Goal: Information Seeking & Learning: Learn about a topic

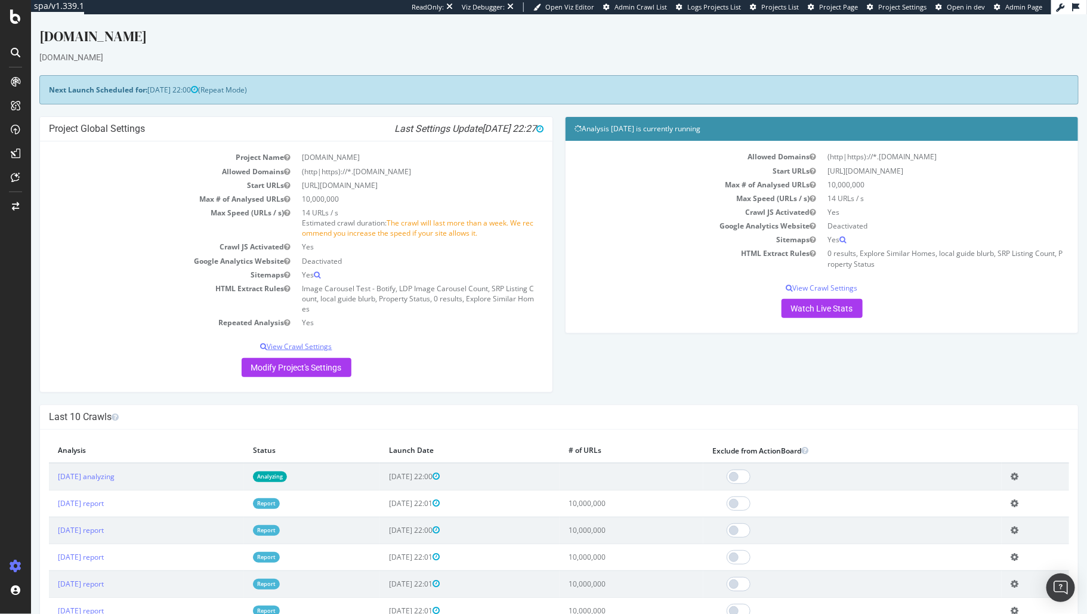
click at [329, 345] on p "View Crawl Settings" at bounding box center [295, 346] width 495 height 10
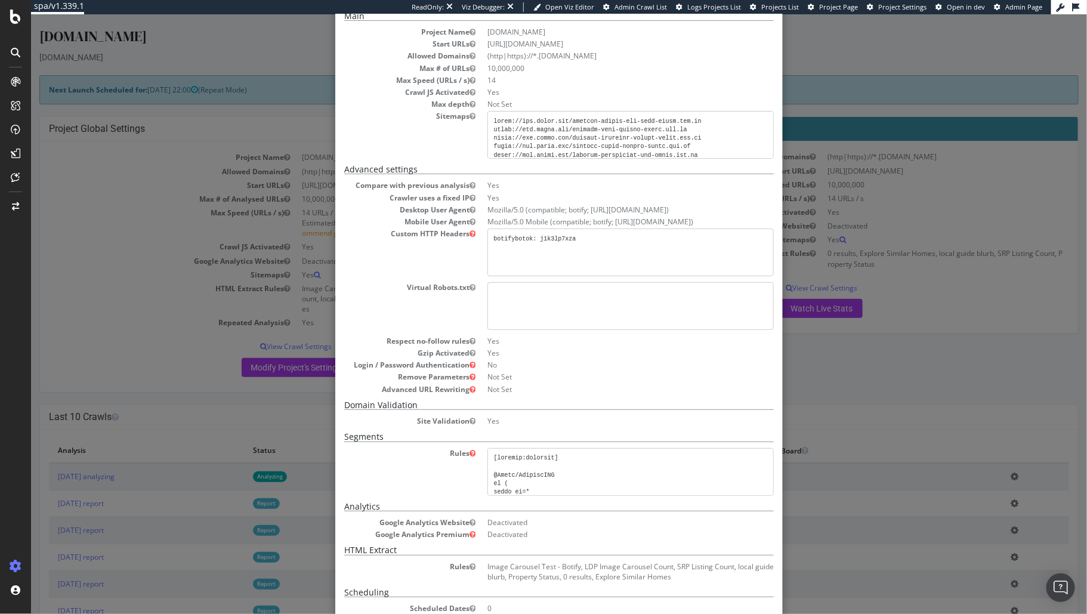
scroll to position [151, 0]
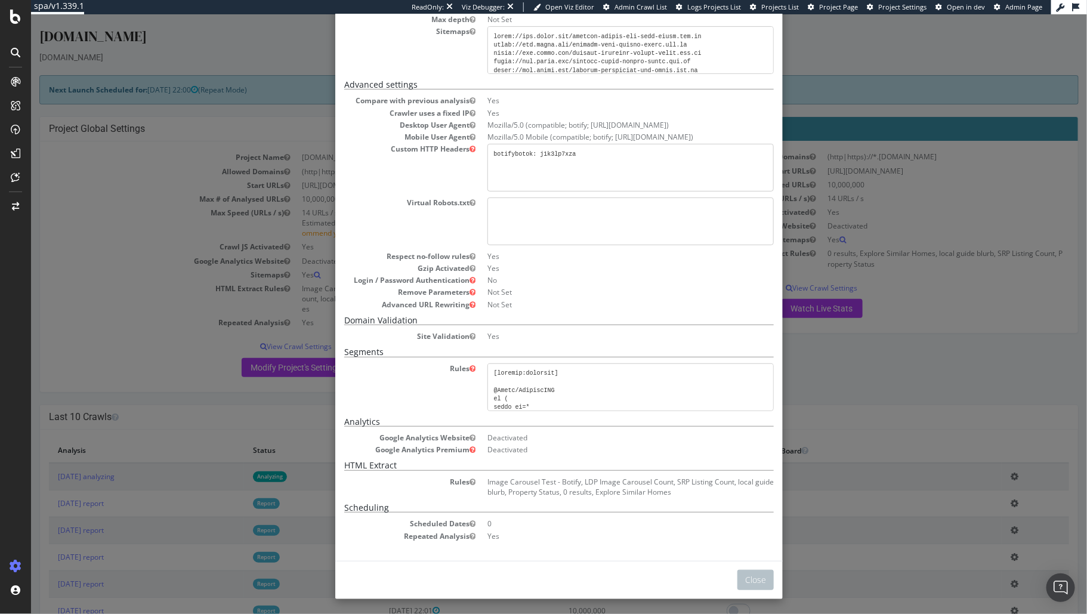
click at [952, 317] on div "× Close Project Settings Main Project Name Homes.com Start URLs https://www.hom…" at bounding box center [558, 314] width 1056 height 600
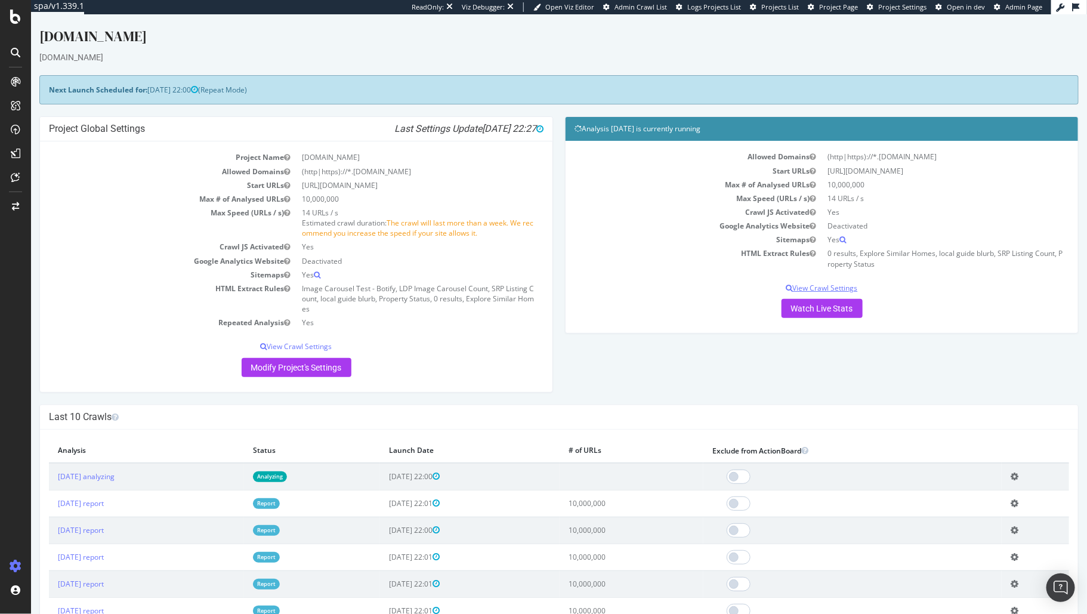
click at [820, 288] on p "View Crawl Settings" at bounding box center [821, 288] width 495 height 10
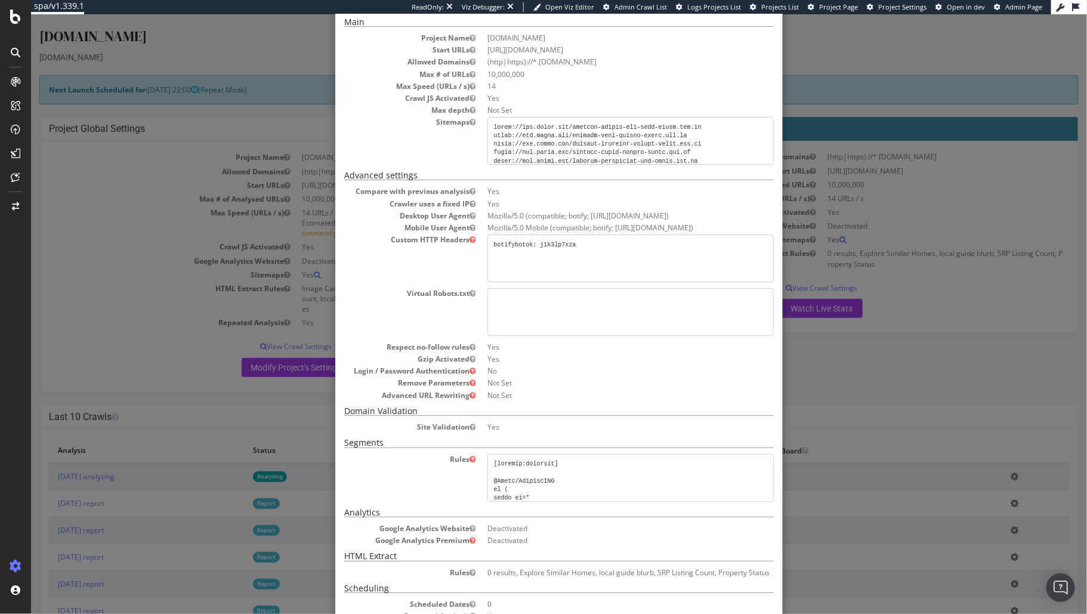
scroll to position [141, 0]
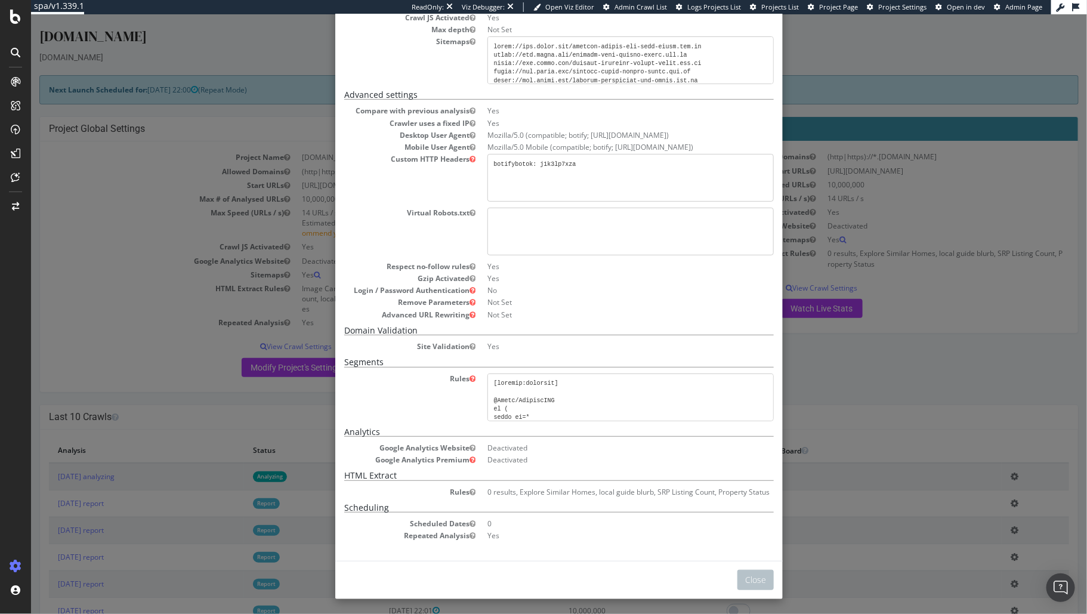
click at [950, 239] on div "× Close Analysis Settings Main Project Name Homes.com Start URLs https://www.ho…" at bounding box center [558, 314] width 1056 height 600
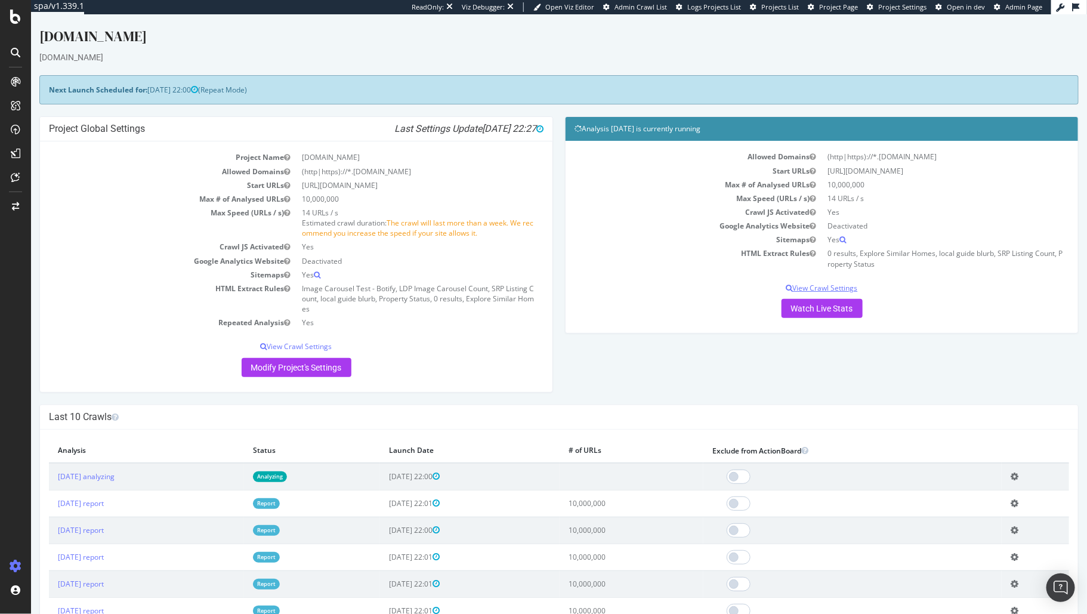
click at [800, 288] on p "View Crawl Settings" at bounding box center [821, 288] width 495 height 10
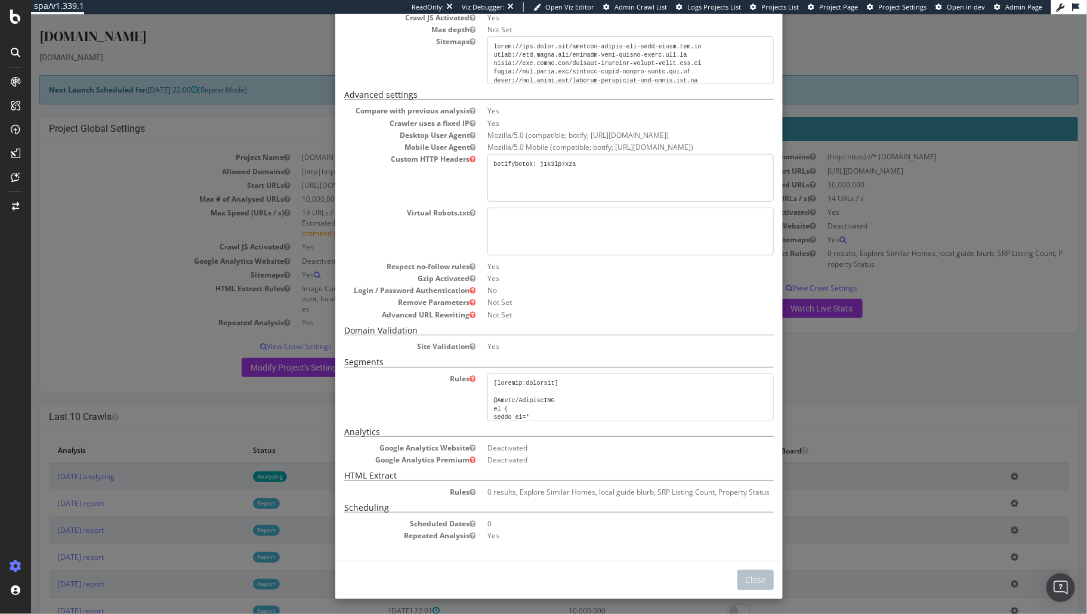
drag, startPoint x: 526, startPoint y: 495, endPoint x: 840, endPoint y: 454, distance: 316.6
click at [807, 492] on div "× Close Analysis Settings Main Project Name Homes.com Start URLs https://www.ho…" at bounding box center [558, 314] width 1056 height 600
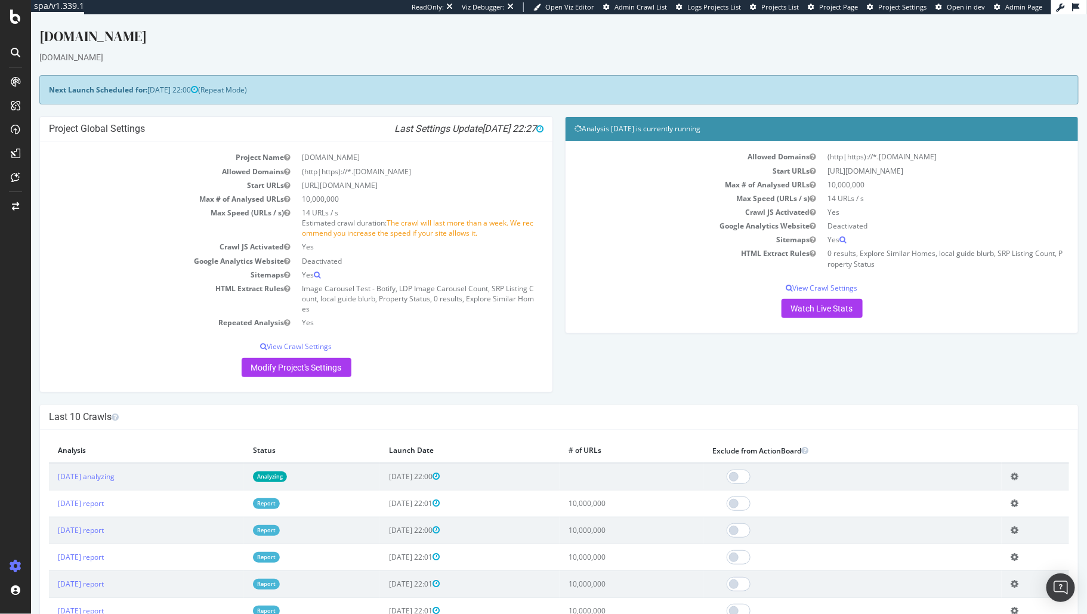
click at [957, 343] on div "Analysis 2025 Oct. 5th is currently running Allowed Domains (http|https)://*.ww…" at bounding box center [822, 230] width 526 height 229
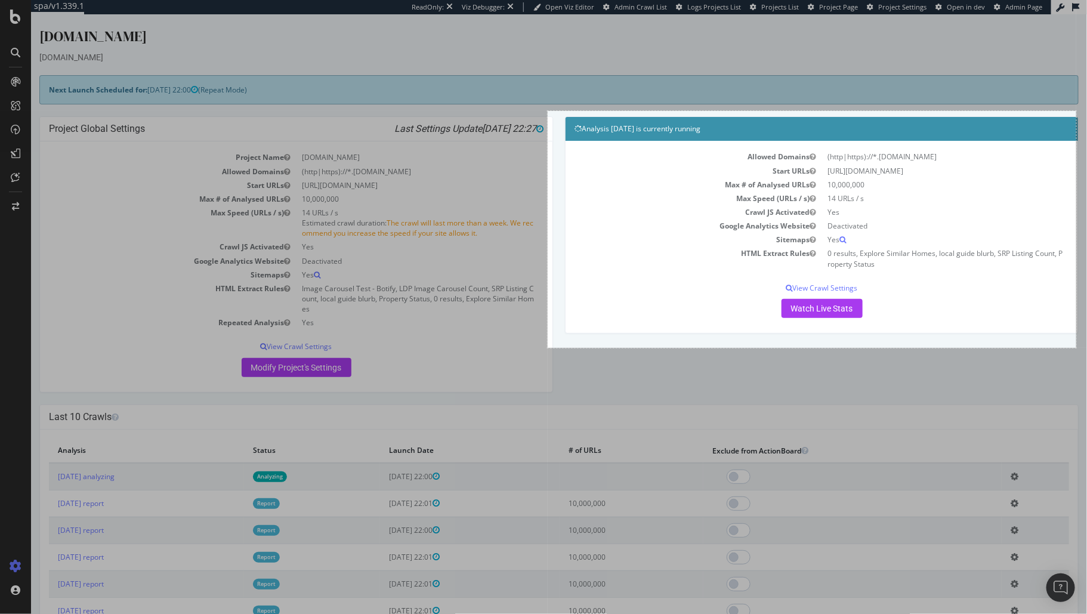
drag, startPoint x: 548, startPoint y: 111, endPoint x: 1077, endPoint y: 348, distance: 579.5
click at [1077, 348] on div "886 X 397" at bounding box center [543, 307] width 1087 height 614
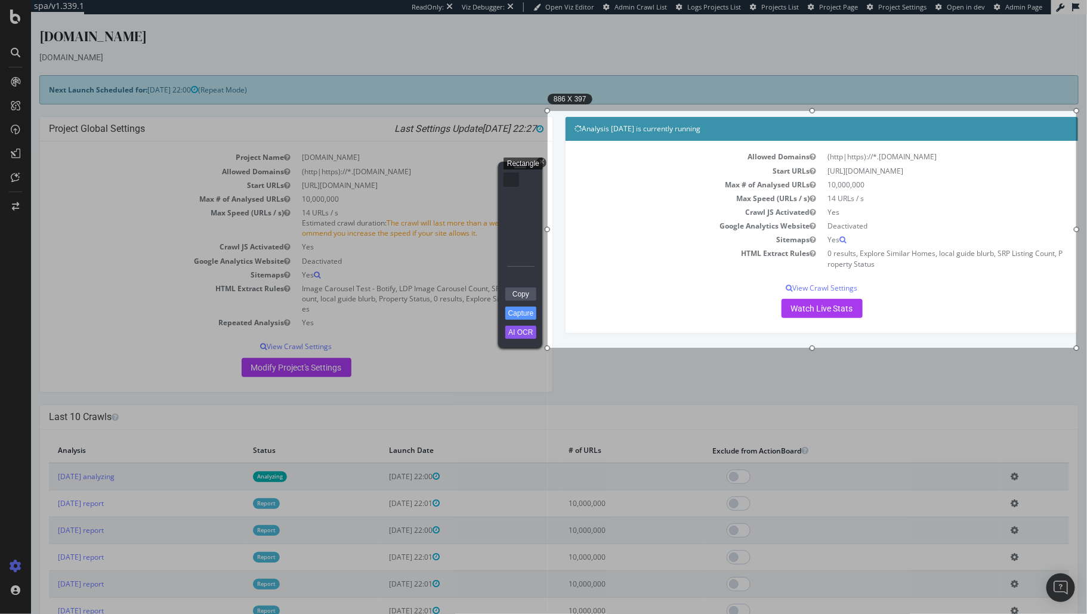
click at [511, 180] on div "Rectangle" at bounding box center [512, 179] width 16 height 14
click at [513, 292] on link "Copy" at bounding box center [521, 294] width 31 height 13
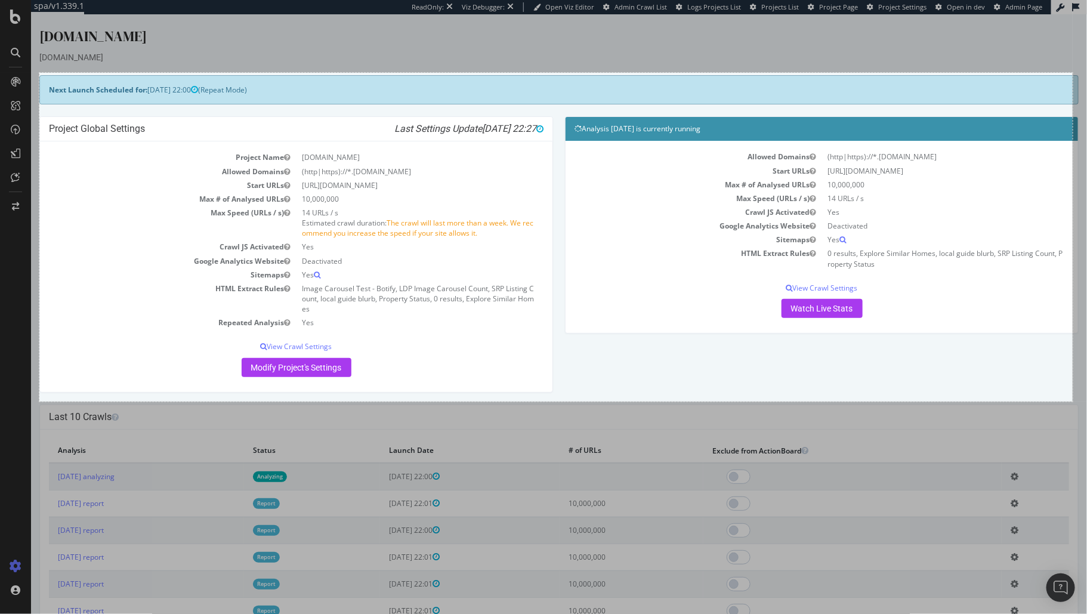
drag, startPoint x: 39, startPoint y: 73, endPoint x: 1073, endPoint y: 402, distance: 1084.8
click at [1073, 402] on div "1732 X 551" at bounding box center [543, 307] width 1087 height 614
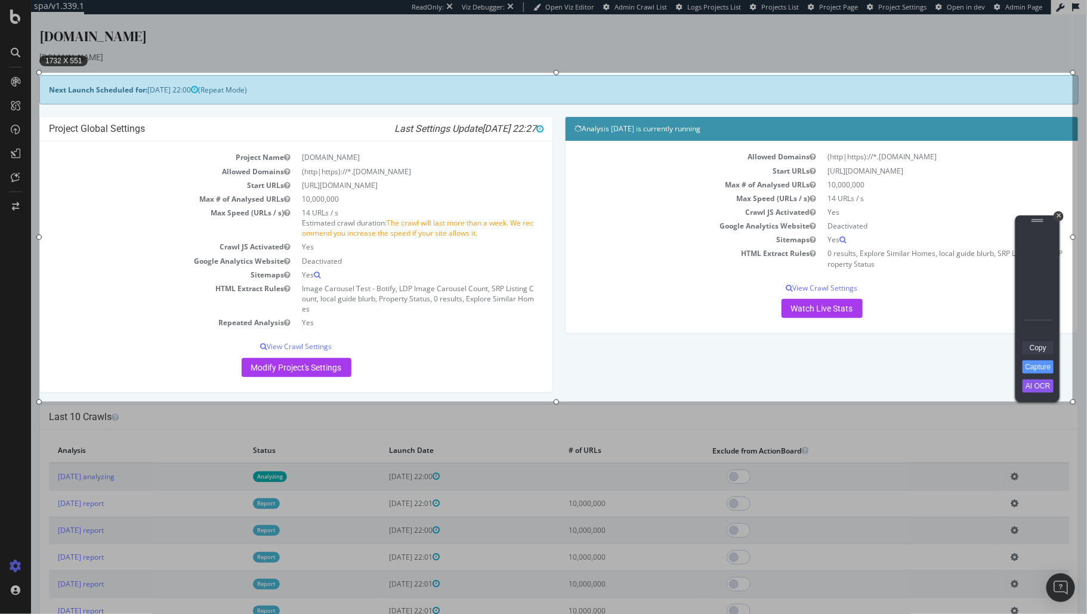
click at [1054, 352] on link "Copy" at bounding box center [1038, 347] width 31 height 13
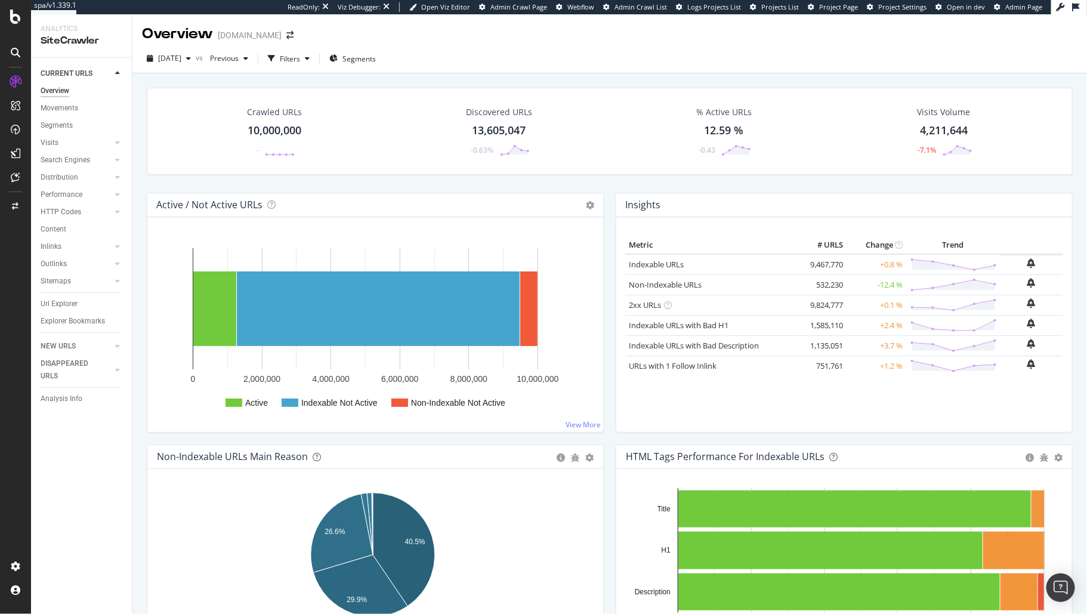
click at [415, 40] on div "Overview Homes.com" at bounding box center [610, 29] width 955 height 30
click at [300, 63] on div "Filters" at bounding box center [290, 59] width 20 height 10
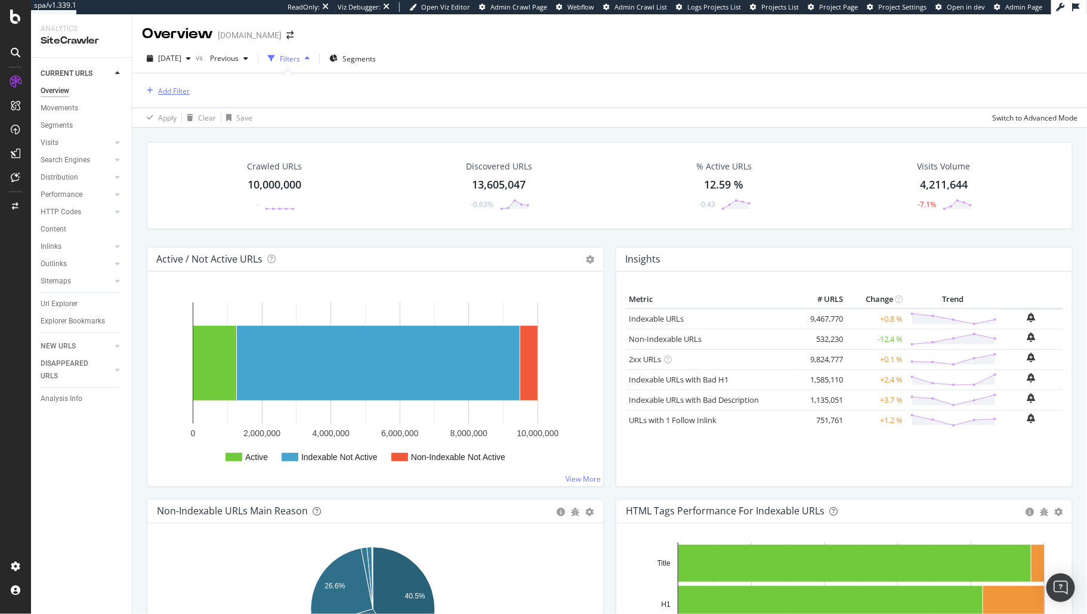
click at [175, 87] on div "Add Filter" at bounding box center [174, 91] width 32 height 10
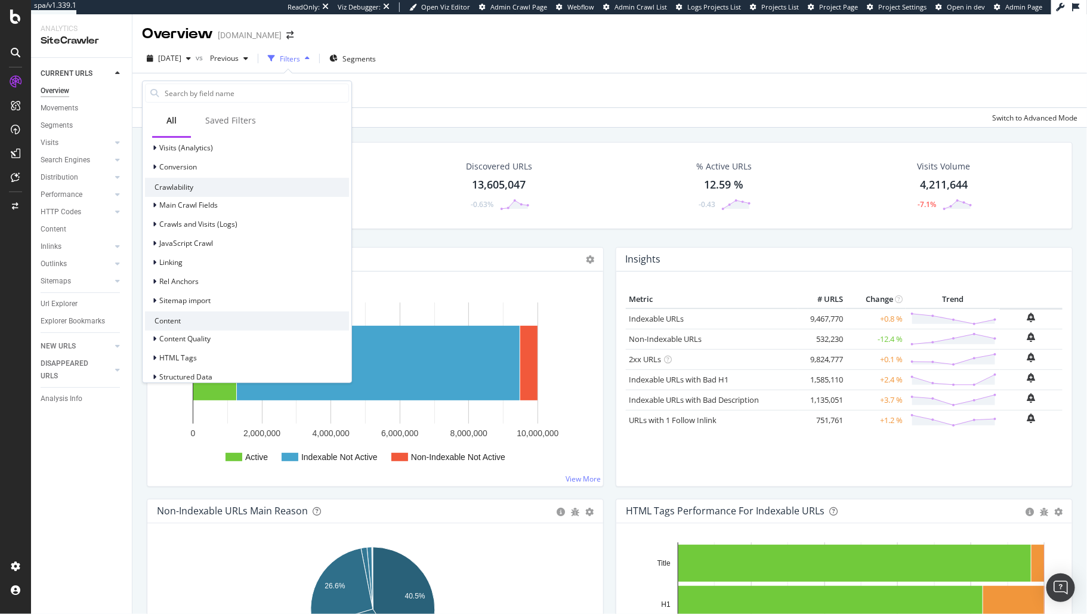
scroll to position [321, 0]
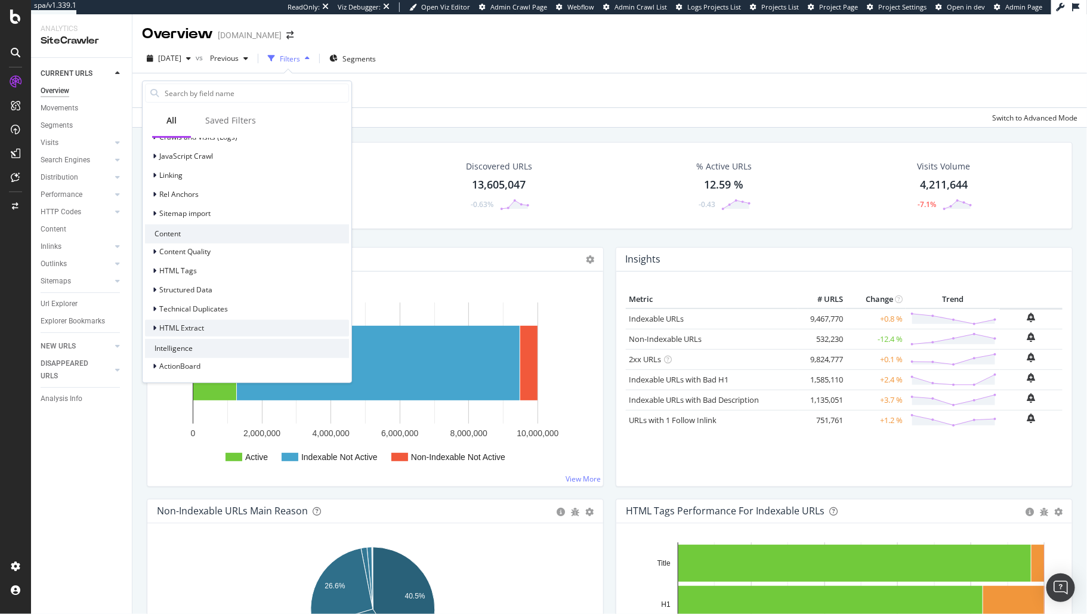
click at [247, 327] on div "HTML Extract" at bounding box center [247, 328] width 204 height 17
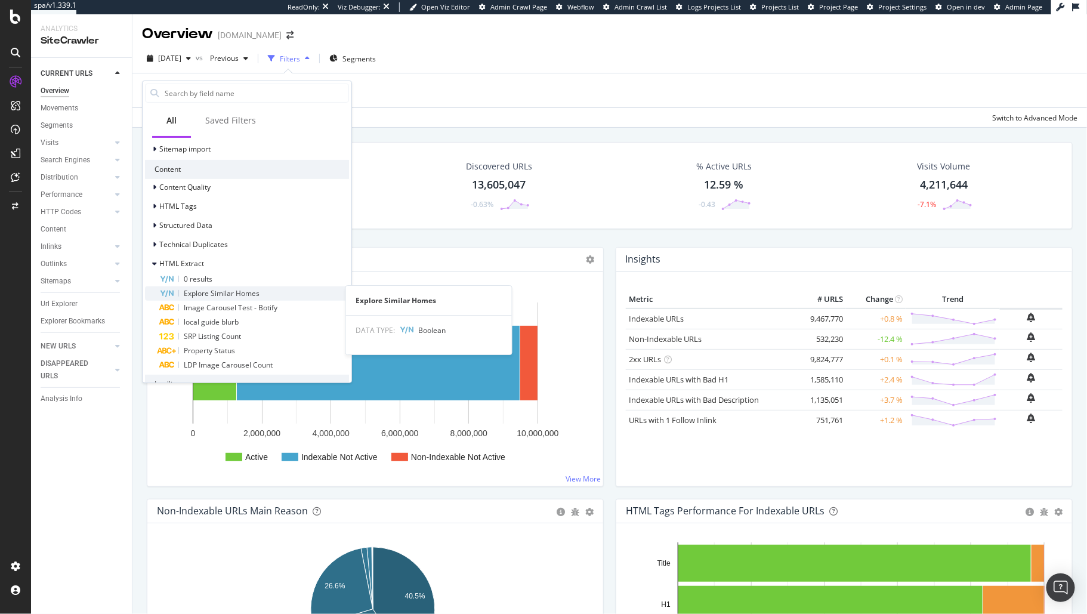
scroll to position [395, 0]
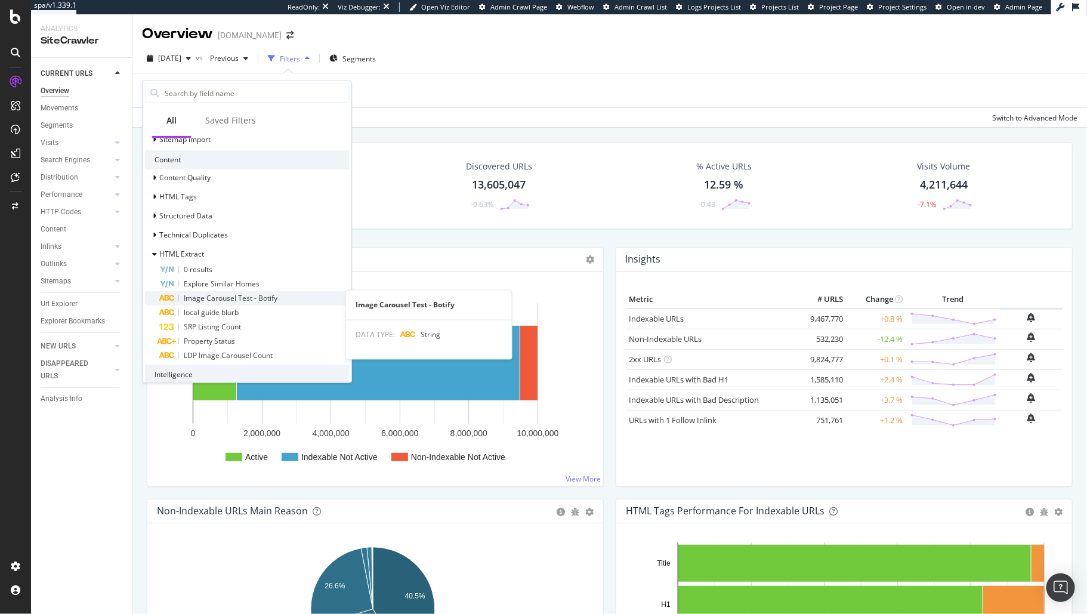
click at [239, 297] on span "Image Carousel Test - Botify" at bounding box center [231, 298] width 94 height 10
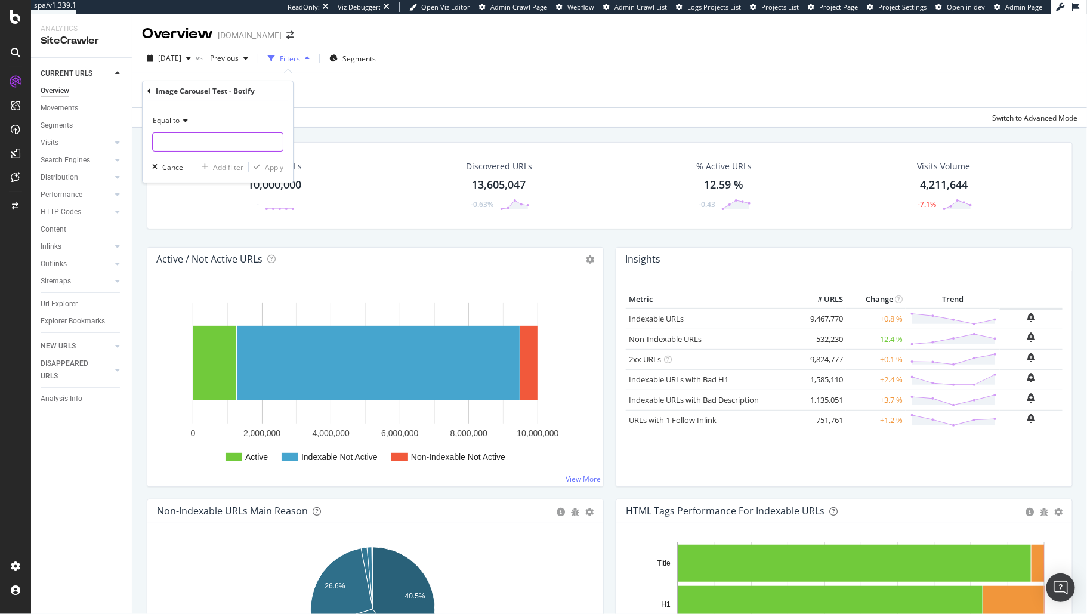
click at [191, 140] on input "text" at bounding box center [218, 142] width 130 height 19
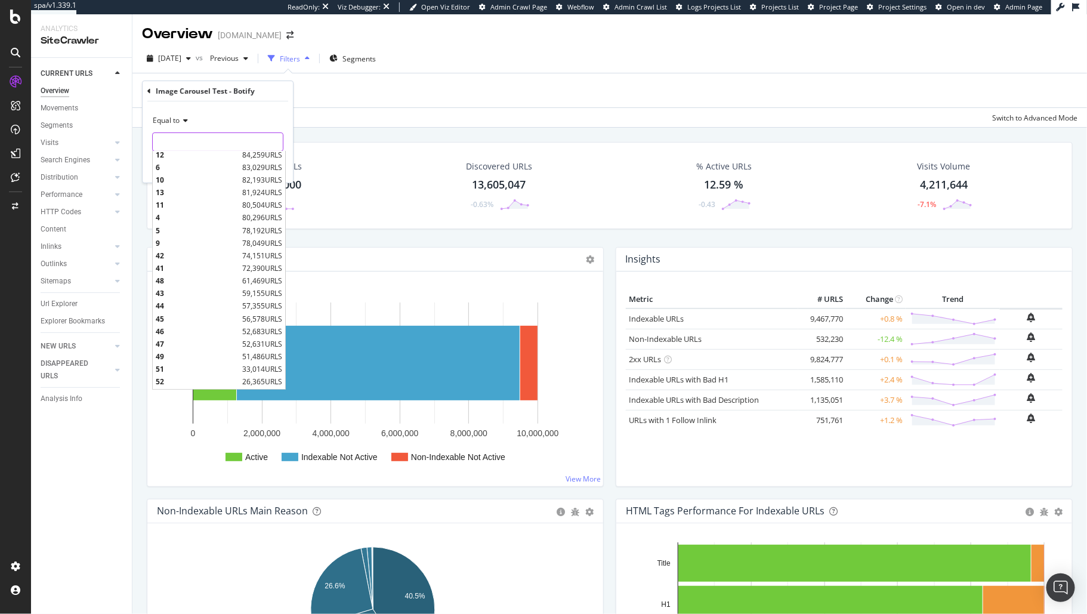
scroll to position [0, 0]
click at [191, 170] on span "40" at bounding box center [195, 170] width 79 height 10
type input "40"
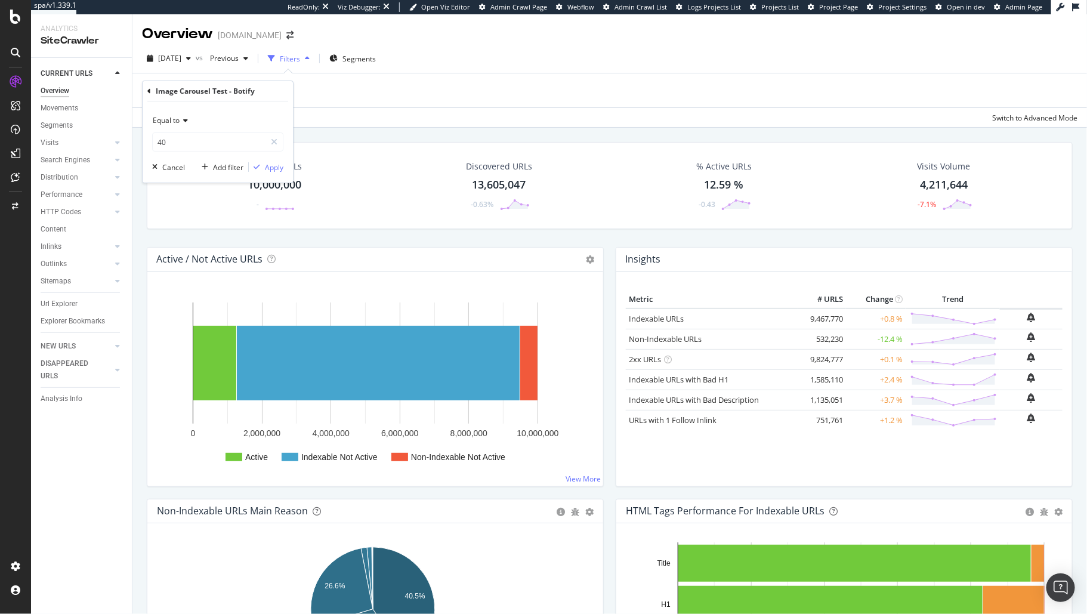
click at [179, 120] on span "Equal to" at bounding box center [166, 120] width 27 height 10
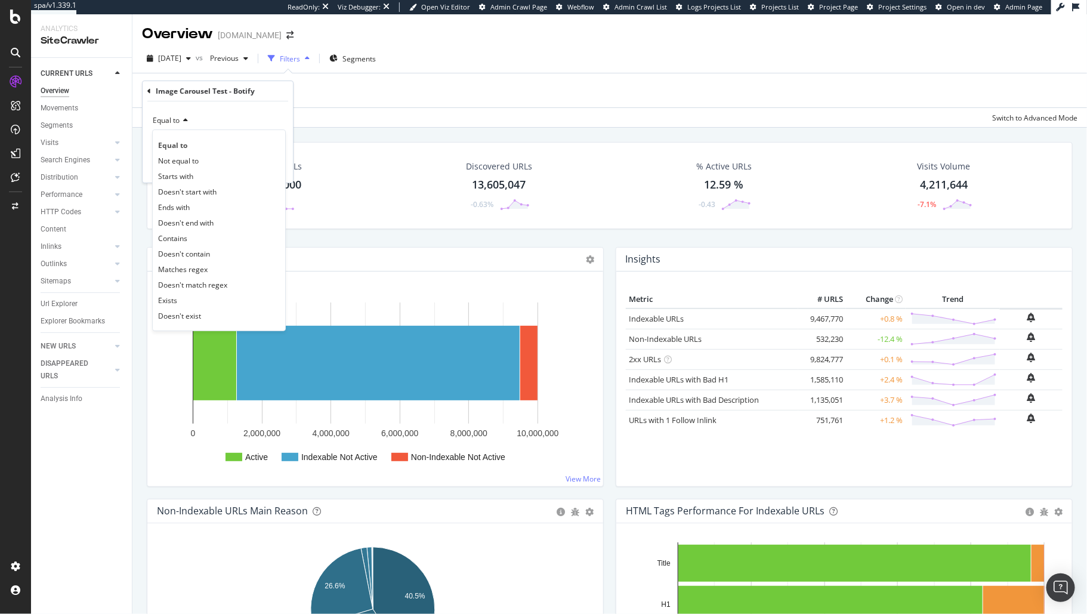
click at [61, 448] on div "CURRENT URLS Overview Movements Segments Visits Analysis Orphan URLs Search Eng…" at bounding box center [81, 336] width 101 height 556
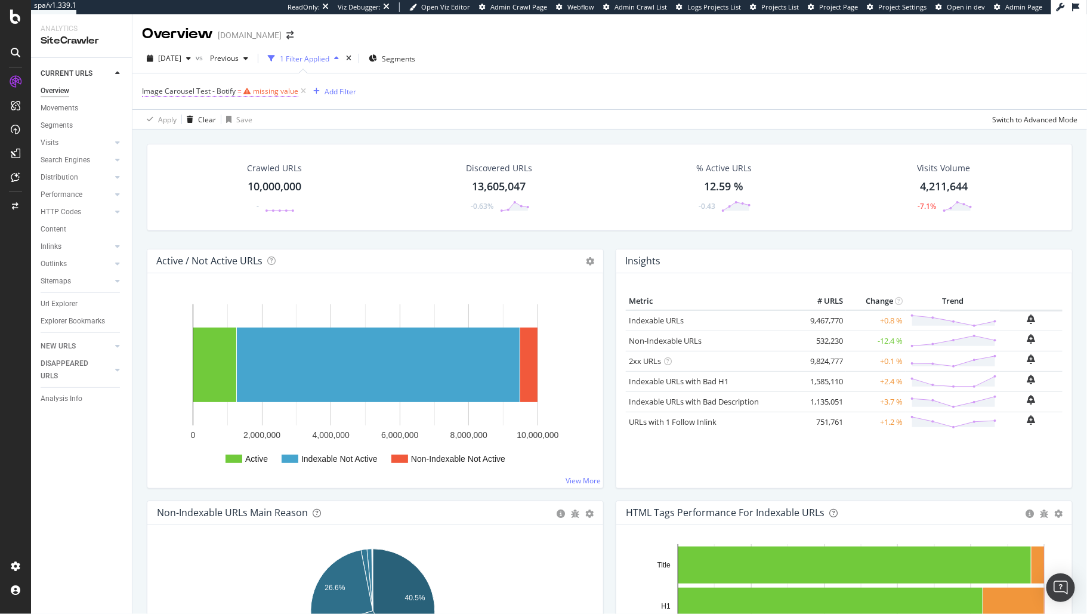
click at [277, 89] on div "missing value" at bounding box center [275, 91] width 45 height 10
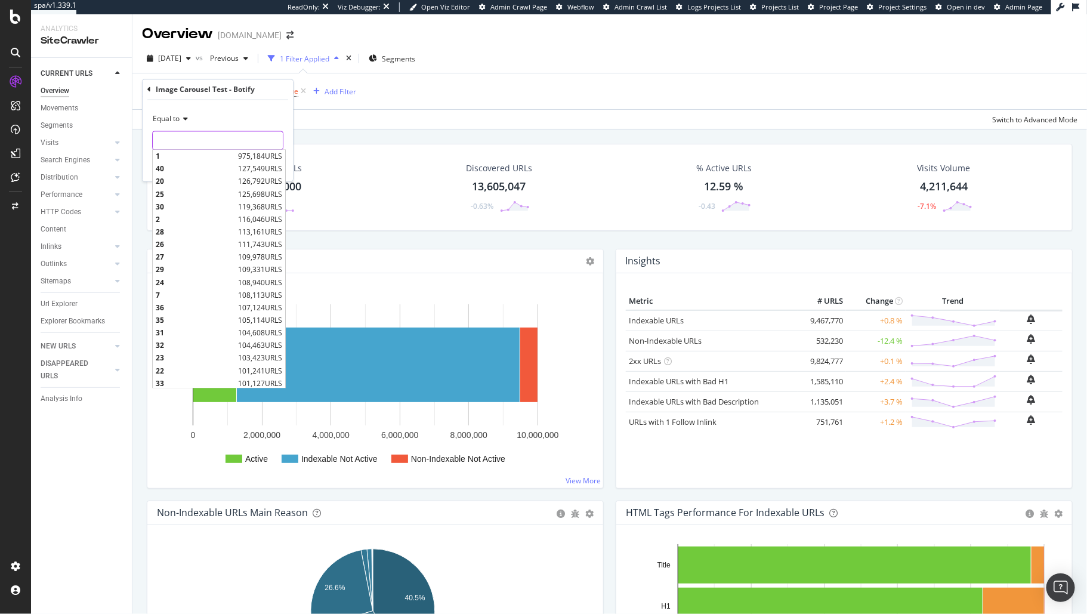
click at [208, 137] on input "text" at bounding box center [218, 140] width 130 height 19
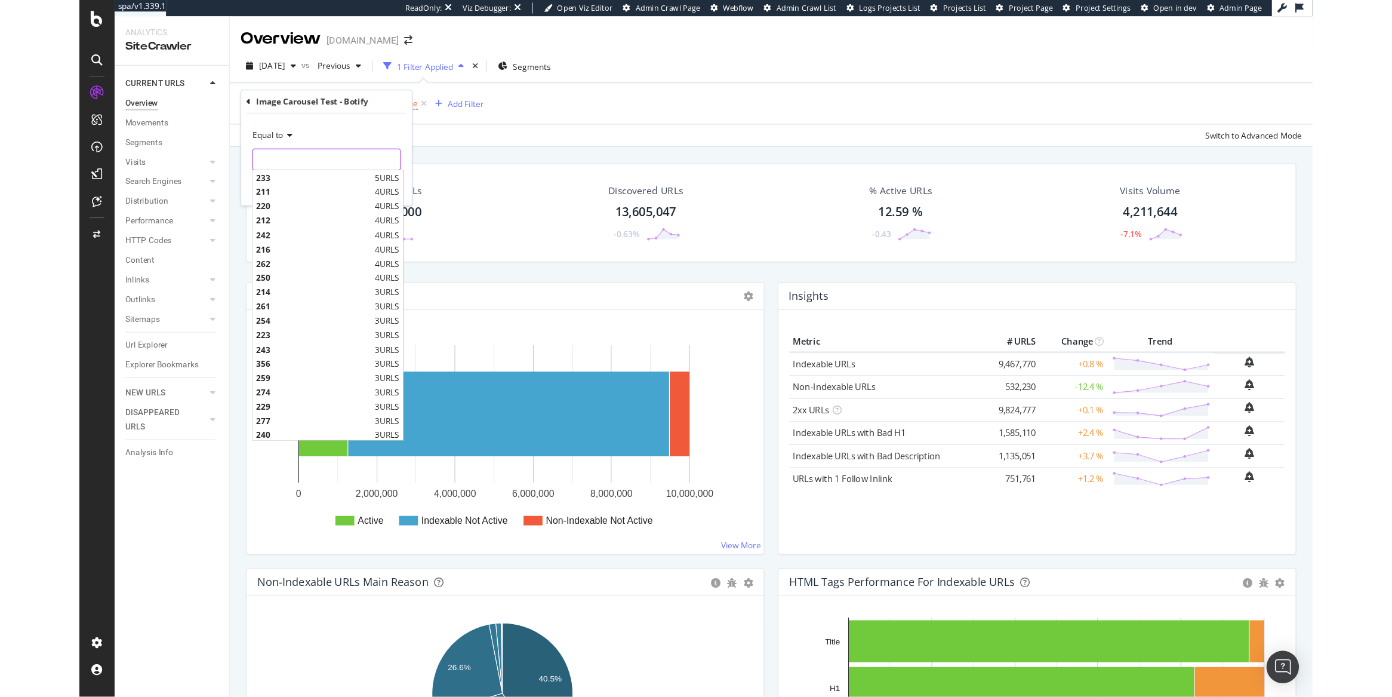
scroll to position [2917, 0]
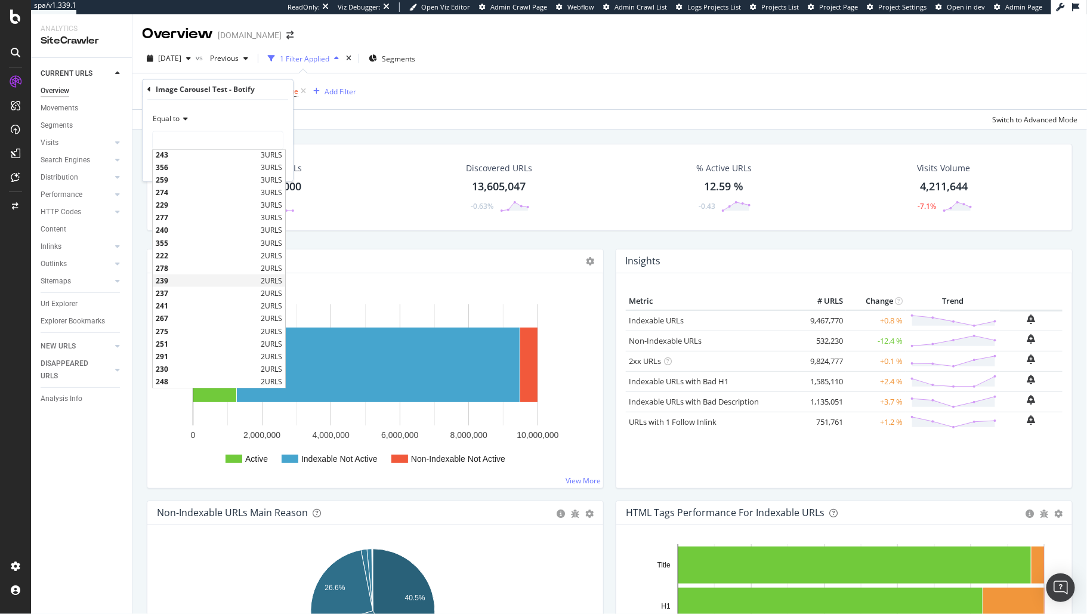
click at [174, 279] on span "239" at bounding box center [207, 281] width 102 height 10
type input "239"
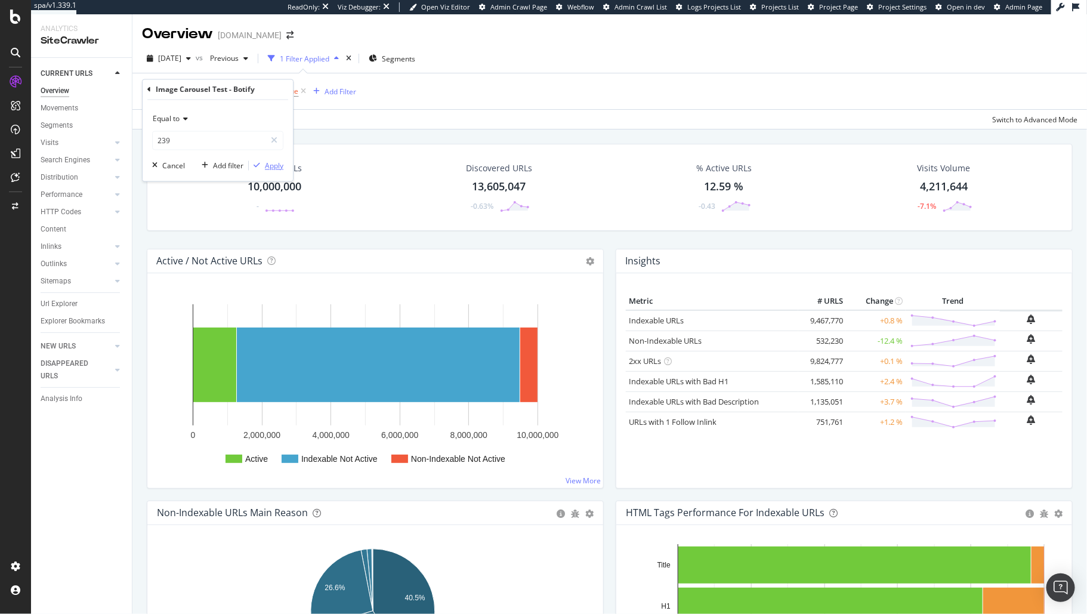
click at [278, 164] on div "Apply" at bounding box center [274, 166] width 19 height 10
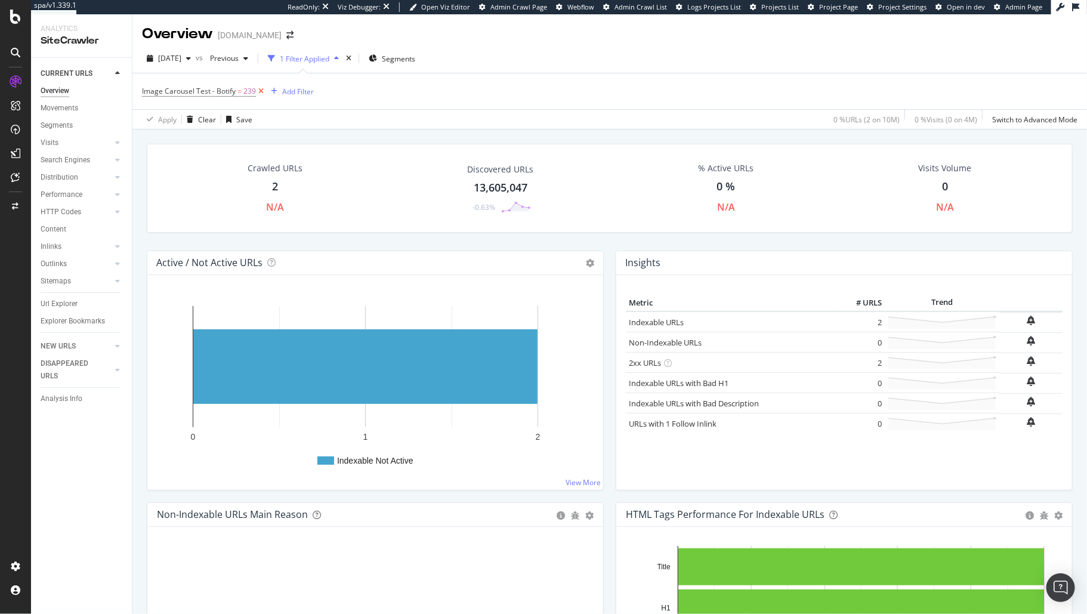
click at [262, 91] on icon at bounding box center [261, 91] width 10 height 12
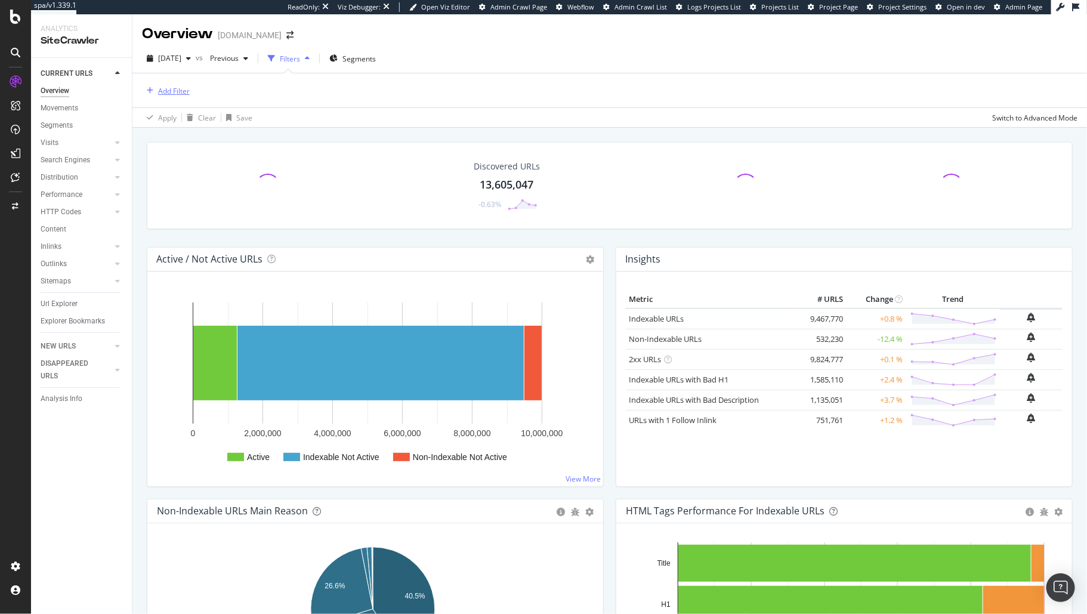
click at [183, 91] on div "Add Filter" at bounding box center [174, 91] width 32 height 10
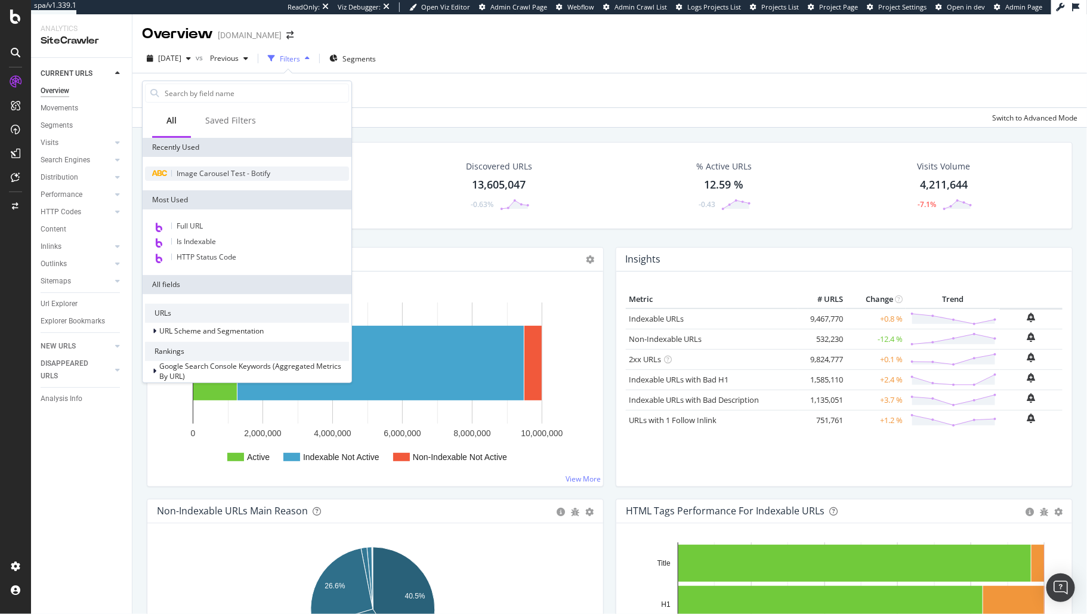
click at [237, 174] on span "Image Carousel Test - Botify" at bounding box center [224, 173] width 94 height 10
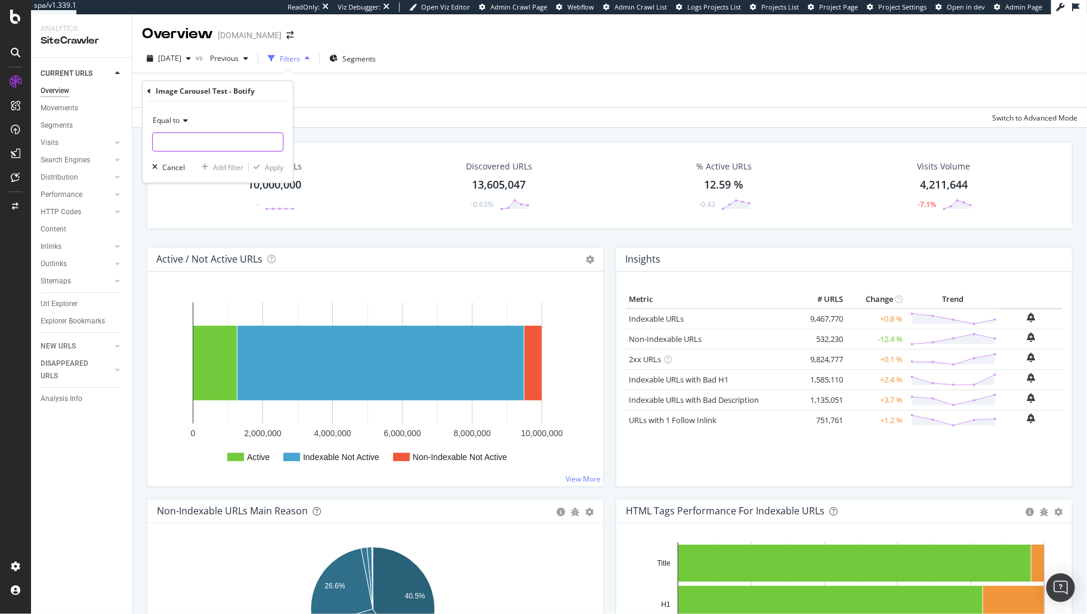
click at [208, 145] on input "text" at bounding box center [218, 142] width 130 height 19
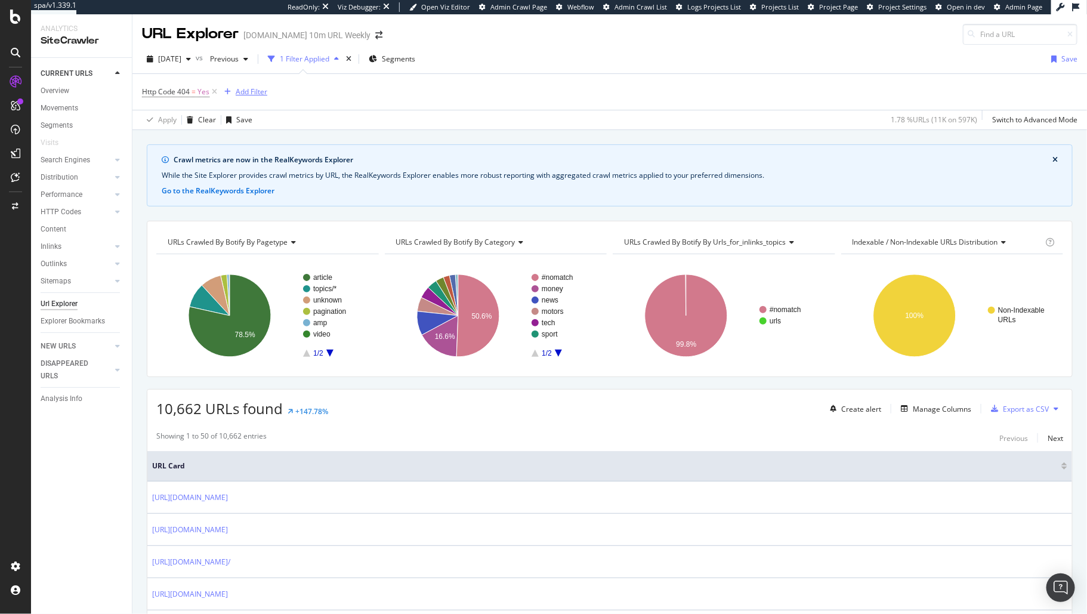
click at [255, 94] on div "Add Filter" at bounding box center [252, 92] width 32 height 10
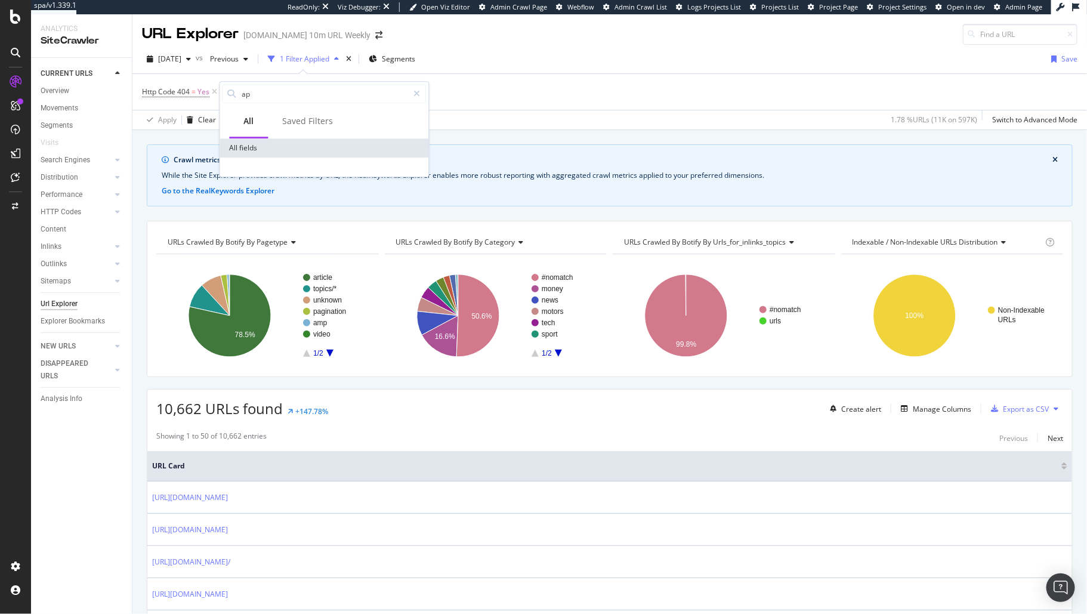
type input "a"
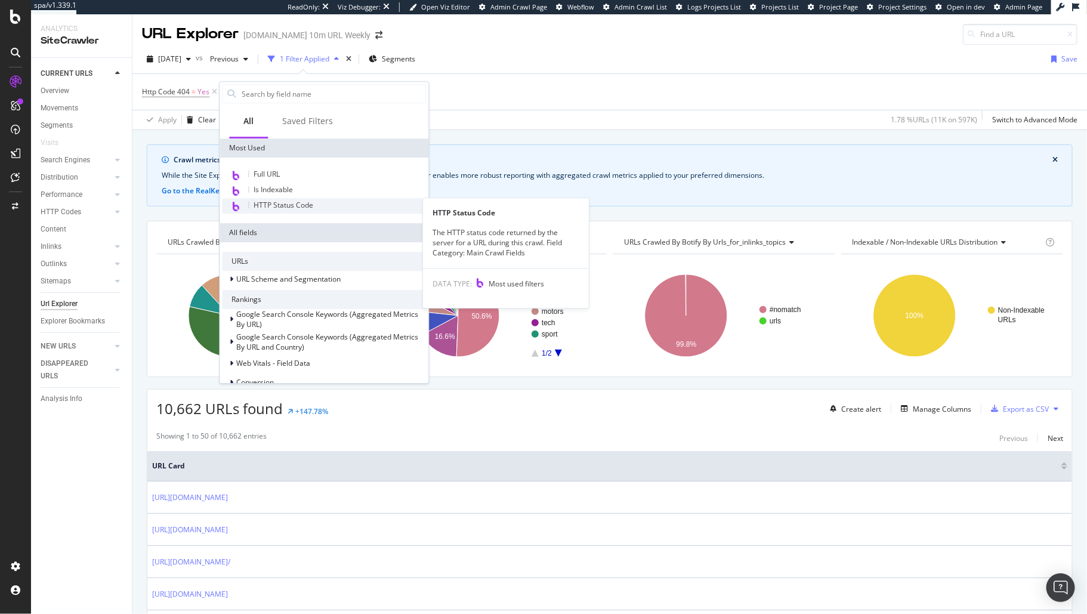
click at [339, 208] on div "HTTP Status Code" at bounding box center [325, 206] width 204 height 16
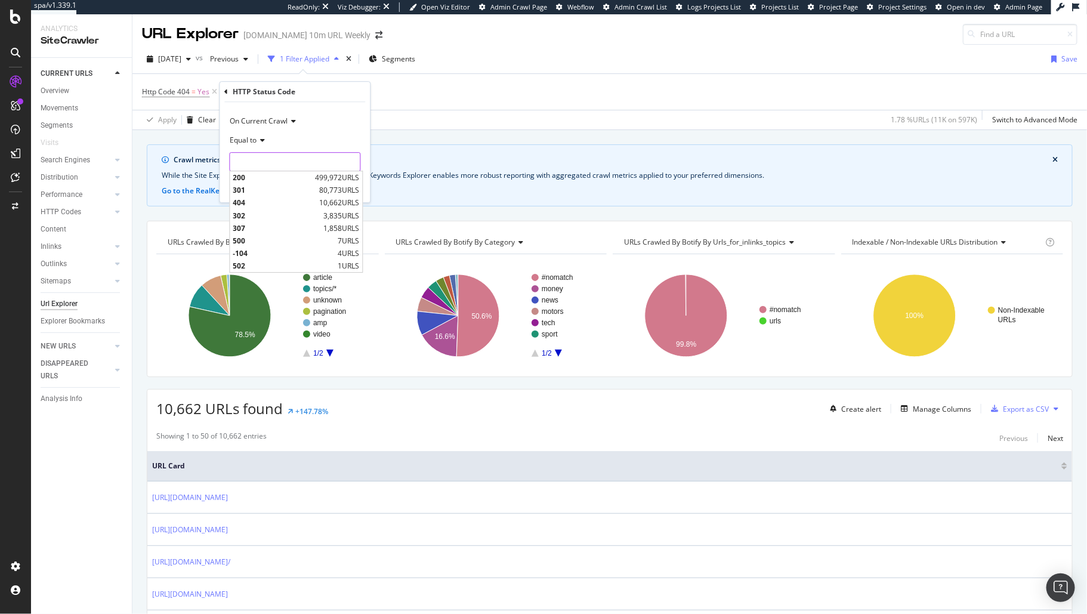
click at [268, 163] on input "number" at bounding box center [295, 161] width 131 height 19
click at [268, 137] on div "Equal to" at bounding box center [295, 140] width 131 height 19
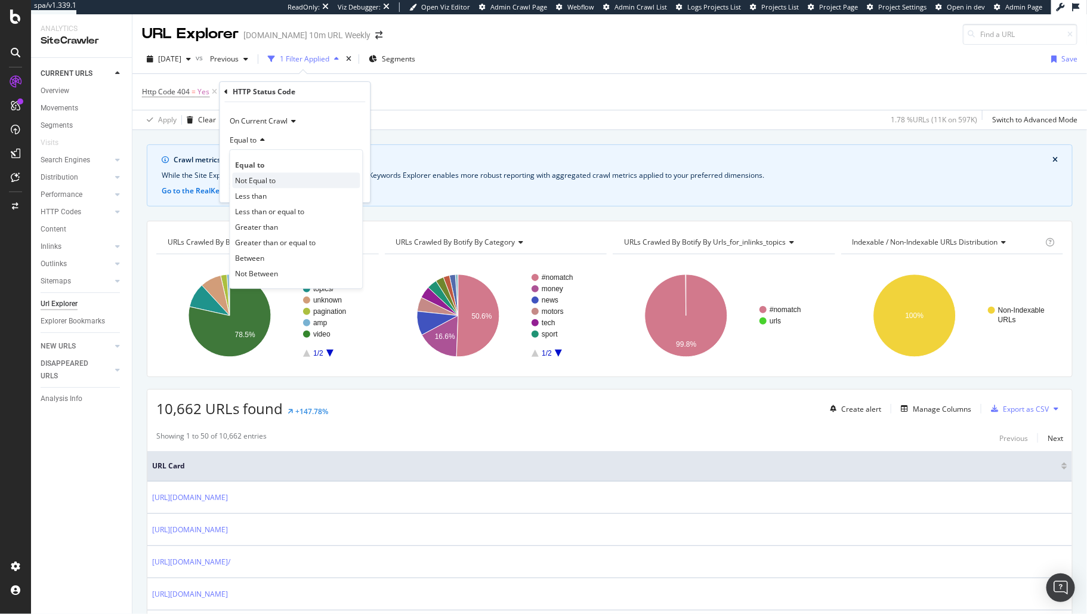
click at [276, 179] on span "Not Equal to" at bounding box center [256, 180] width 41 height 10
click at [304, 158] on input "number" at bounding box center [295, 161] width 131 height 19
type input "404"
click at [337, 120] on div "On Current Crawl" at bounding box center [295, 121] width 131 height 19
click at [340, 98] on div "HTTP Status Code" at bounding box center [295, 92] width 141 height 20
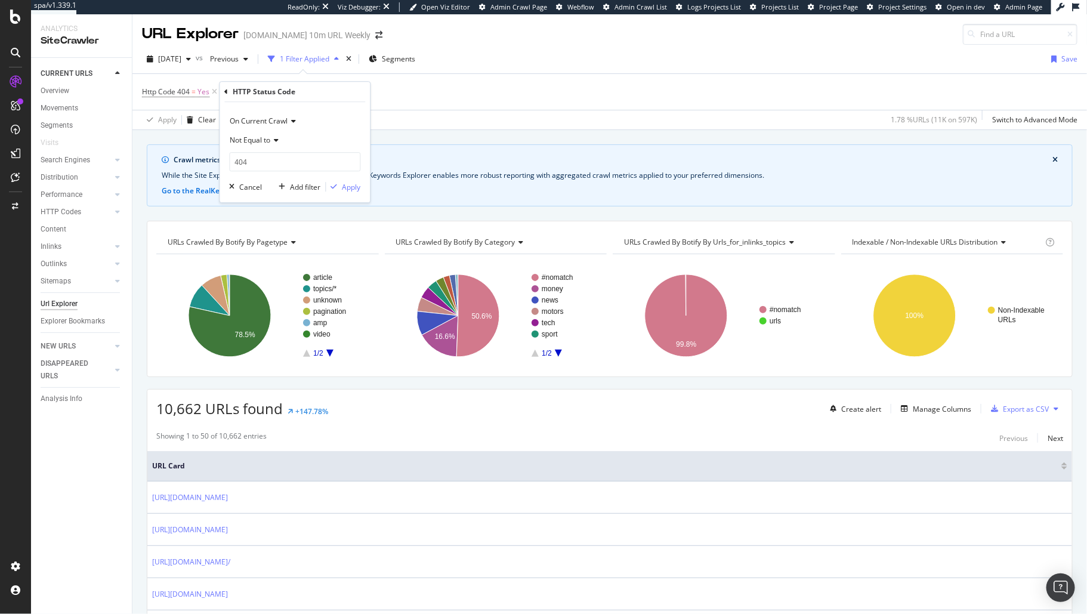
click at [293, 121] on icon at bounding box center [292, 121] width 8 height 7
click at [289, 156] on span "On Compared Crawl" at bounding box center [269, 161] width 67 height 10
click at [282, 122] on span "On Compared Crawl" at bounding box center [263, 121] width 67 height 10
click at [276, 173] on span "Diff Between Crawls" at bounding box center [269, 177] width 67 height 10
click at [300, 166] on input "text" at bounding box center [295, 161] width 130 height 19
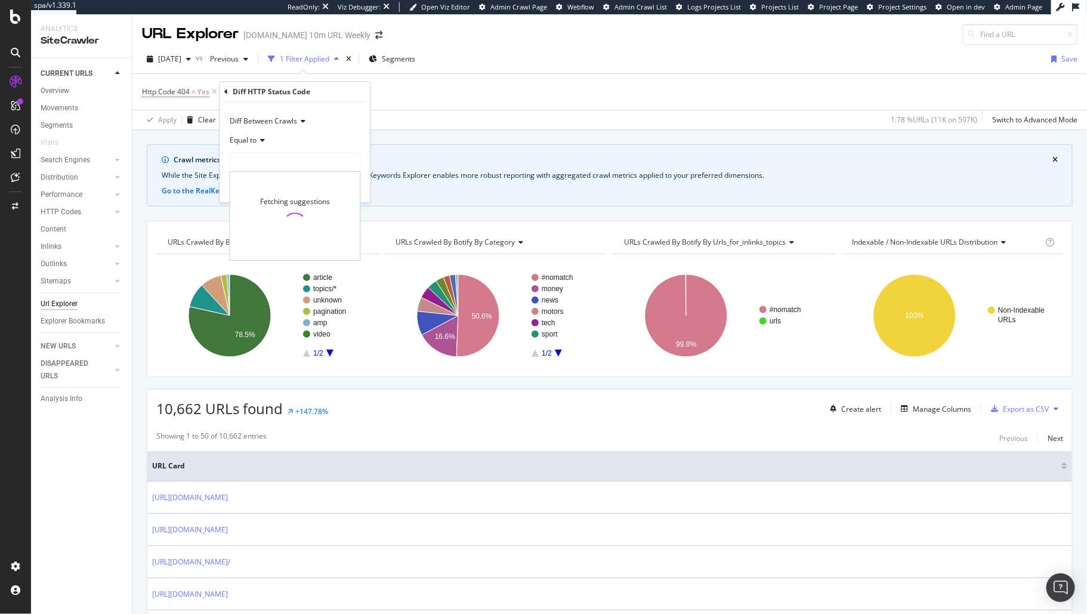
click at [255, 144] on span "Equal to" at bounding box center [243, 140] width 27 height 10
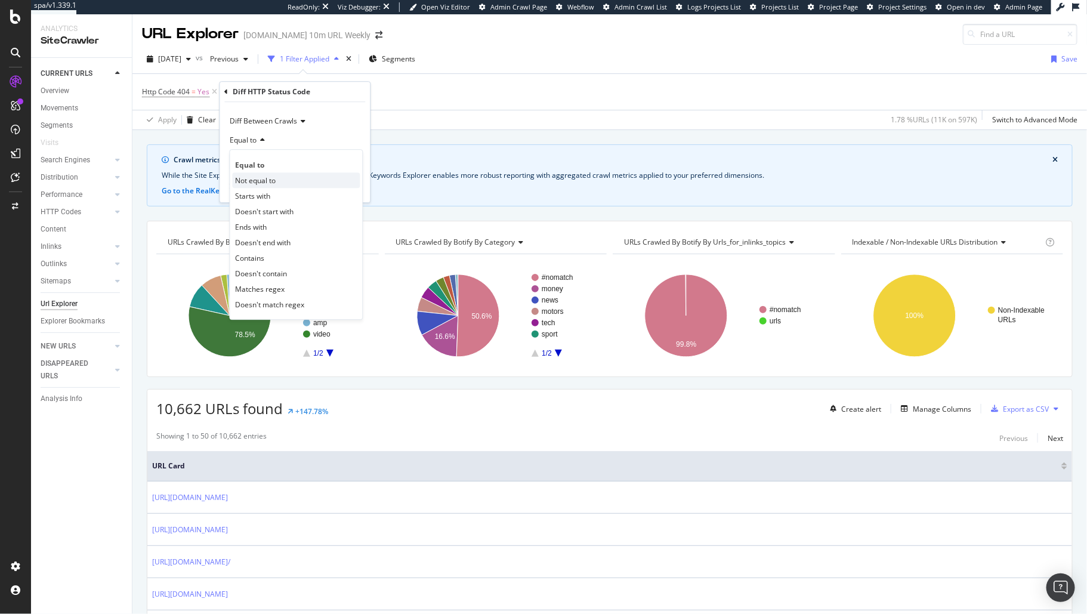
click at [273, 178] on span "Not equal to" at bounding box center [256, 180] width 41 height 10
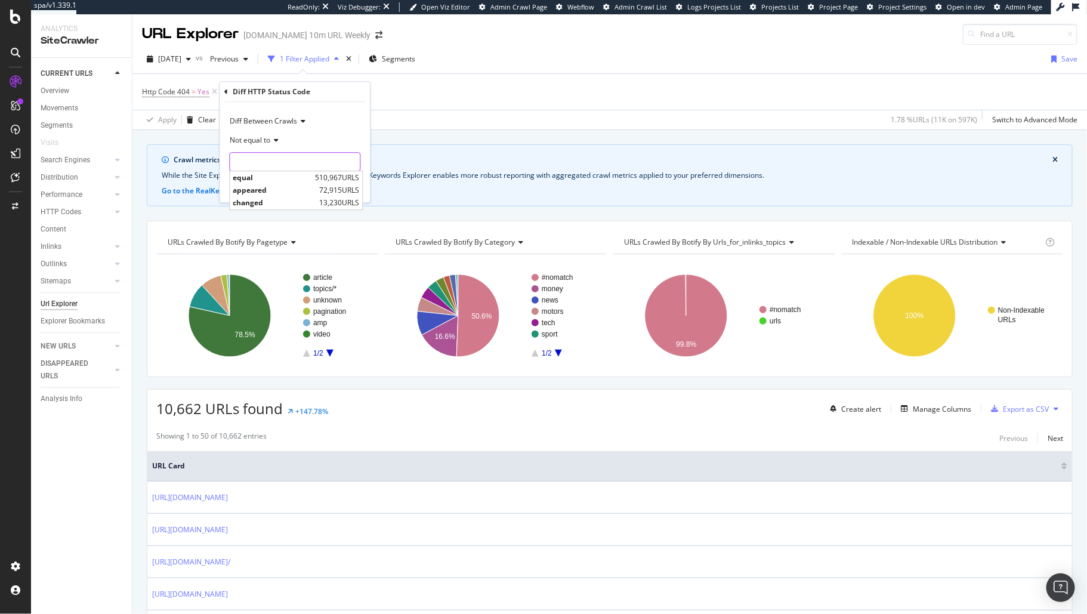
click at [283, 156] on input "text" at bounding box center [295, 161] width 130 height 19
type input "404"
click at [350, 186] on div "Apply" at bounding box center [352, 187] width 19 height 10
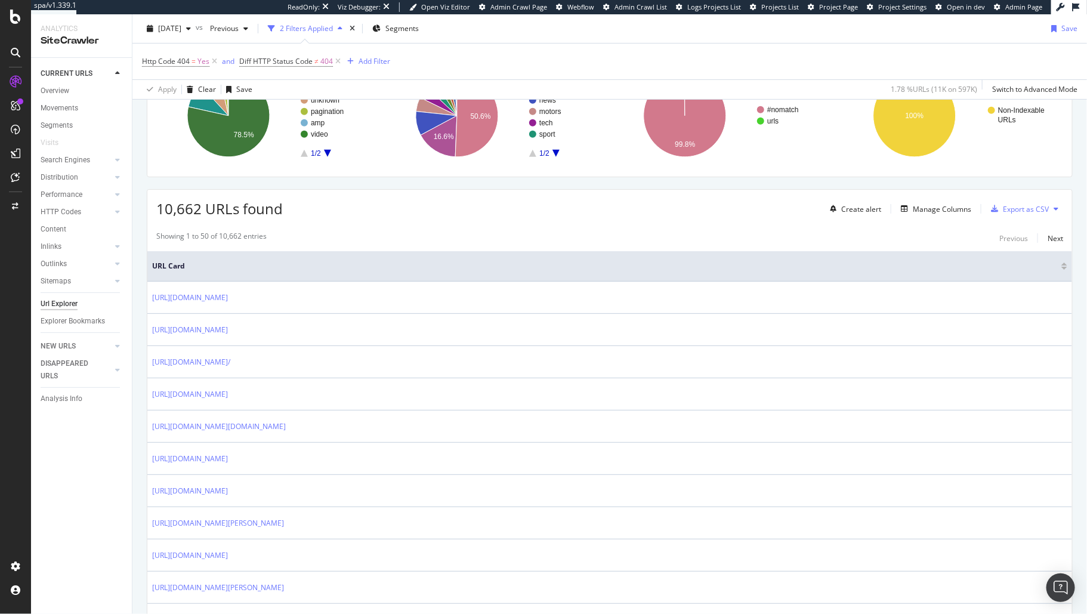
scroll to position [219, 0]
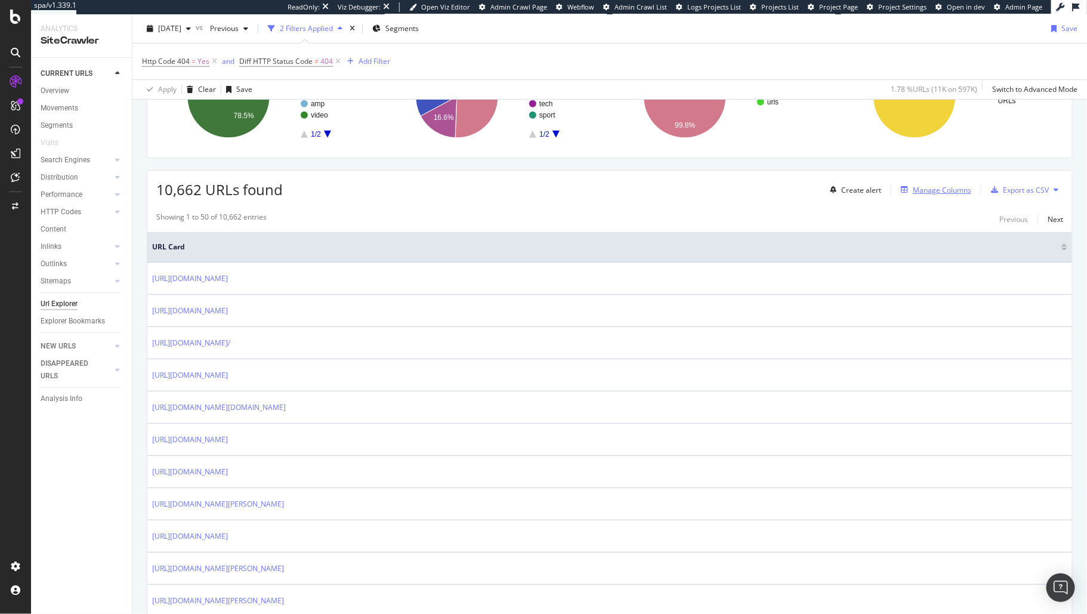
click at [901, 190] on div "button" at bounding box center [904, 189] width 17 height 7
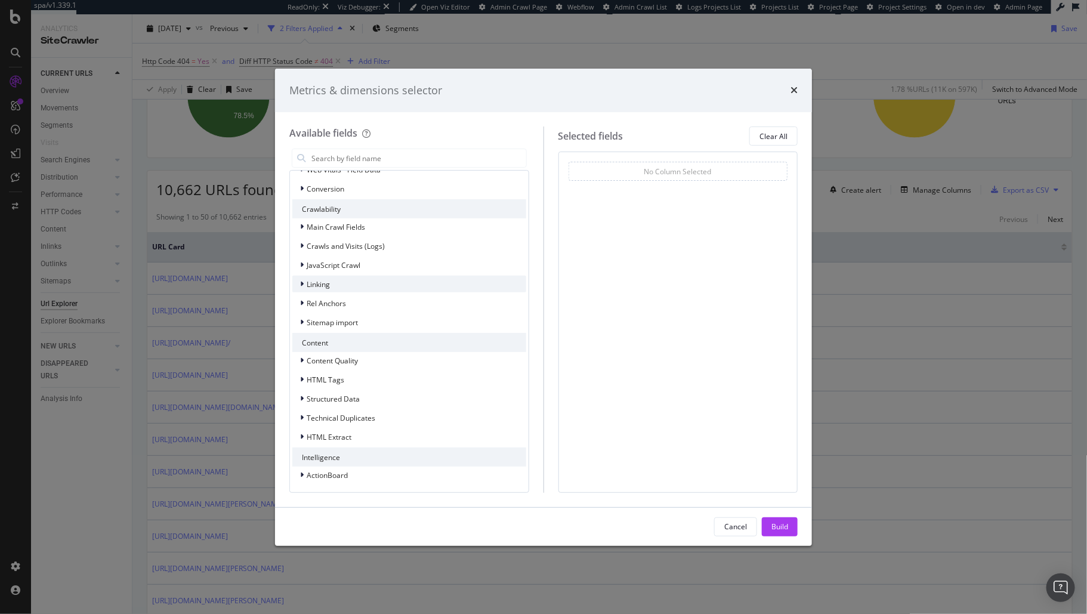
scroll to position [0, 0]
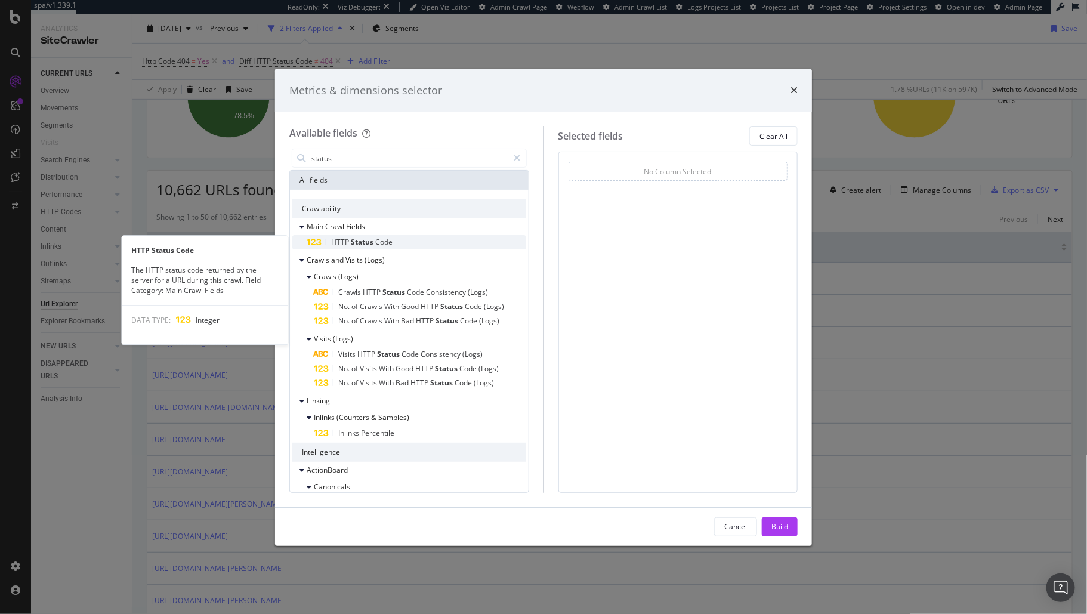
type input "status"
click at [423, 240] on div "HTTP Status Code" at bounding box center [417, 242] width 220 height 14
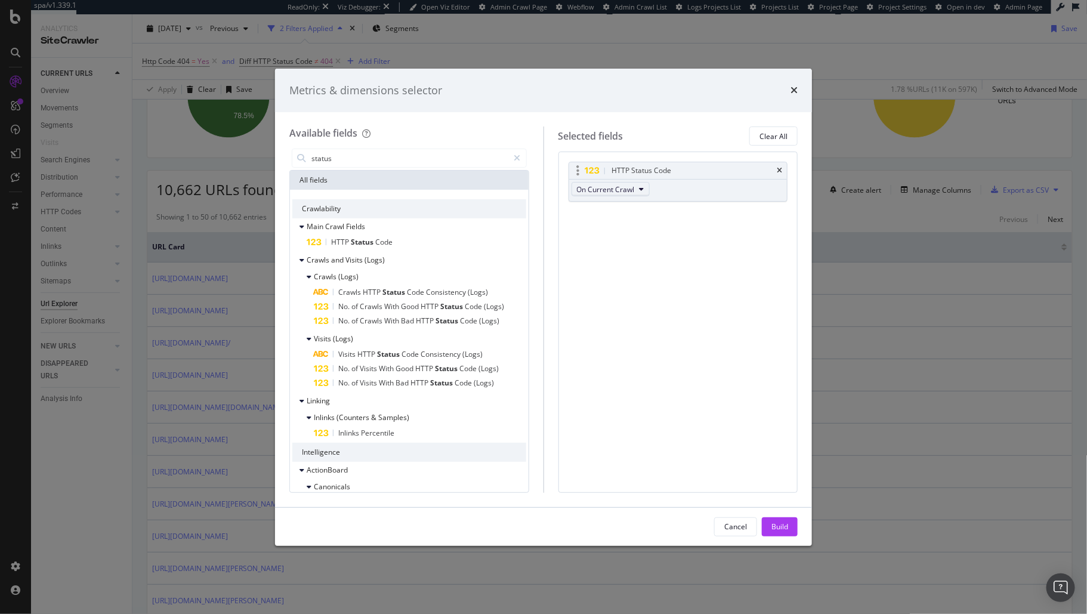
click at [627, 187] on span "On Current Crawl" at bounding box center [606, 189] width 58 height 10
click at [616, 251] on span "Diff Between Crawls" at bounding box center [614, 254] width 67 height 11
click at [768, 533] on button "Build" at bounding box center [780, 526] width 36 height 19
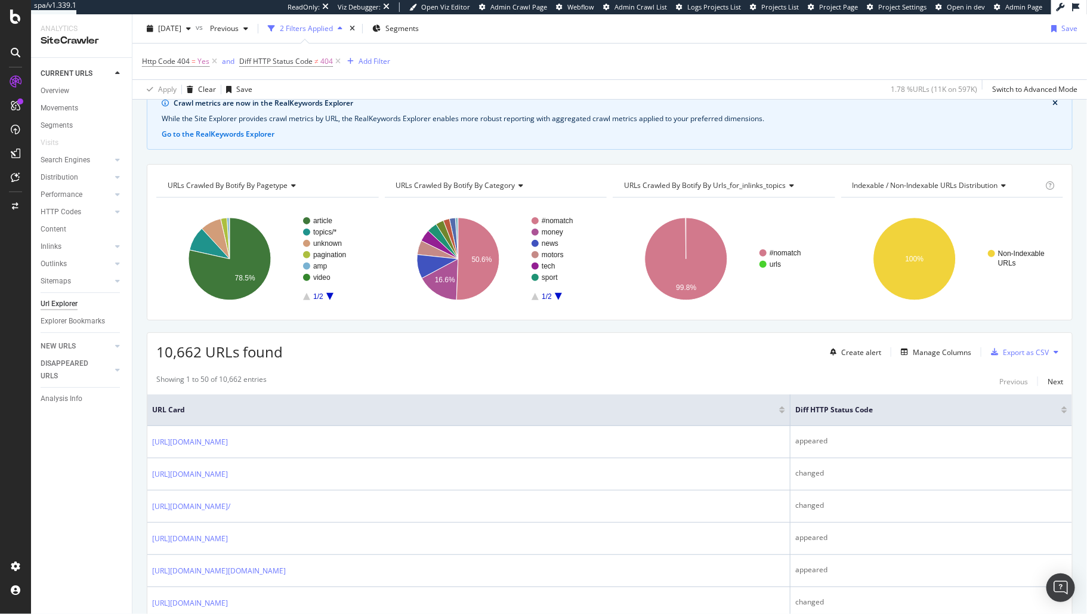
scroll to position [266, 0]
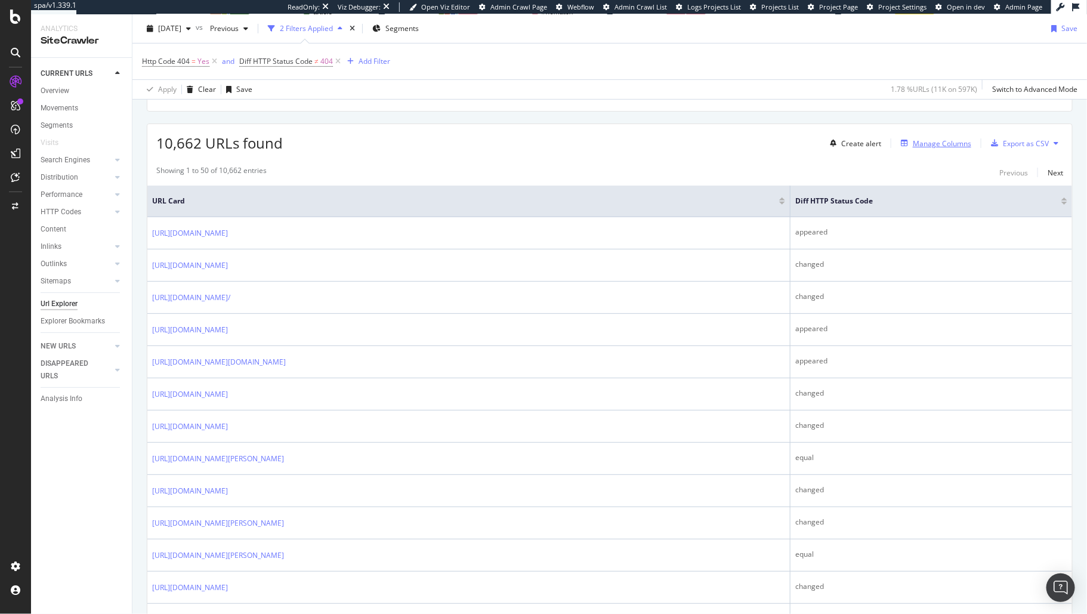
click at [914, 141] on div "Manage Columns" at bounding box center [942, 143] width 58 height 10
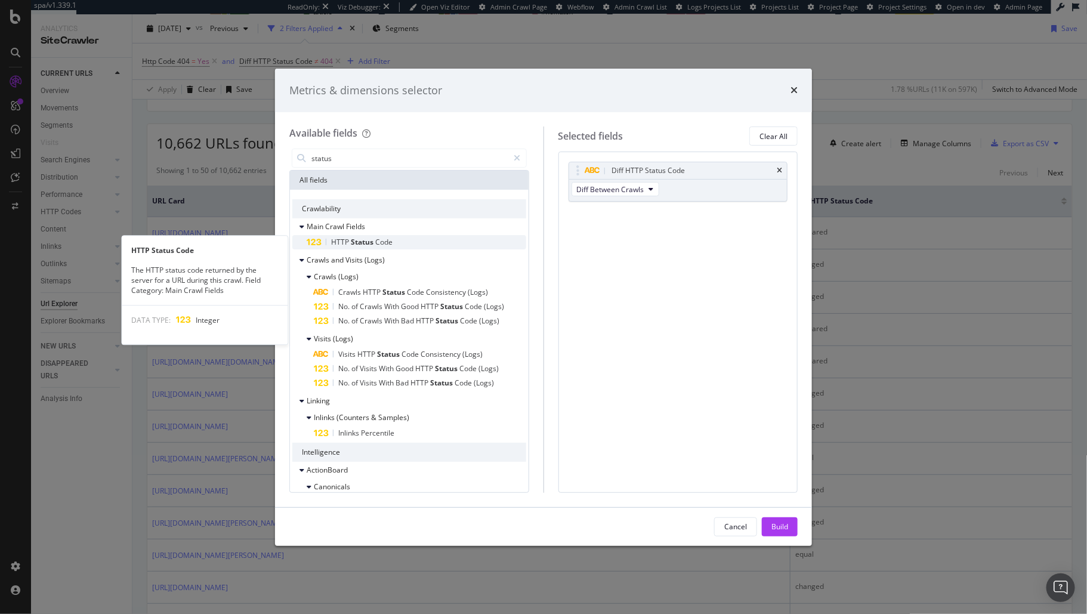
type input "status"
click at [429, 244] on div "HTTP Status Code" at bounding box center [417, 242] width 220 height 14
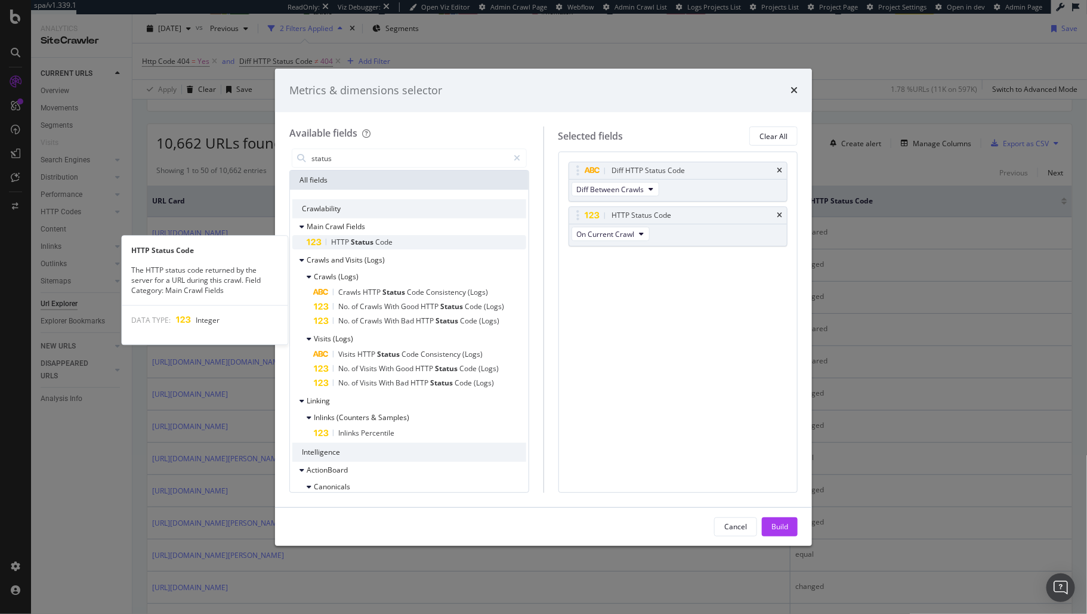
click at [351, 242] on span "Status" at bounding box center [363, 242] width 24 height 10
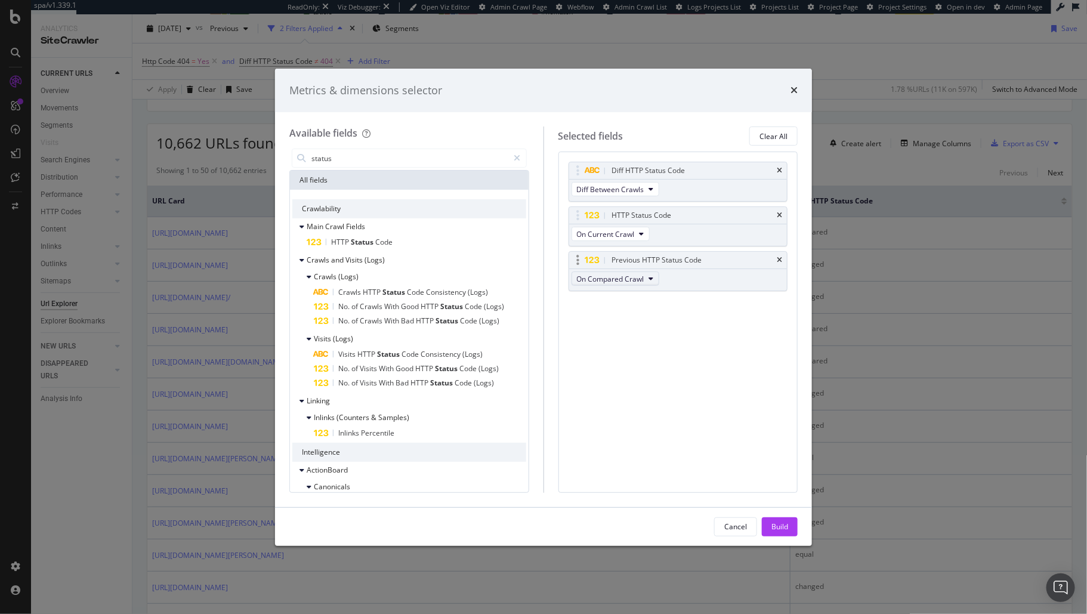
click at [630, 275] on span "On Compared Crawl" at bounding box center [610, 279] width 67 height 10
click at [623, 311] on div "On Compared Crawl" at bounding box center [616, 318] width 88 height 22
click at [624, 316] on span "On Compared Crawl" at bounding box center [615, 320] width 69 height 11
drag, startPoint x: 627, startPoint y: 318, endPoint x: 633, endPoint y: 321, distance: 7.0
click at [627, 318] on span "On Compared Crawl" at bounding box center [615, 320] width 69 height 11
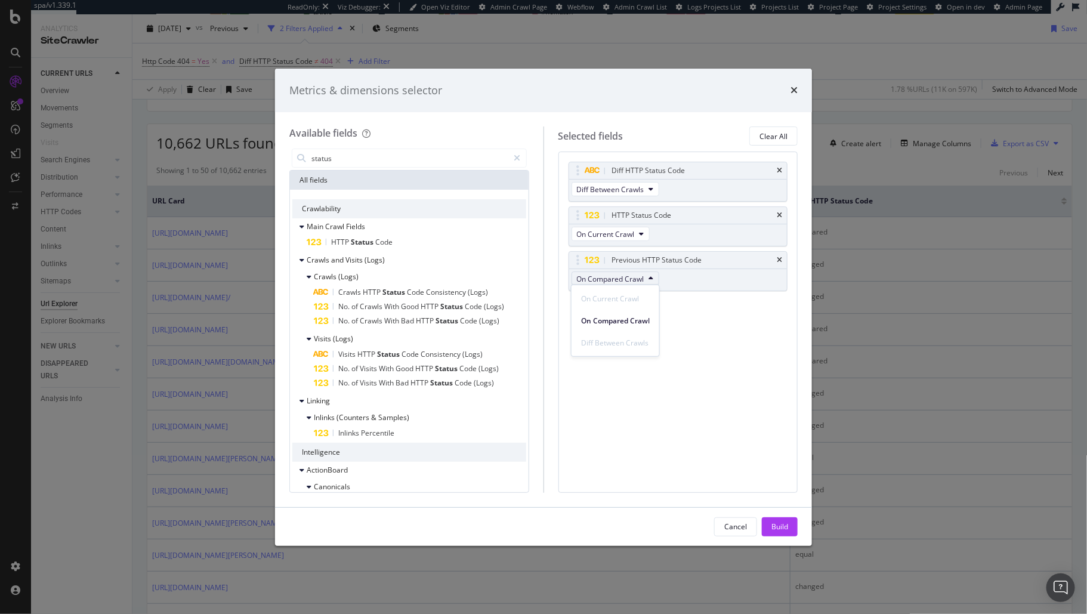
click at [702, 390] on div "Diff HTTP Status Code Diff Between Crawls HTTP Status Code On Current Crawl Pre…" at bounding box center [679, 322] width 240 height 341
click at [782, 520] on div "Build" at bounding box center [780, 527] width 17 height 18
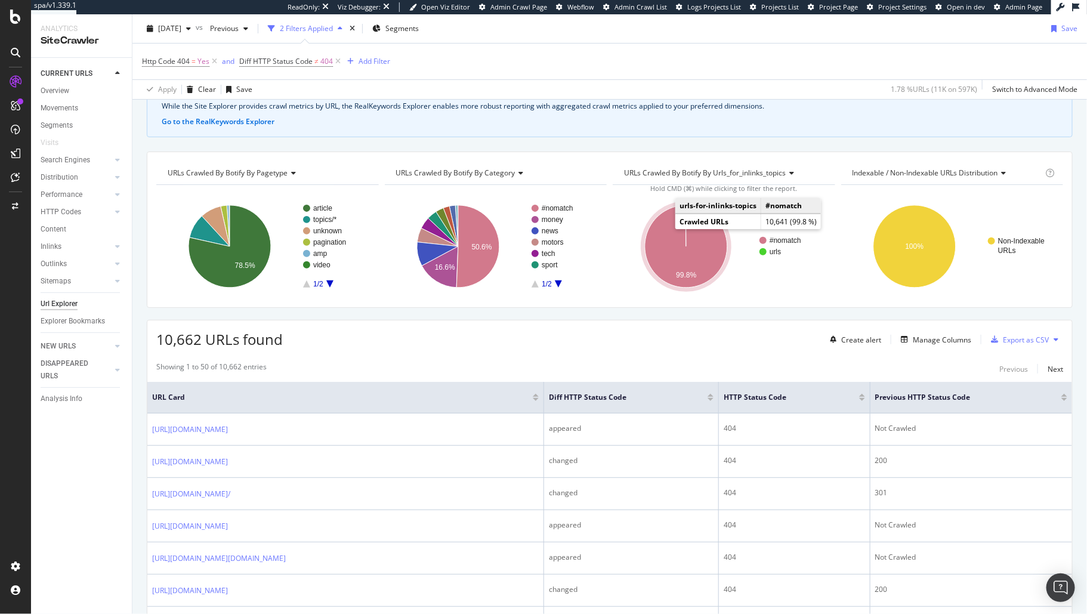
scroll to position [127, 0]
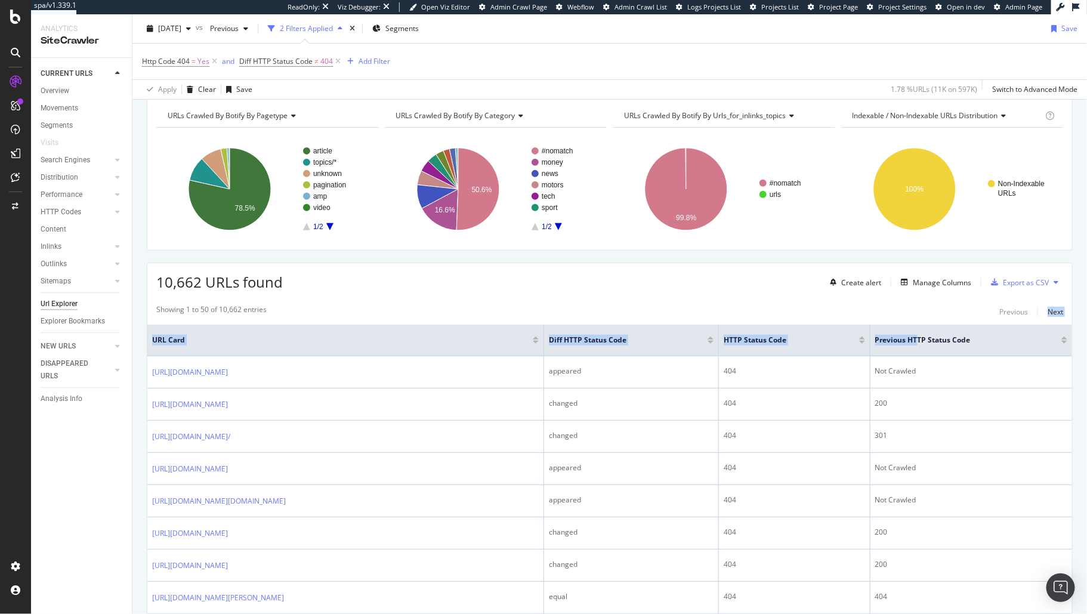
drag, startPoint x: 924, startPoint y: 336, endPoint x: 978, endPoint y: 317, distance: 57.0
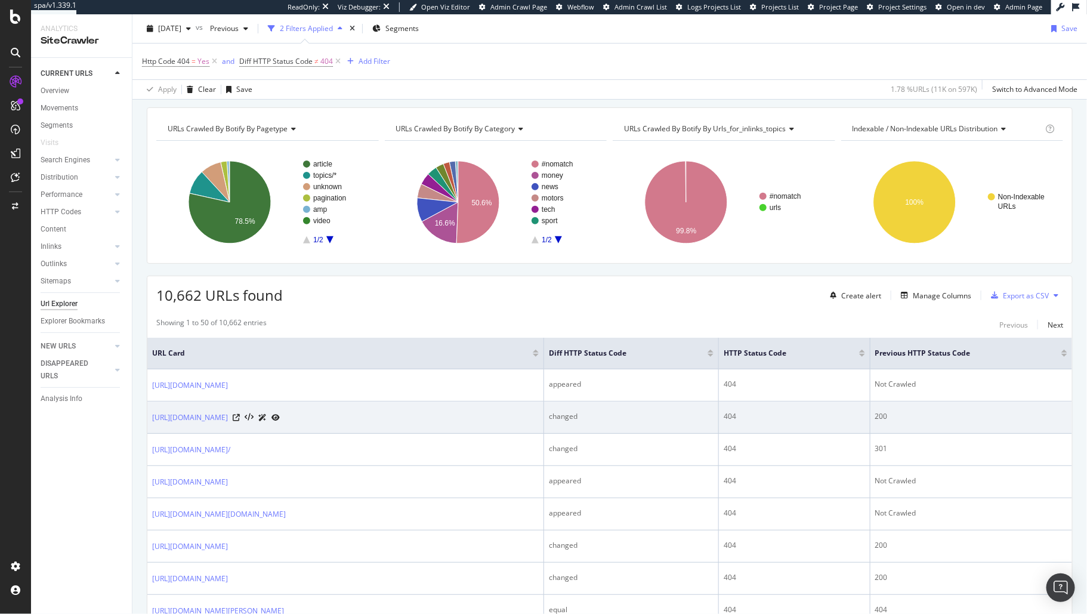
scroll to position [103, 0]
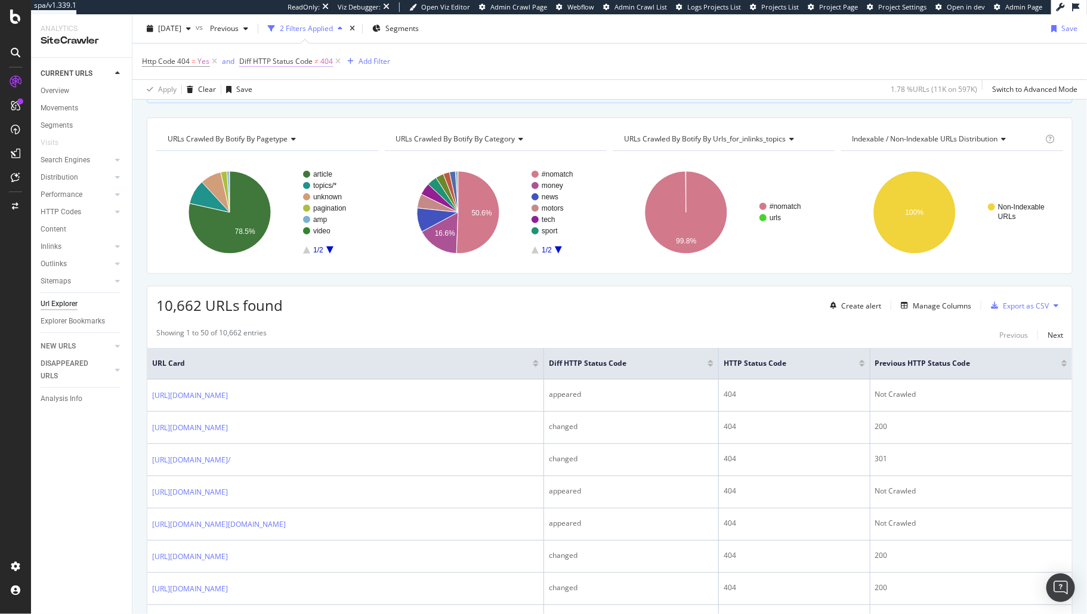
click at [326, 61] on span "404" at bounding box center [327, 61] width 13 height 17
click at [282, 171] on span "changed" at bounding box center [295, 170] width 84 height 10
type input "changed"
click at [377, 159] on button "Apply" at bounding box center [363, 155] width 35 height 12
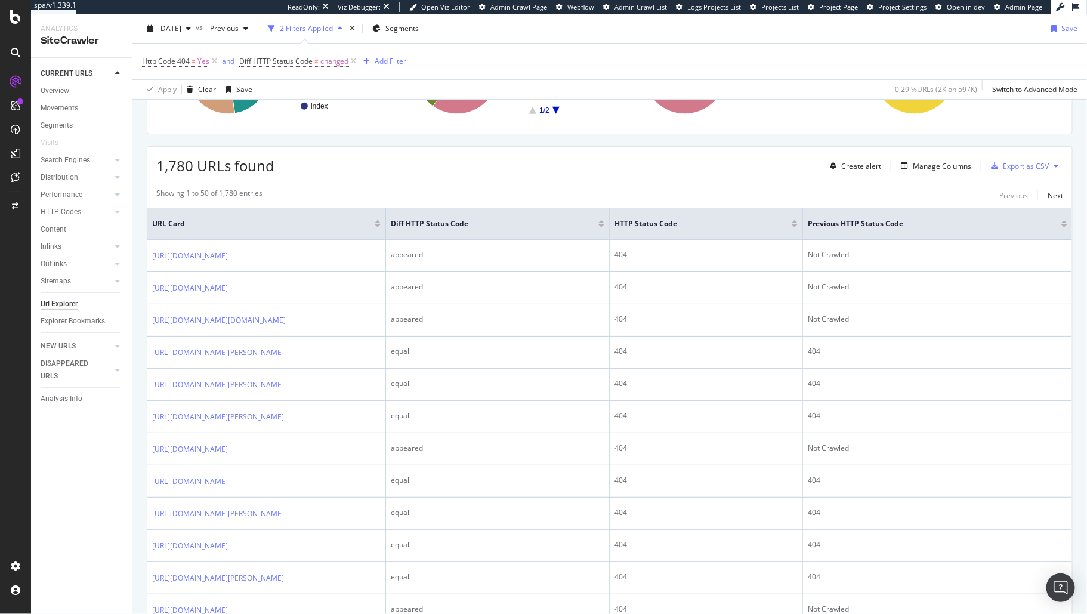
scroll to position [45, 0]
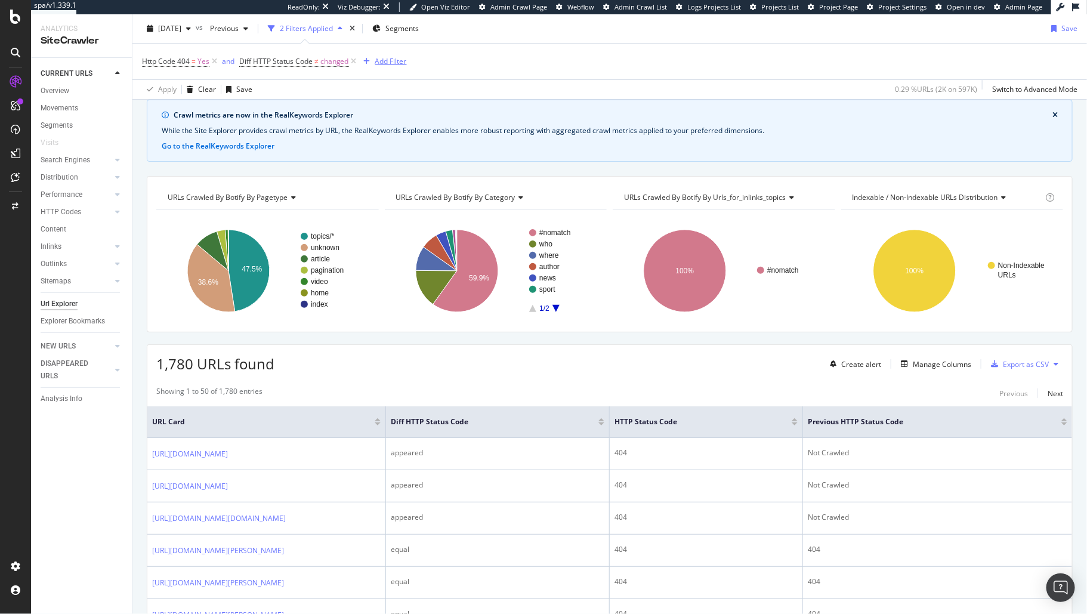
click at [389, 61] on div "Add Filter" at bounding box center [391, 61] width 32 height 10
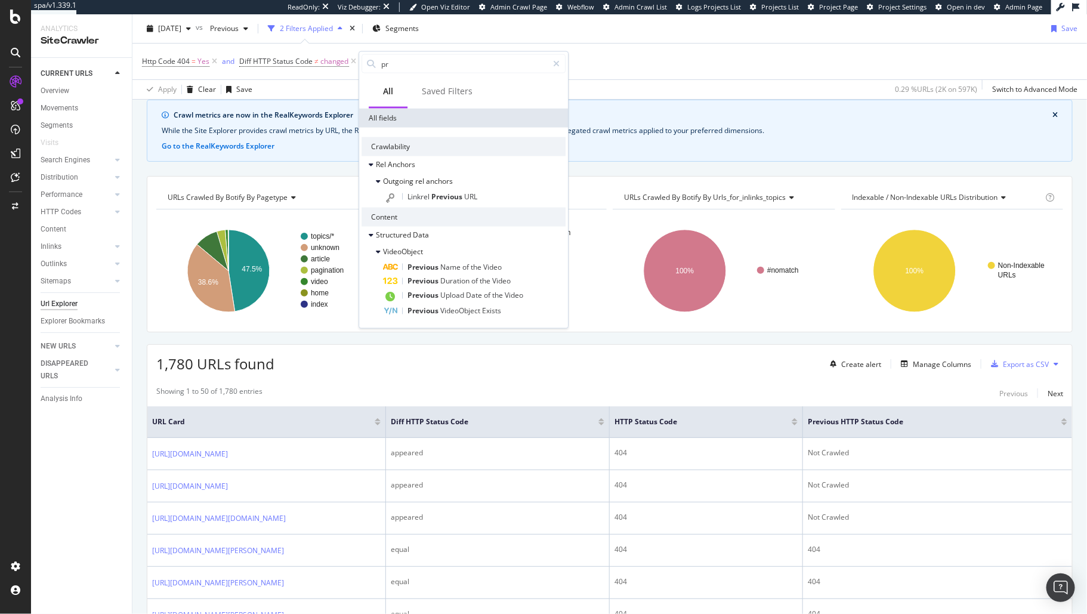
type input "p"
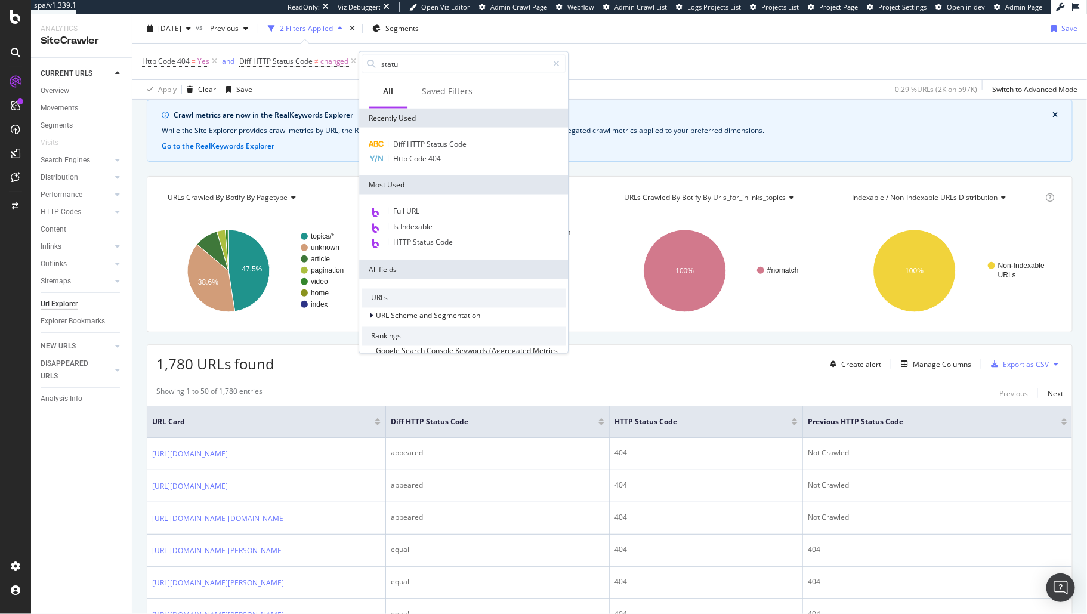
type input "status"
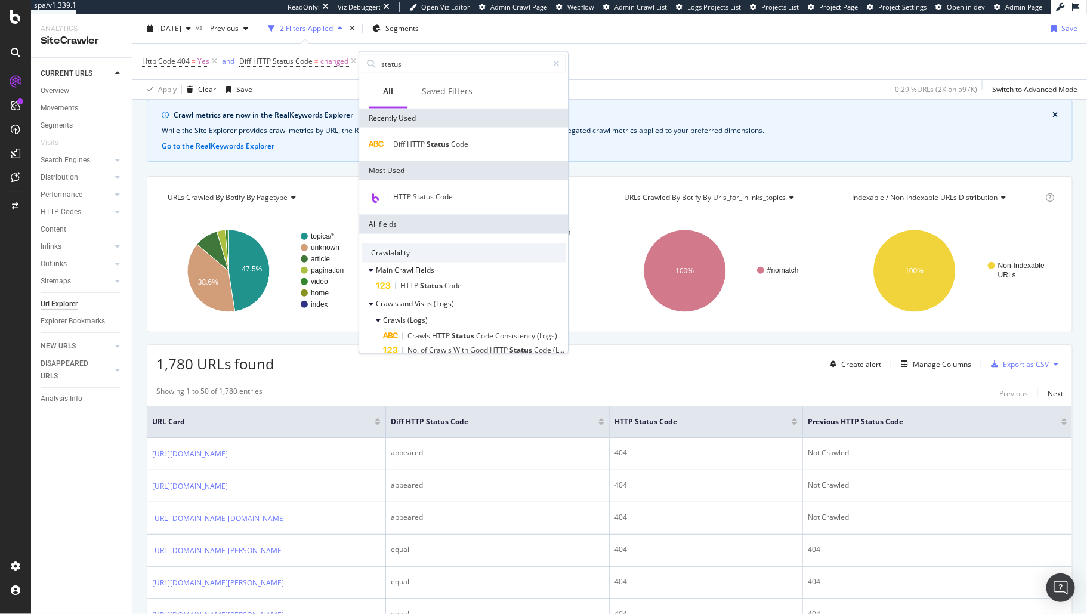
click at [677, 73] on div "Http Code 404 = Yes and Diff HTTP Status Code ≠ changed Add Filter" at bounding box center [610, 62] width 936 height 36
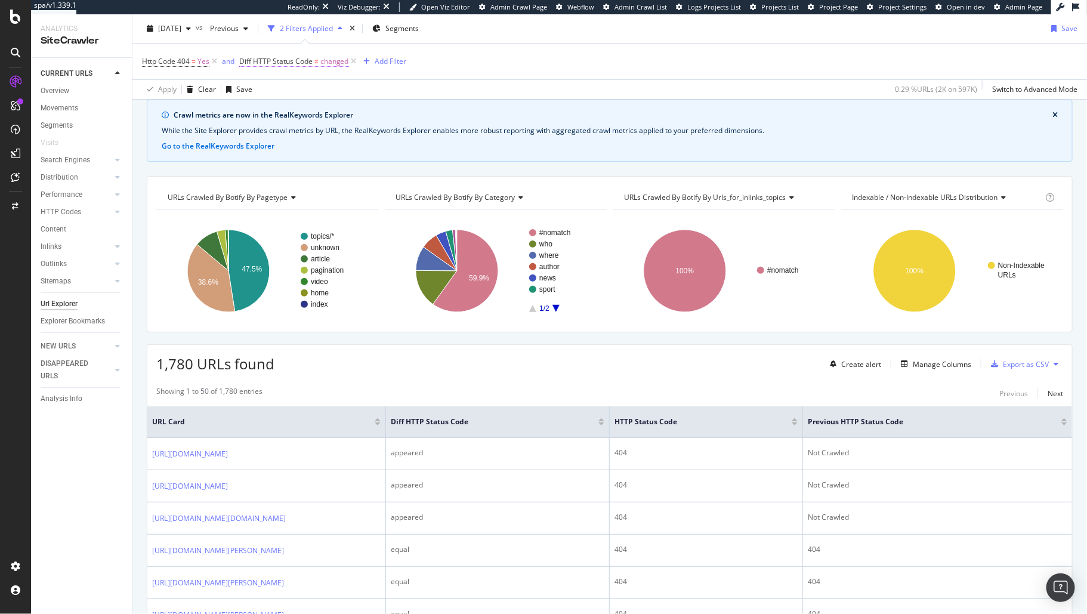
click at [288, 62] on span "Diff HTTP Status Code" at bounding box center [275, 61] width 73 height 10
click at [566, 35] on div "2025 Oct. 8th vs Previous 2 Filters Applied Segments Save" at bounding box center [610, 31] width 955 height 24
click at [186, 60] on span "Http Code 404" at bounding box center [166, 61] width 48 height 10
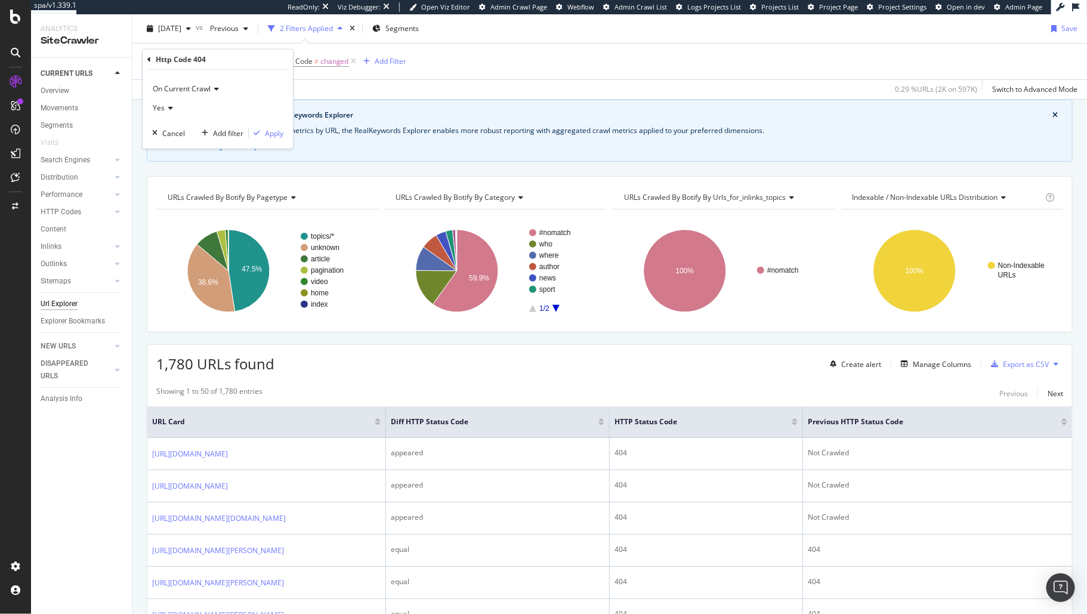
click at [440, 66] on div "Http Code 404 = Yes and Diff HTTP Status Code ≠ changed Add Filter" at bounding box center [610, 62] width 936 height 36
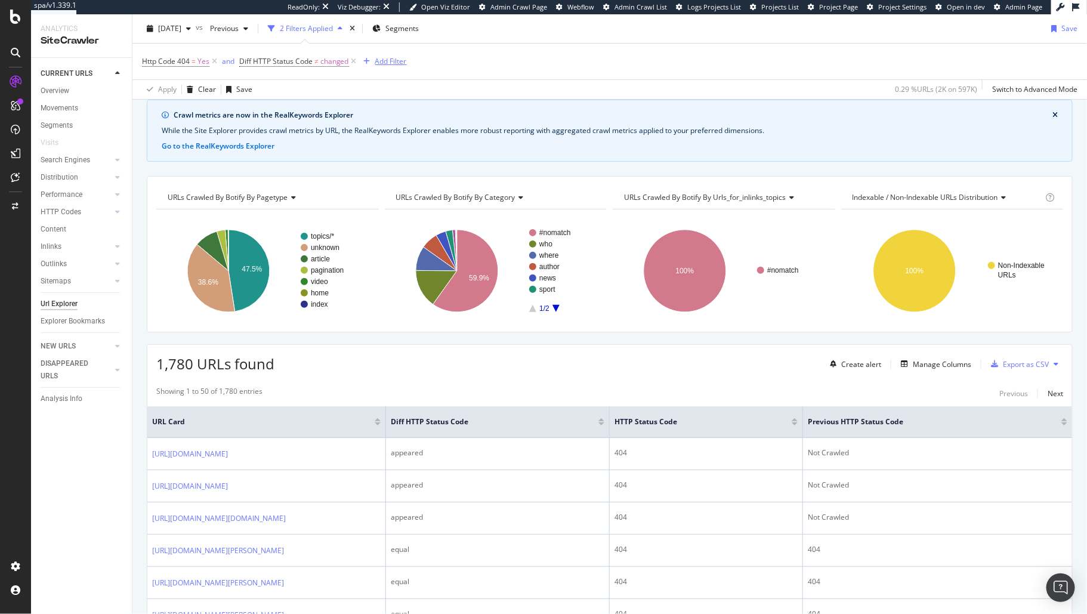
scroll to position [0, 0]
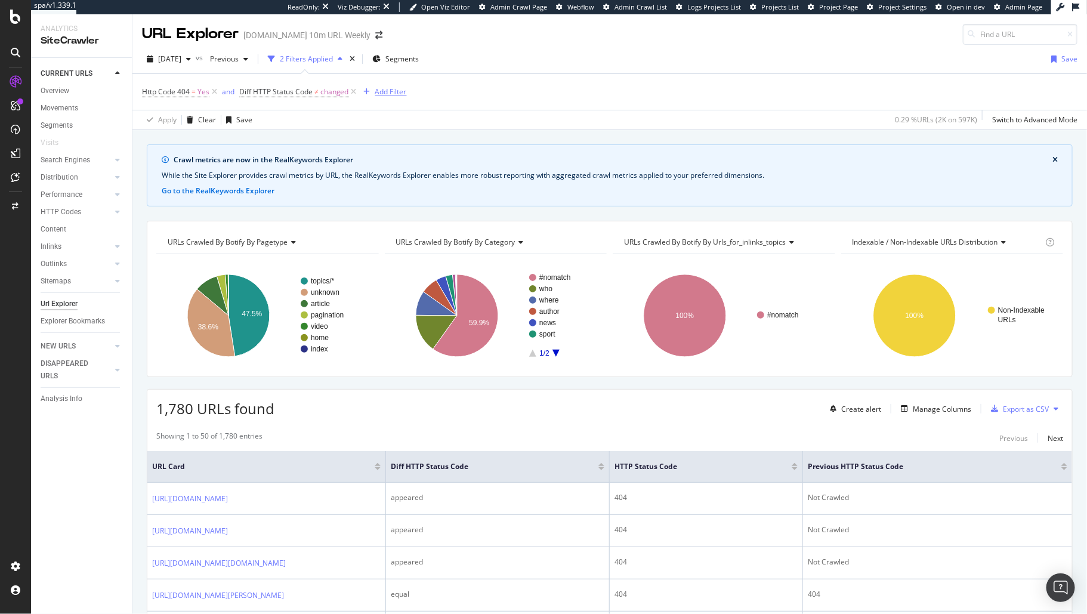
click at [393, 90] on div "Add Filter" at bounding box center [391, 92] width 32 height 10
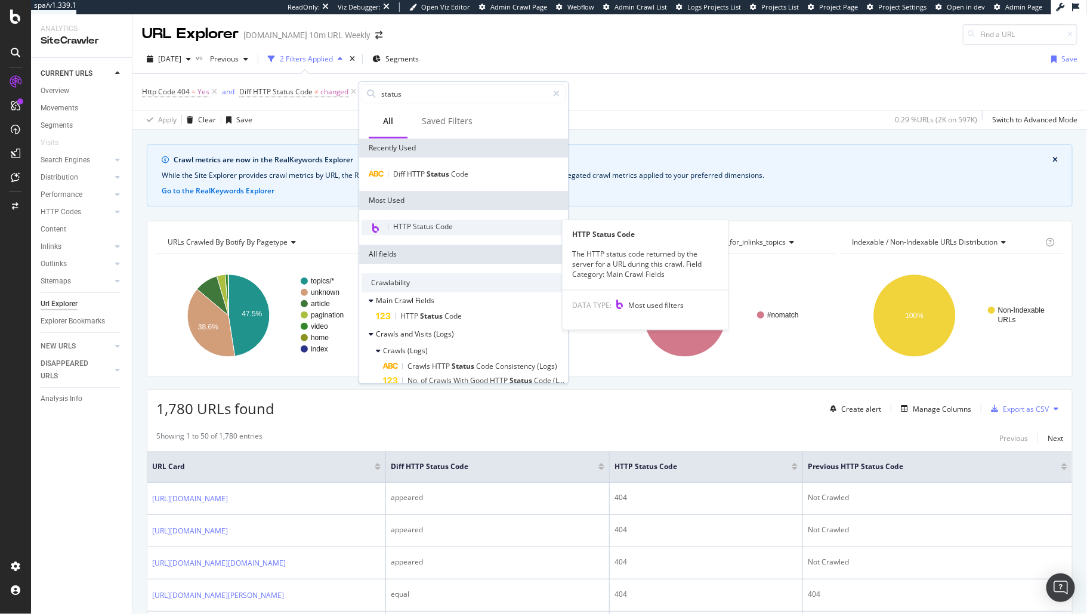
click at [438, 232] on div "HTTP Status Code" at bounding box center [464, 228] width 204 height 16
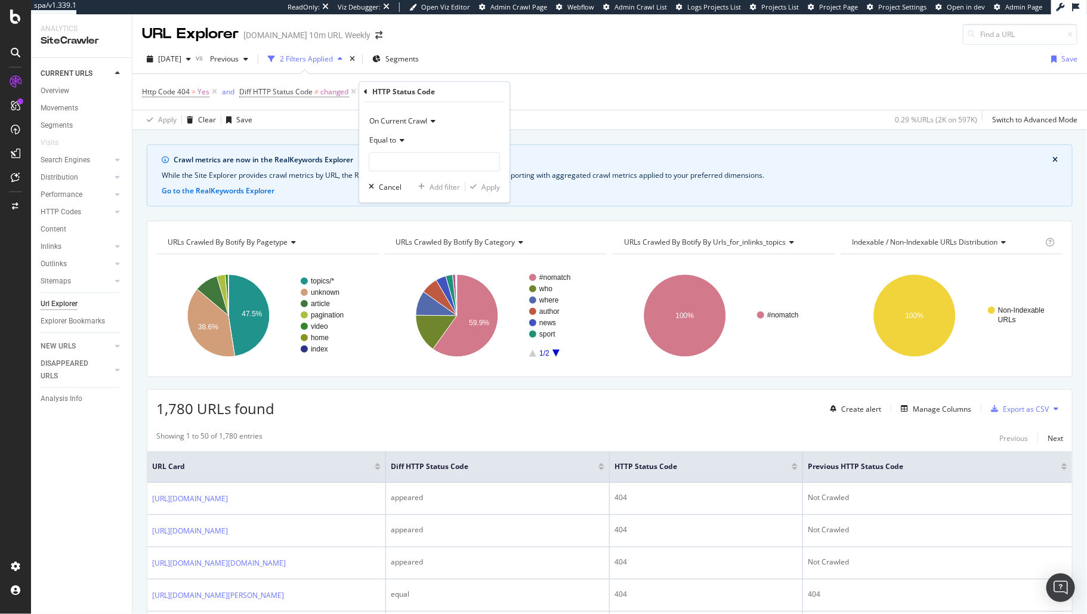
click at [429, 123] on icon at bounding box center [431, 121] width 8 height 7
click at [424, 161] on span "On Compared Crawl" at bounding box center [408, 161] width 67 height 10
click at [409, 142] on div "Equal to" at bounding box center [434, 140] width 131 height 19
click at [412, 184] on span "Not Equal to" at bounding box center [395, 180] width 41 height 10
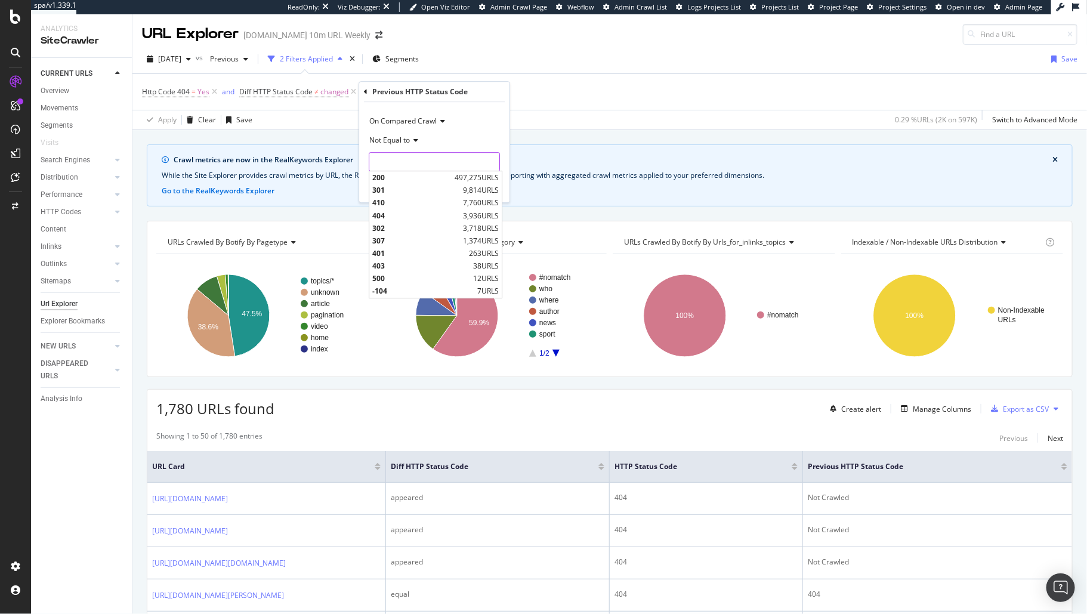
click at [445, 162] on input "number" at bounding box center [434, 161] width 131 height 19
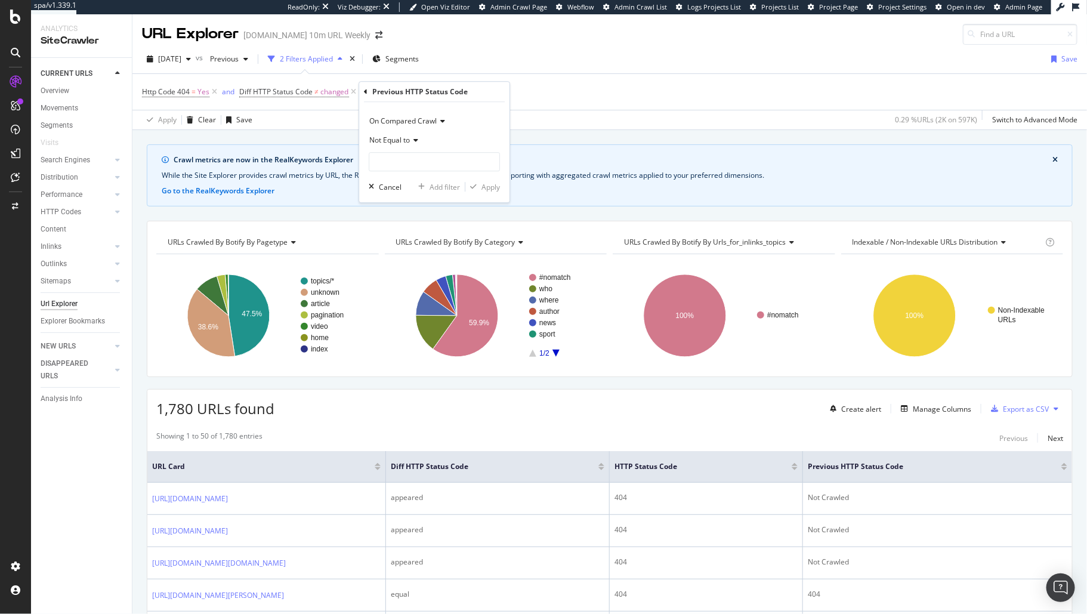
click at [439, 144] on div "Not Equal to" at bounding box center [434, 140] width 131 height 19
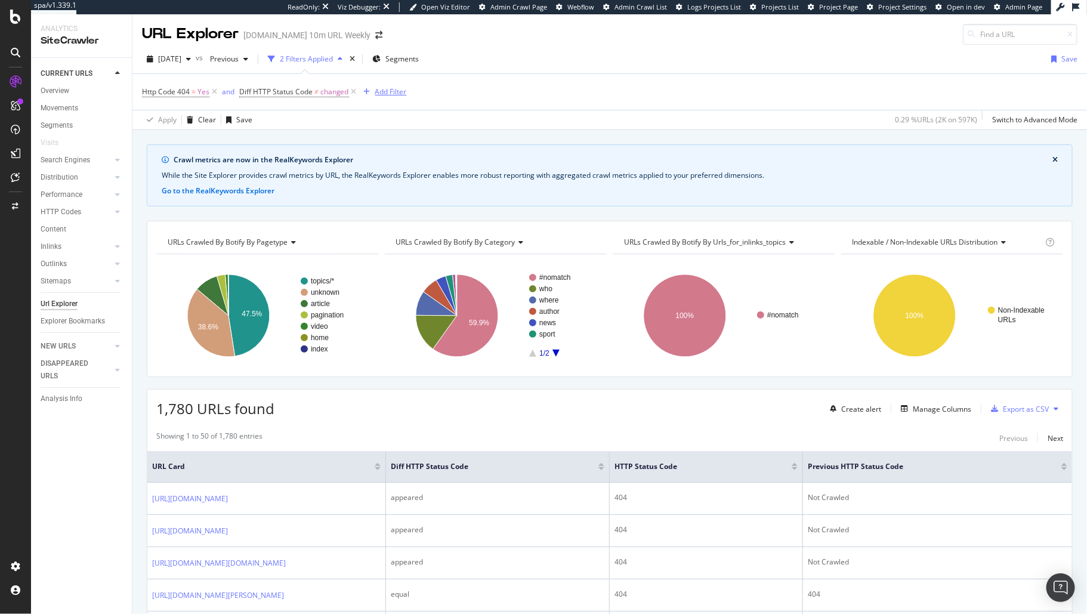
click at [379, 91] on div "Add Filter" at bounding box center [391, 92] width 32 height 10
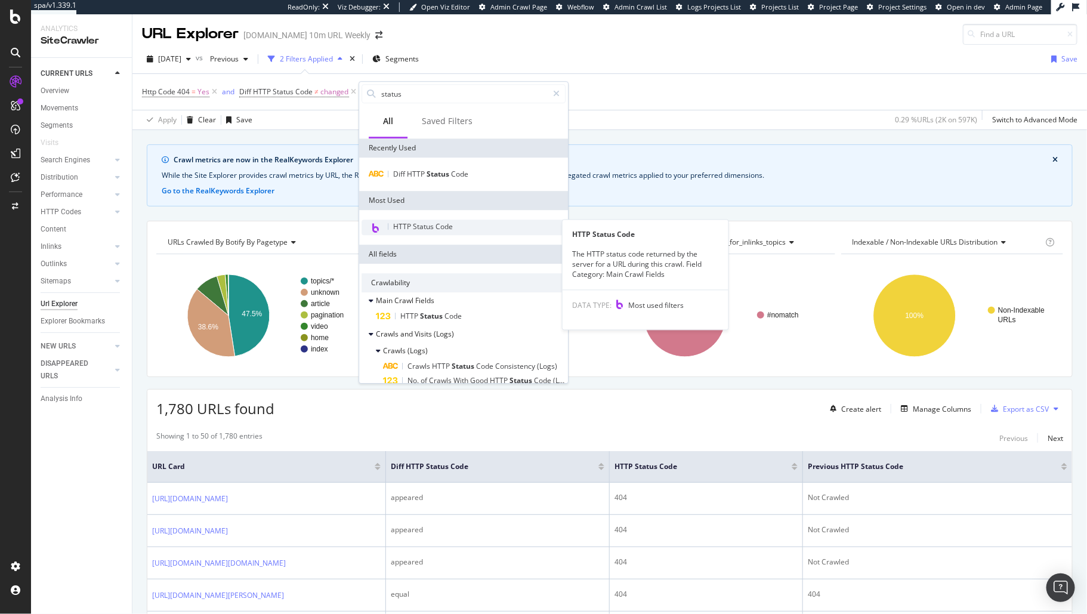
click at [461, 233] on div "HTTP Status Code" at bounding box center [464, 228] width 204 height 16
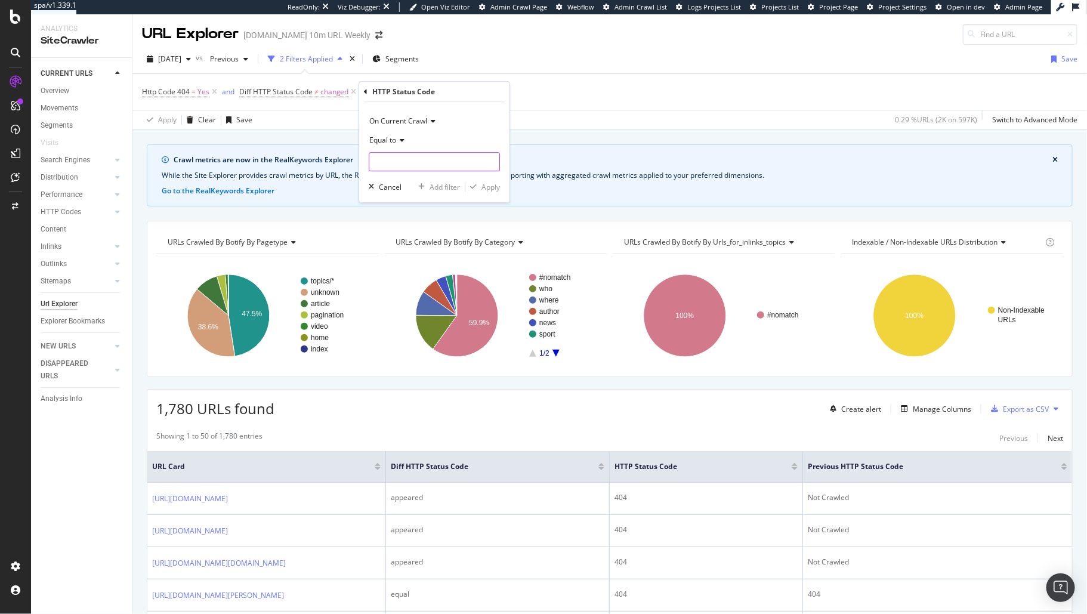
click at [464, 160] on input "number" at bounding box center [434, 161] width 131 height 19
click at [387, 141] on span "Equal to" at bounding box center [382, 140] width 27 height 10
click at [411, 178] on span "Not Equal to" at bounding box center [395, 180] width 41 height 10
click at [411, 168] on input "number" at bounding box center [434, 161] width 131 height 19
type input "404"
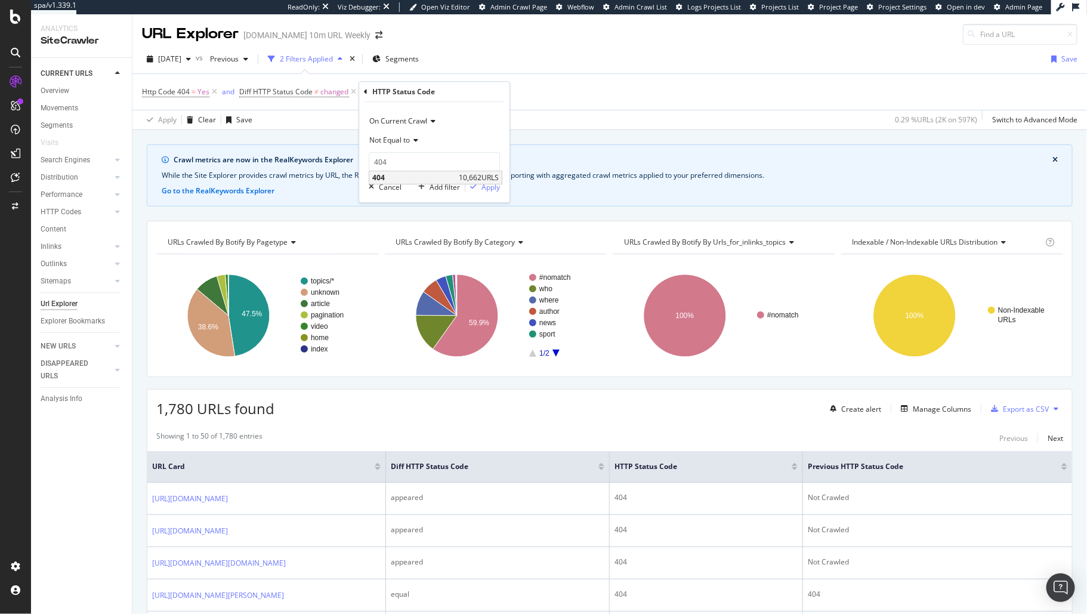
click at [455, 177] on div "404 10,662 URLS" at bounding box center [435, 177] width 133 height 13
click at [489, 187] on div "Apply" at bounding box center [483, 186] width 35 height 11
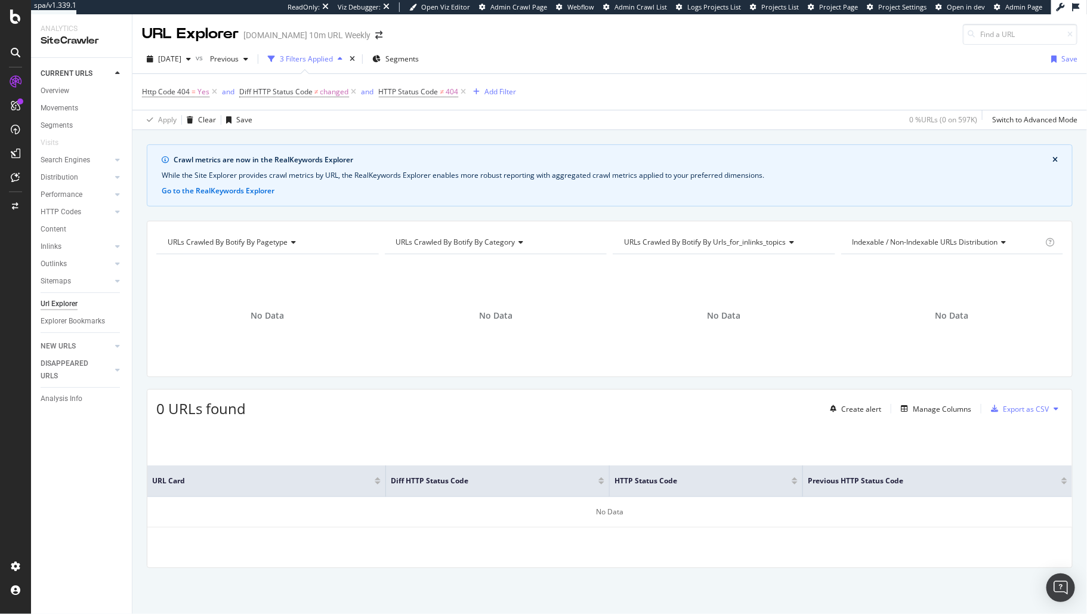
drag, startPoint x: 518, startPoint y: 99, endPoint x: 469, endPoint y: 104, distance: 49.2
click at [518, 100] on div "Http Code 404 = Yes and Diff HTTP Status Code ≠ changed and HTTP Status Code ≠ …" at bounding box center [610, 92] width 936 height 36
click at [442, 89] on span "≠" at bounding box center [442, 92] width 4 height 10
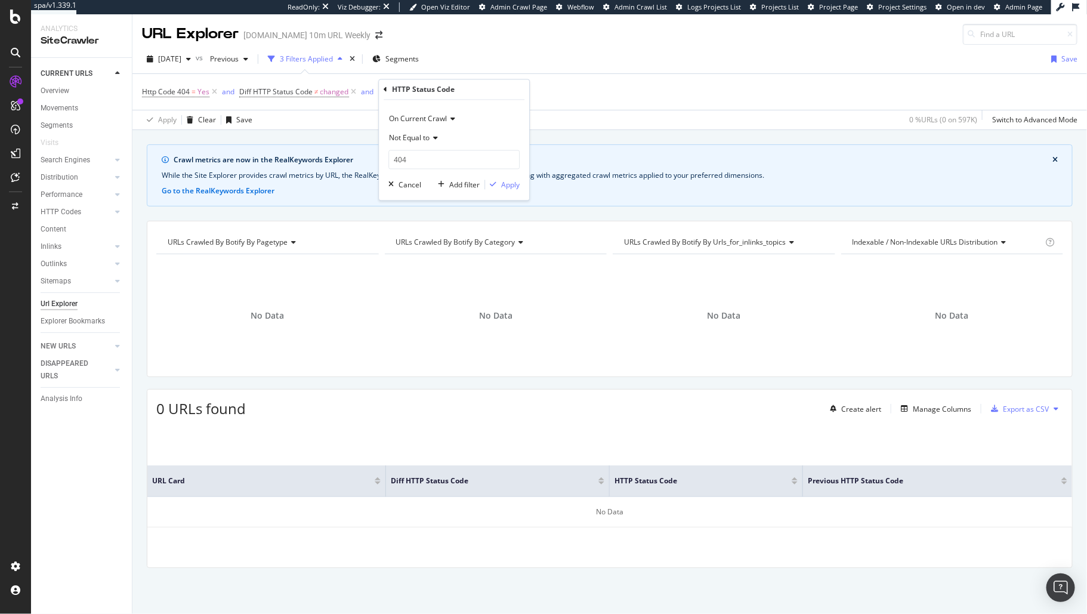
click at [442, 114] on span "On Current Crawl" at bounding box center [418, 119] width 58 height 10
click at [439, 163] on span "On Compared Crawl" at bounding box center [428, 159] width 67 height 10
click at [516, 183] on div "Apply" at bounding box center [510, 185] width 19 height 10
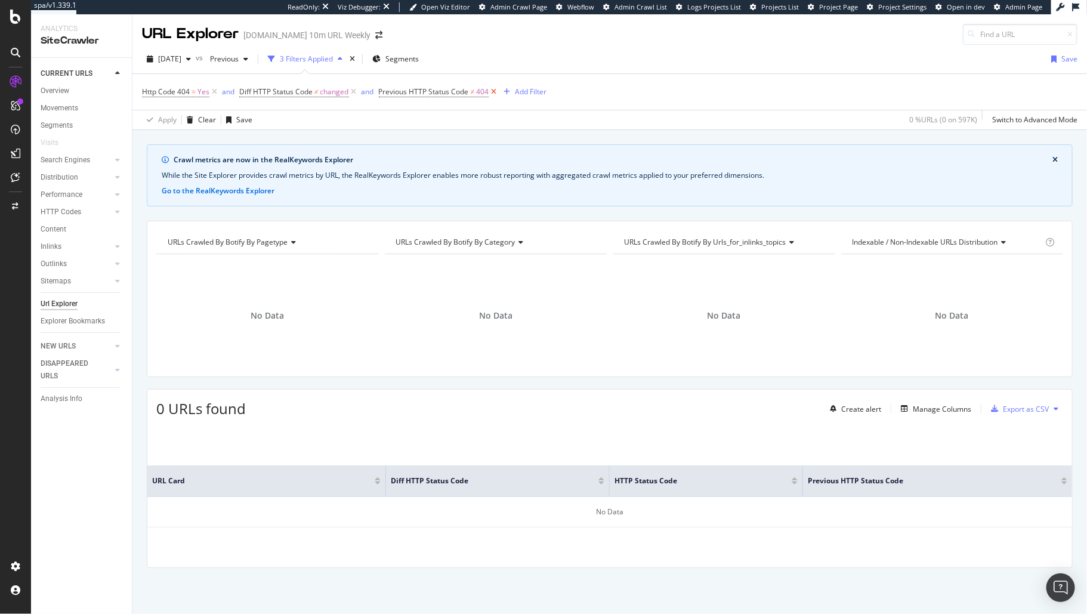
click at [496, 92] on icon at bounding box center [494, 92] width 10 height 12
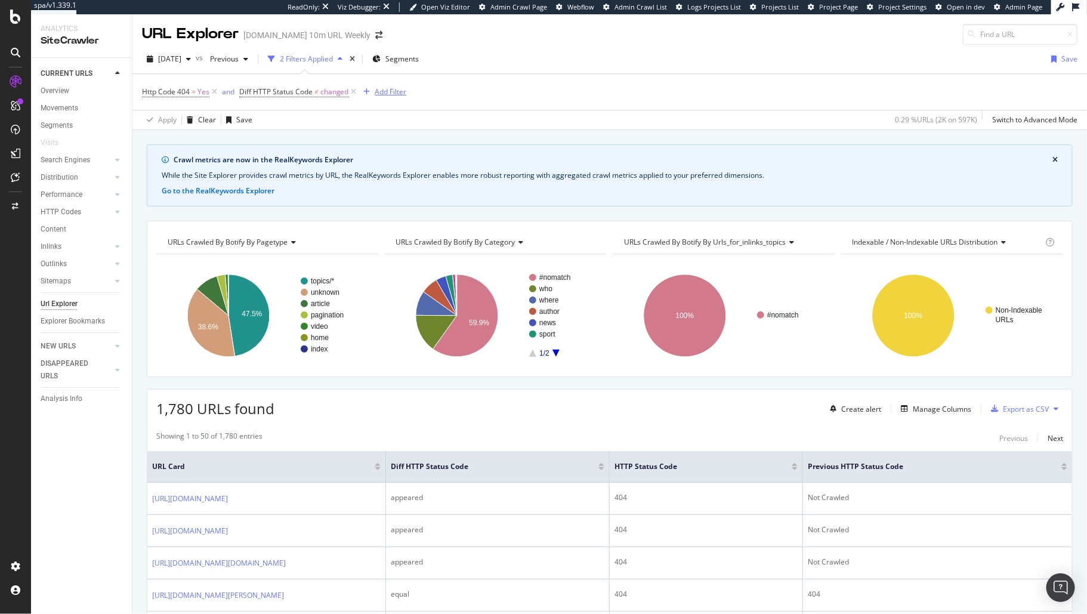
click at [390, 90] on div "Add Filter" at bounding box center [391, 92] width 32 height 10
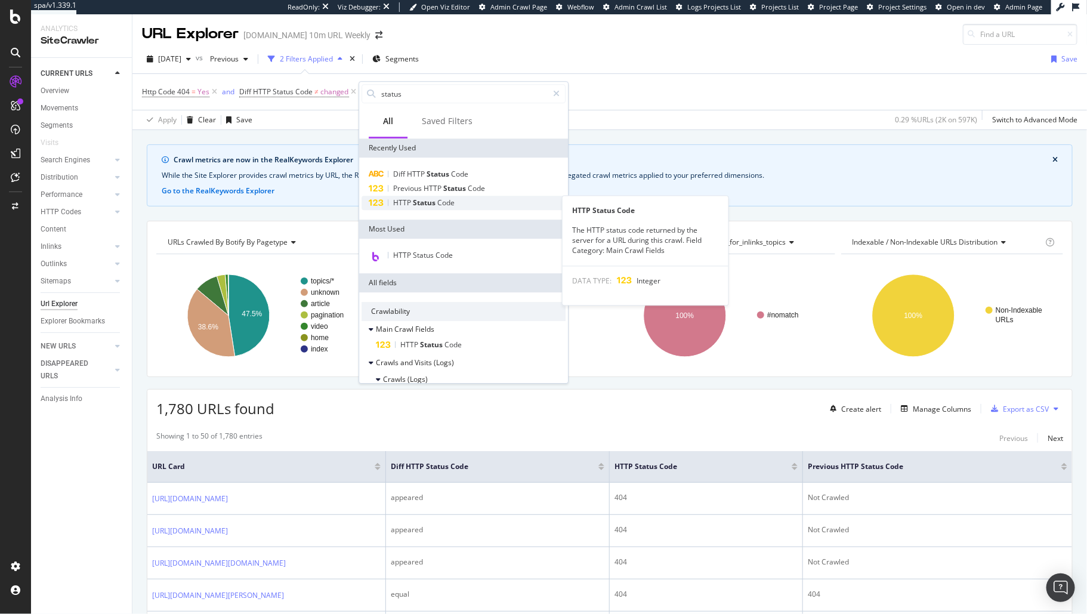
click at [487, 196] on div "HTTP Status Code" at bounding box center [464, 203] width 204 height 14
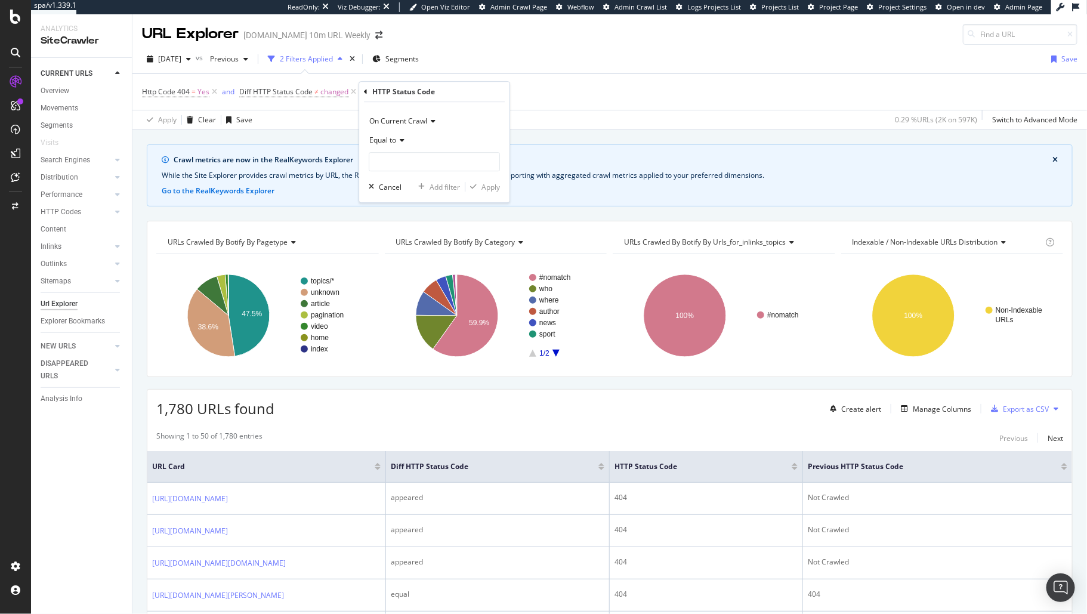
click at [427, 118] on span "On Current Crawl" at bounding box center [398, 121] width 58 height 10
click at [434, 162] on span "On Compared Crawl" at bounding box center [408, 161] width 67 height 10
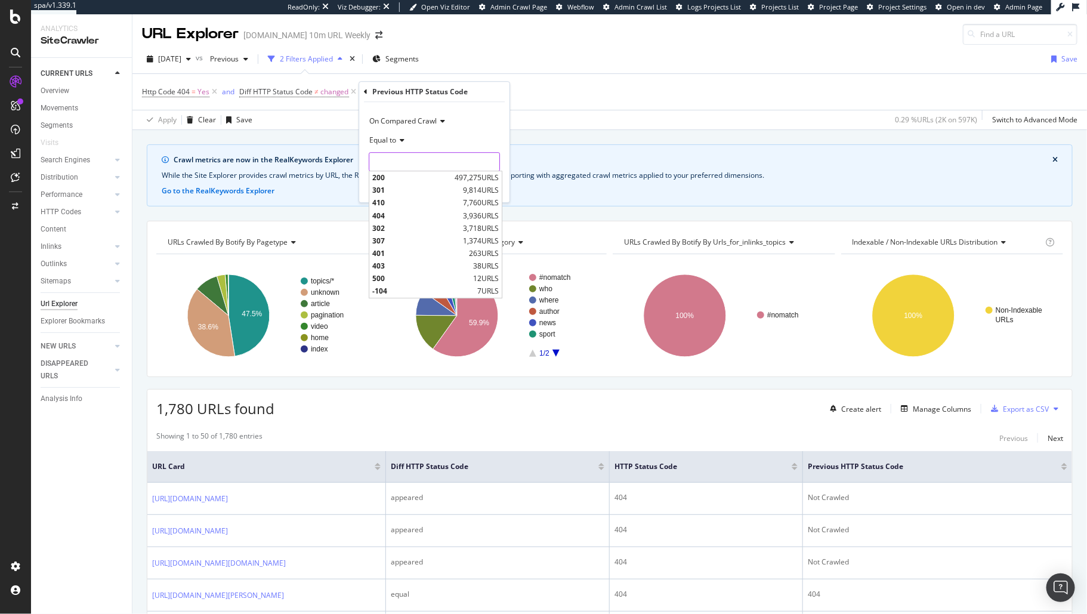
click at [424, 162] on input "number" at bounding box center [434, 161] width 131 height 19
click at [430, 174] on span "200" at bounding box center [411, 177] width 79 height 10
type input "200"
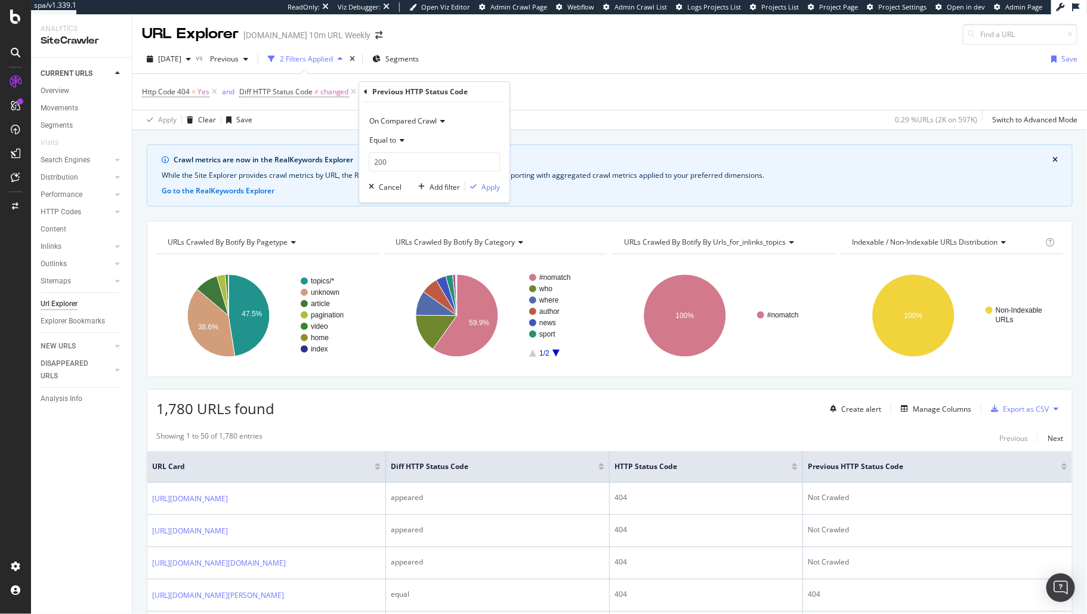
click at [498, 194] on div "On Compared Crawl Equal to 200 200 Cancel Add filter Apply" at bounding box center [434, 152] width 150 height 100
click at [495, 190] on div "Apply" at bounding box center [491, 187] width 19 height 10
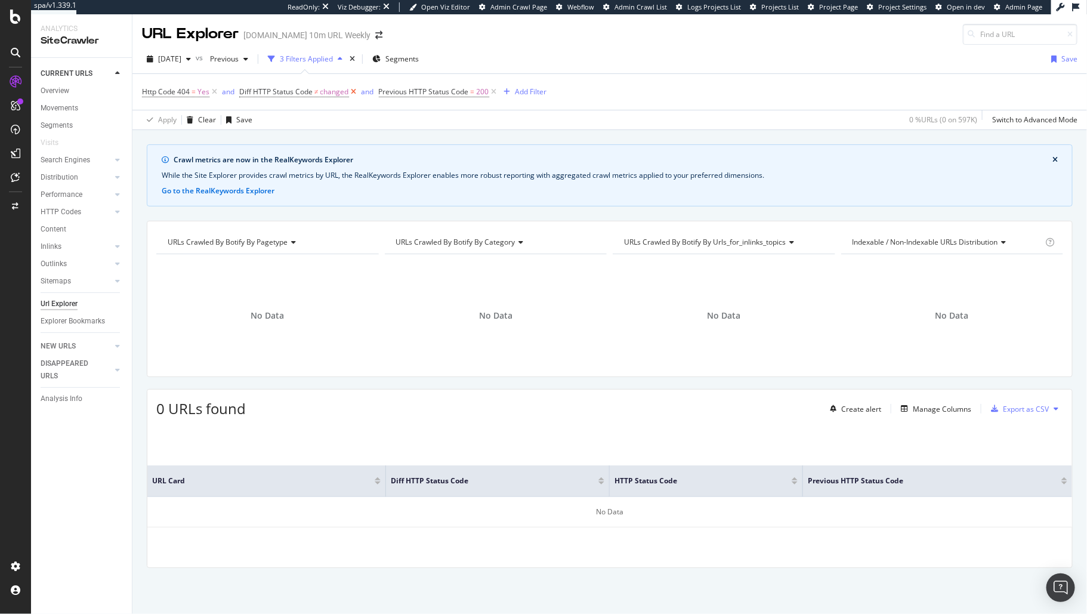
click at [357, 88] on icon at bounding box center [354, 92] width 10 height 12
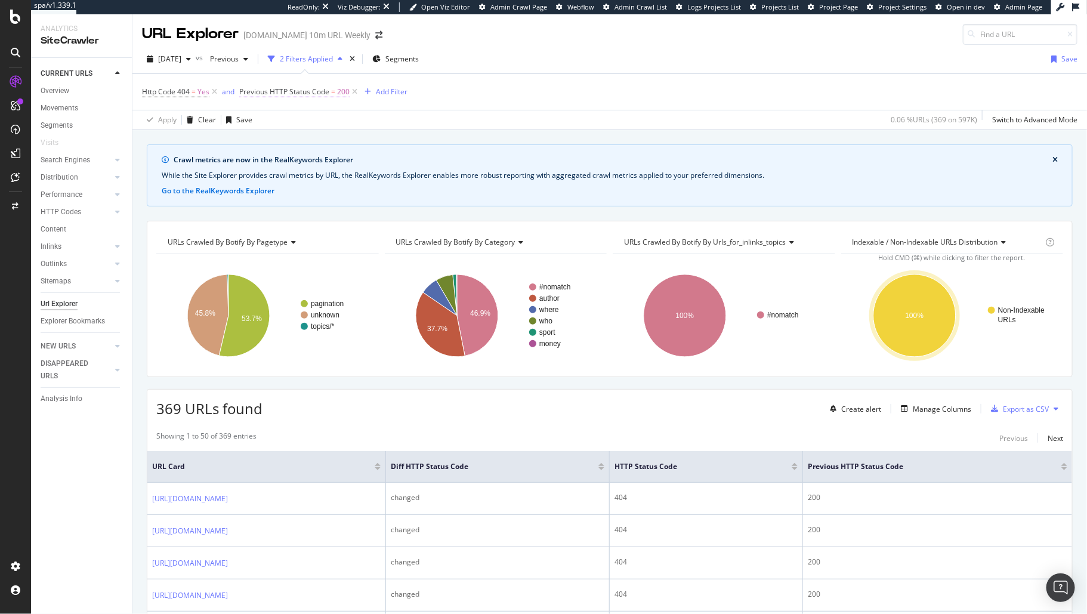
click at [342, 93] on span "200" at bounding box center [343, 92] width 13 height 17
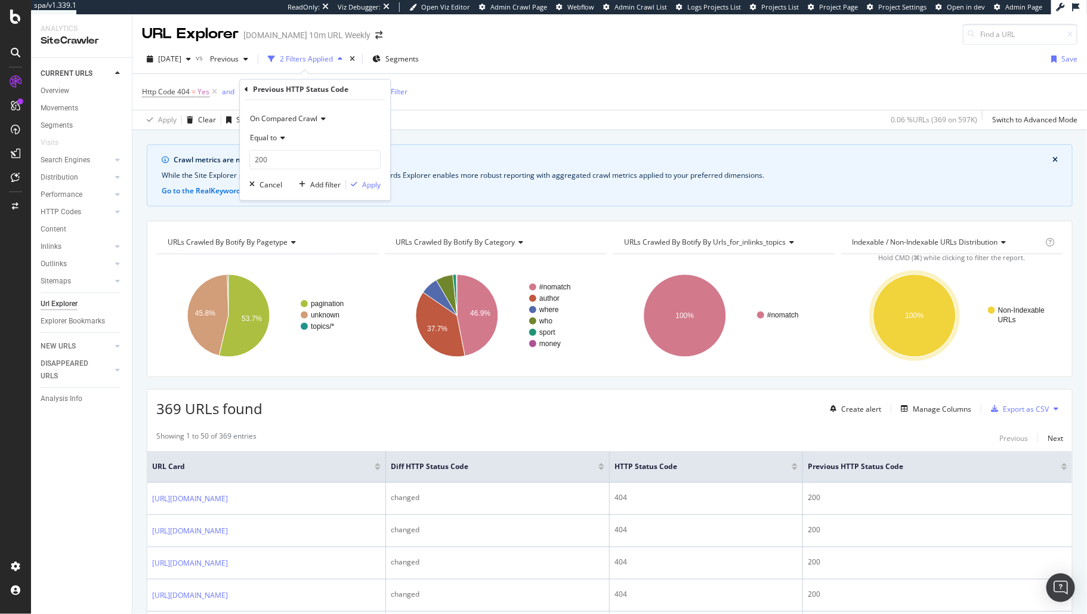
click at [279, 138] on icon at bounding box center [281, 138] width 8 height 7
click at [285, 177] on span "Not Equal to" at bounding box center [275, 178] width 41 height 10
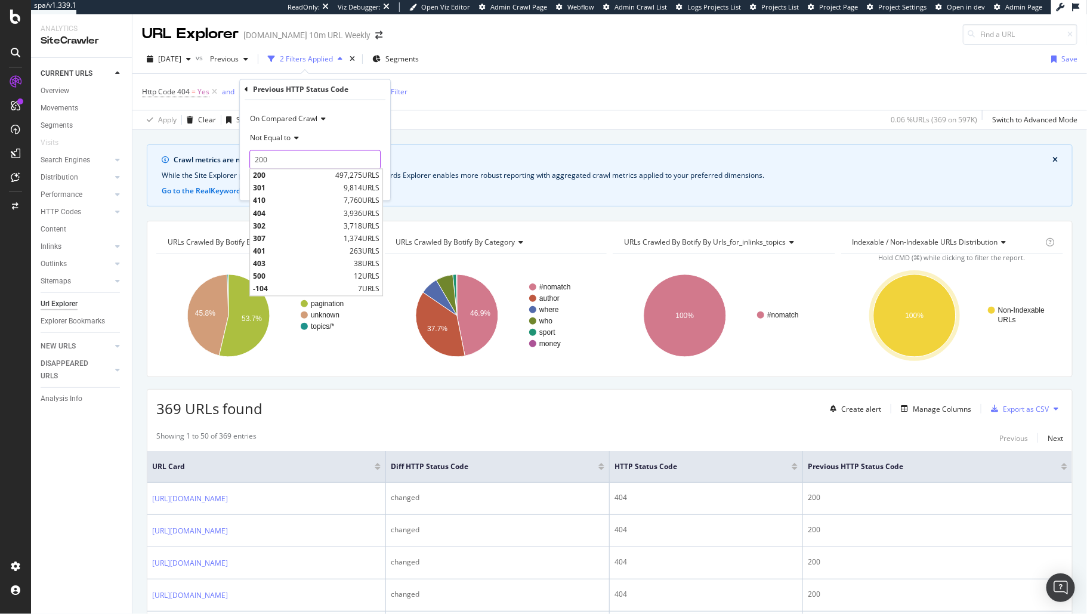
drag, startPoint x: 284, startPoint y: 162, endPoint x: 249, endPoint y: 155, distance: 35.5
click at [236, 155] on body "spa/v1.339.1 ReadOnly: Viz Debugger: Open Viz Editor Admin Crawl Page Webflow A…" at bounding box center [543, 307] width 1087 height 614
click at [260, 156] on input "200" at bounding box center [314, 159] width 131 height 19
type input "404"
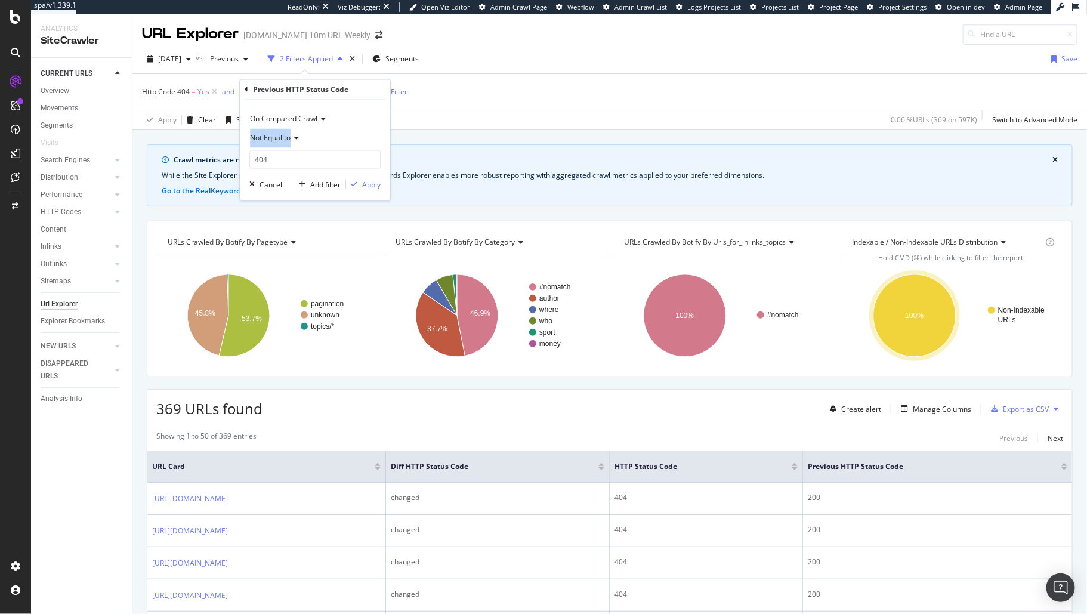
drag, startPoint x: 346, startPoint y: 133, endPoint x: 365, endPoint y: 118, distance: 24.1
click at [365, 118] on div "On Compared Crawl Not Equal to 404 404" at bounding box center [314, 140] width 131 height 60
click at [362, 189] on div "Apply" at bounding box center [363, 185] width 35 height 11
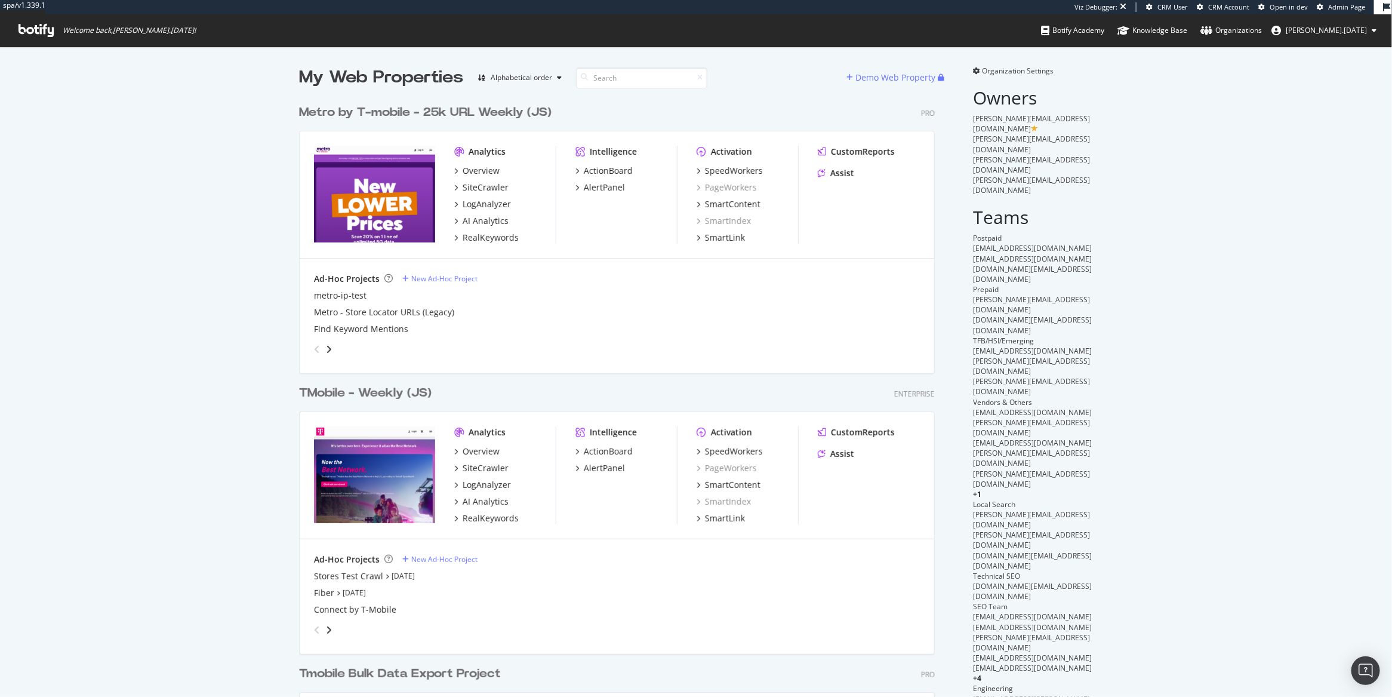
scroll to position [968, 633]
click at [389, 110] on div "Metro by T-mobile - 25k URL Weekly (JS)" at bounding box center [425, 112] width 252 height 17
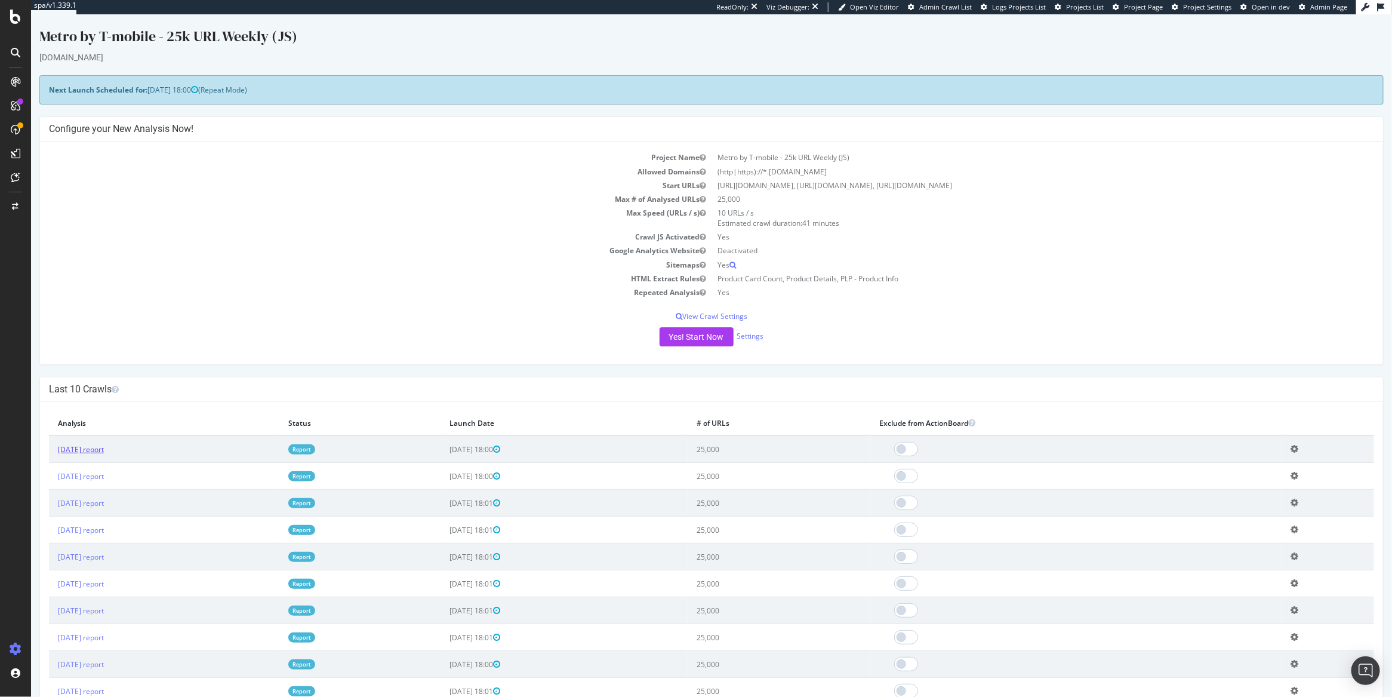
click at [103, 447] on link "[DATE] report" at bounding box center [80, 449] width 46 height 10
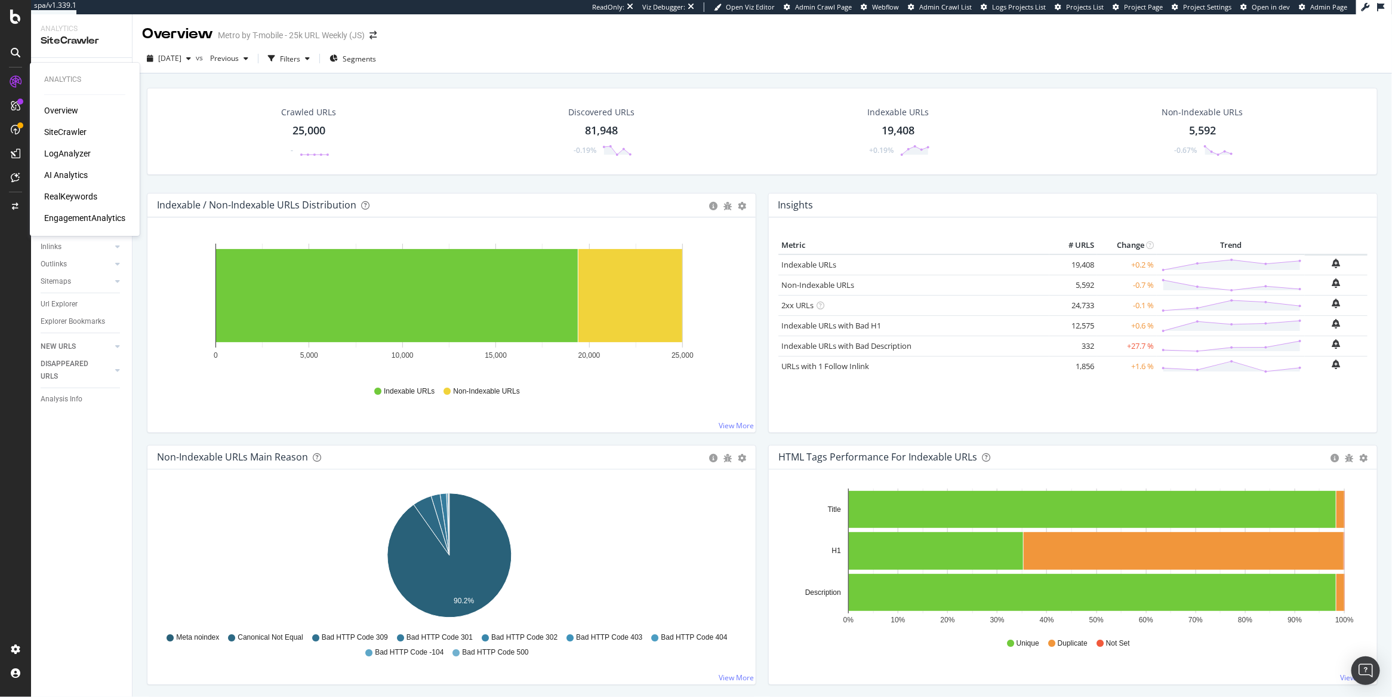
click at [61, 155] on div "LogAnalyzer" at bounding box center [67, 153] width 47 height 12
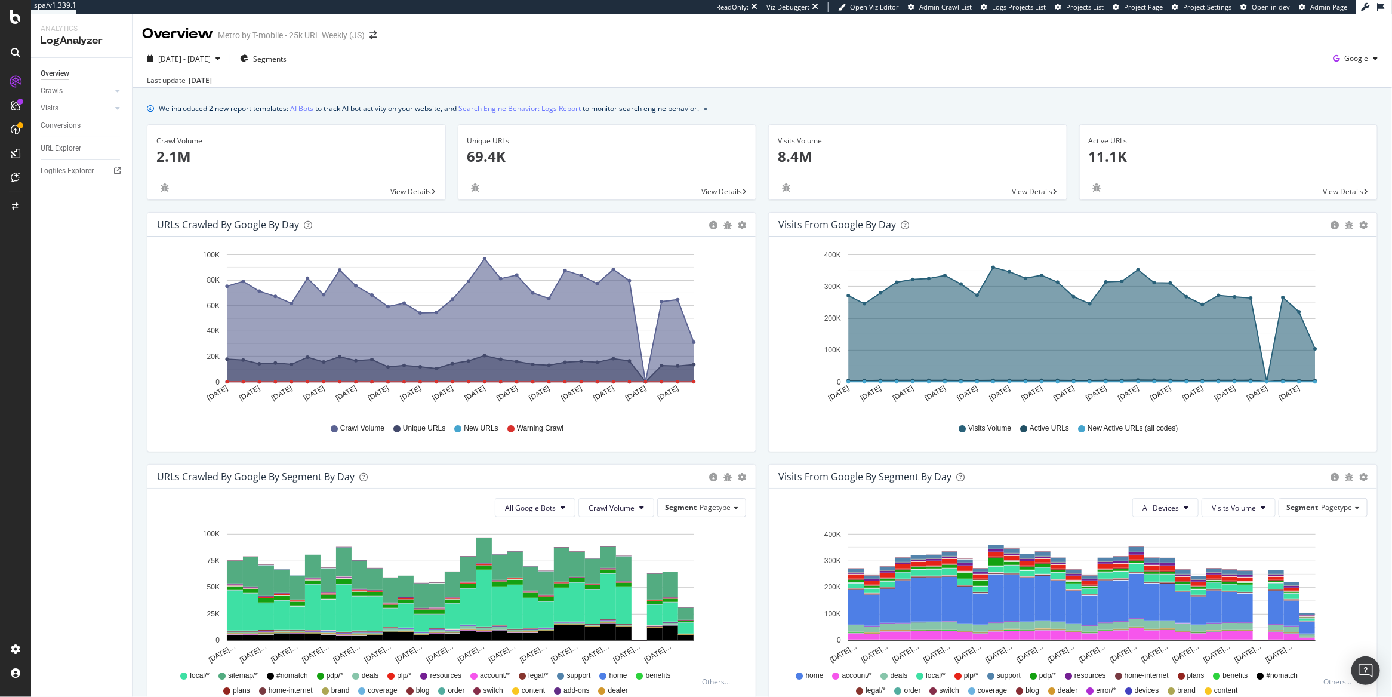
click at [51, 38] on div "LogAnalyzer" at bounding box center [82, 41] width 82 height 14
click at [55, 181] on div "CustomReports" at bounding box center [73, 182] width 58 height 12
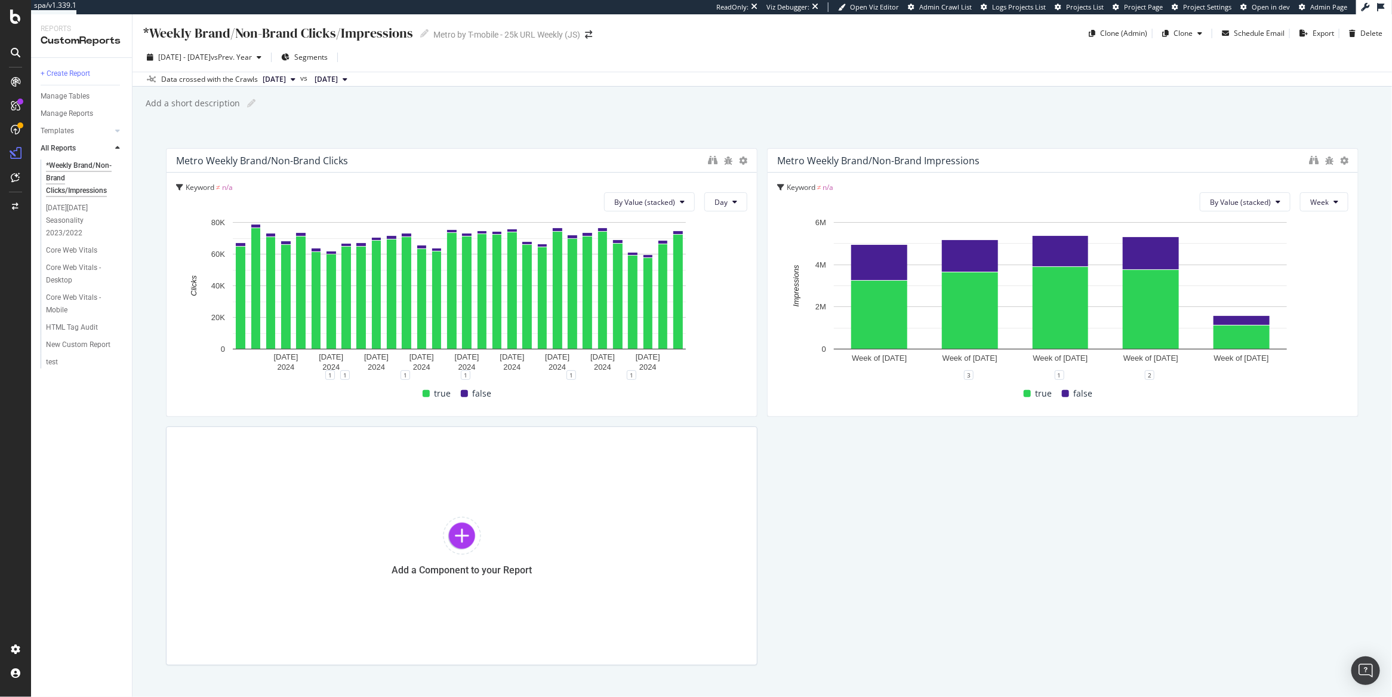
click at [119, 149] on icon at bounding box center [117, 147] width 5 height 7
click at [118, 135] on div at bounding box center [118, 131] width 12 height 12
click at [82, 148] on div "AI Bots in Search" at bounding box center [73, 148] width 54 height 13
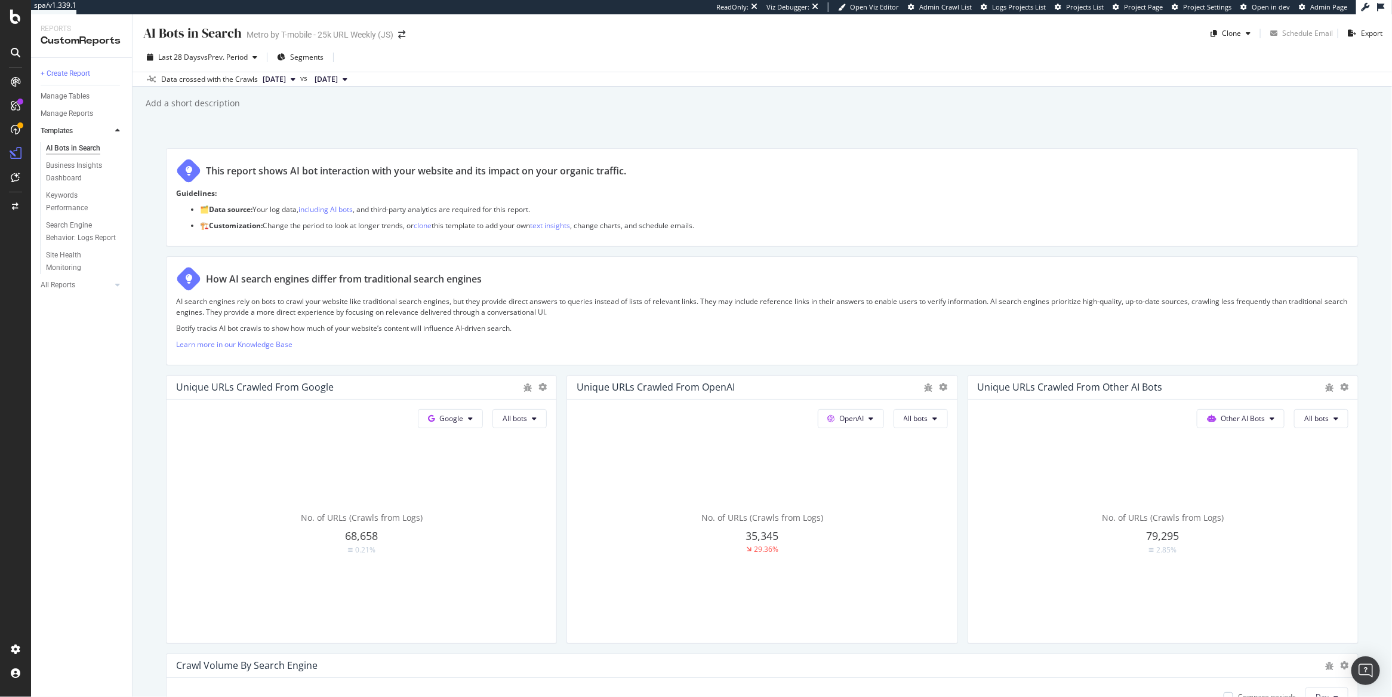
click at [8, 78] on div at bounding box center [15, 81] width 19 height 19
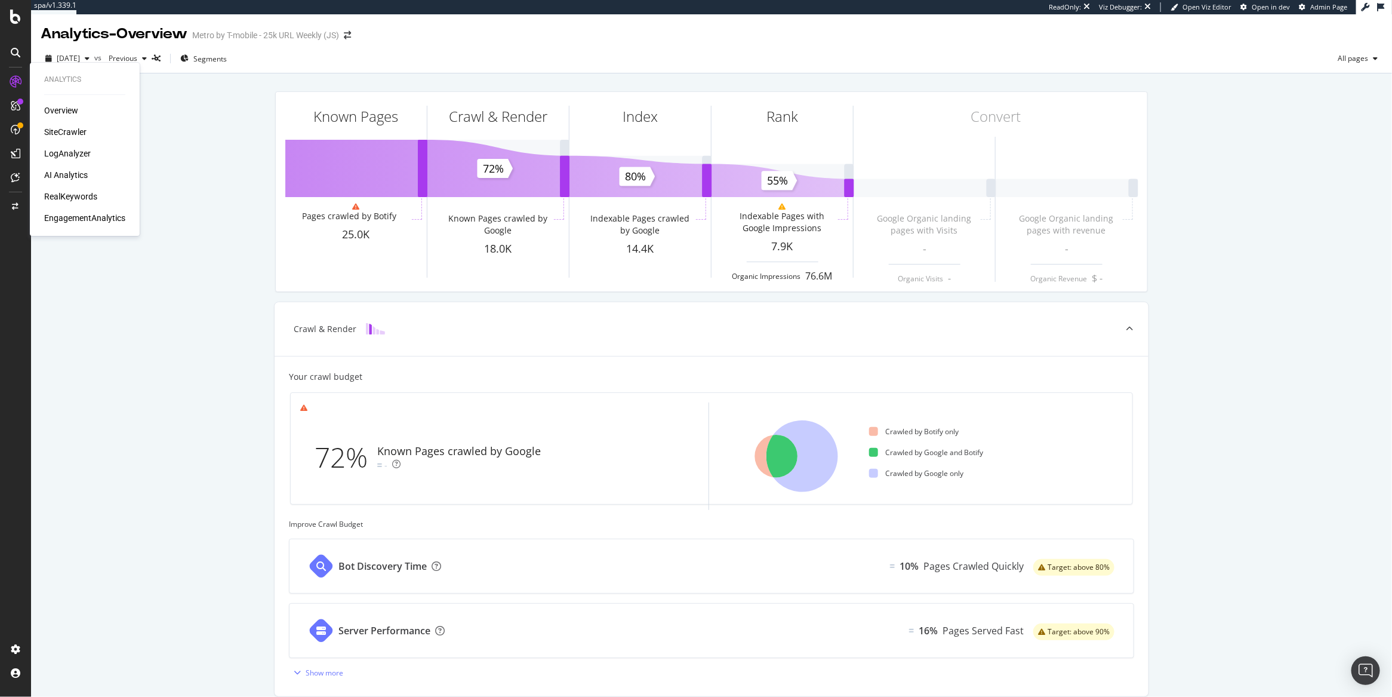
click at [61, 133] on div "SiteCrawler" at bounding box center [65, 132] width 42 height 12
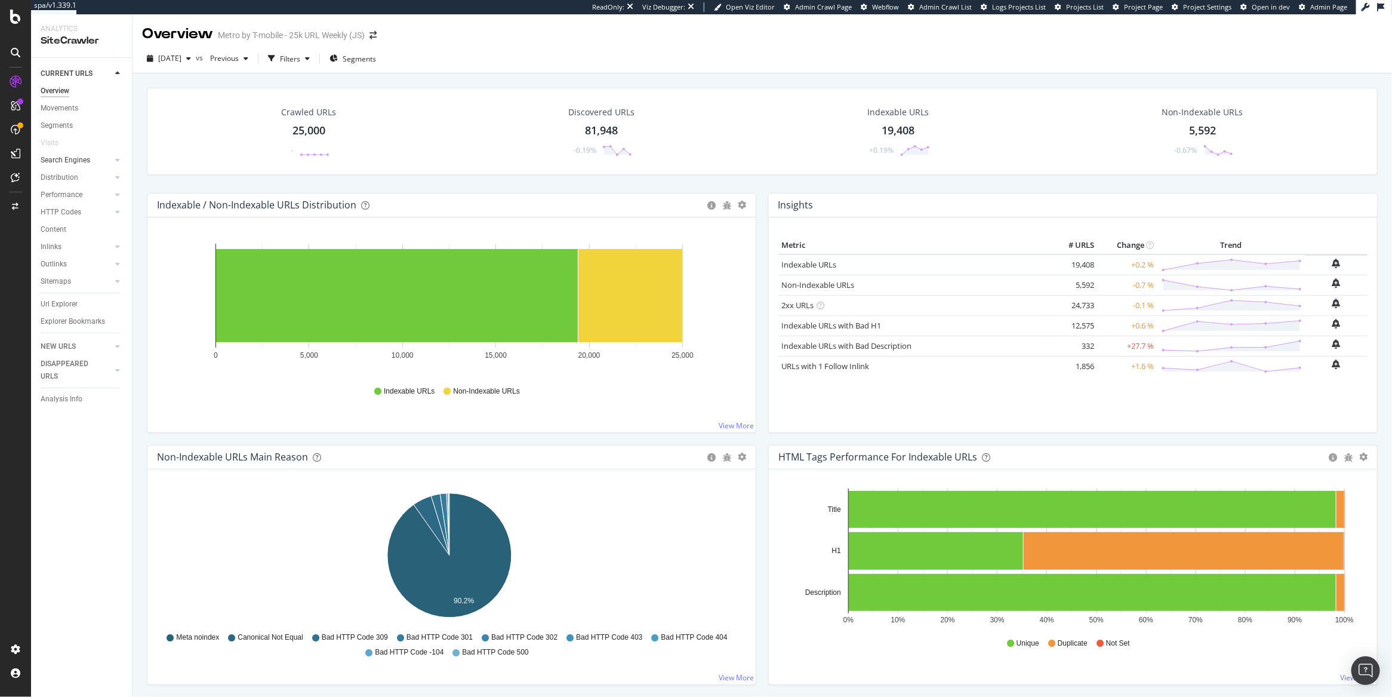
click at [100, 166] on link "Search Engines" at bounding box center [76, 160] width 71 height 13
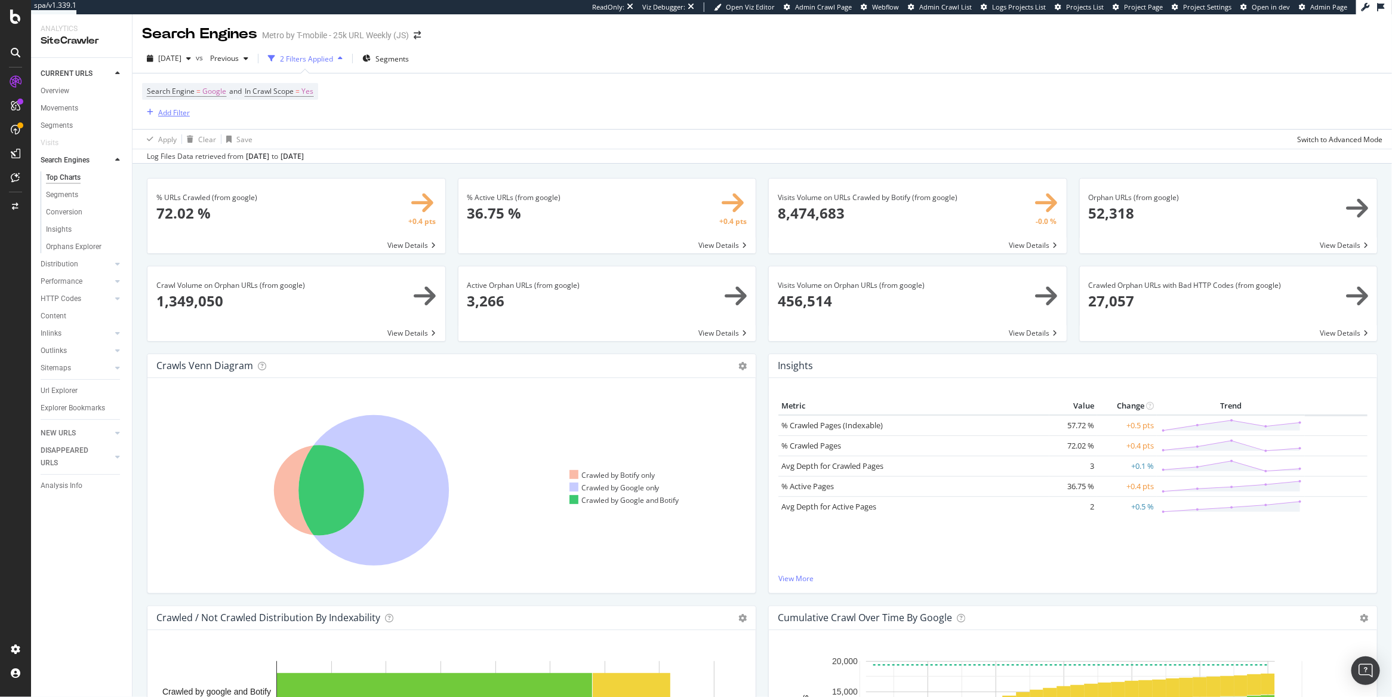
click at [179, 114] on div "Add Filter" at bounding box center [174, 112] width 32 height 10
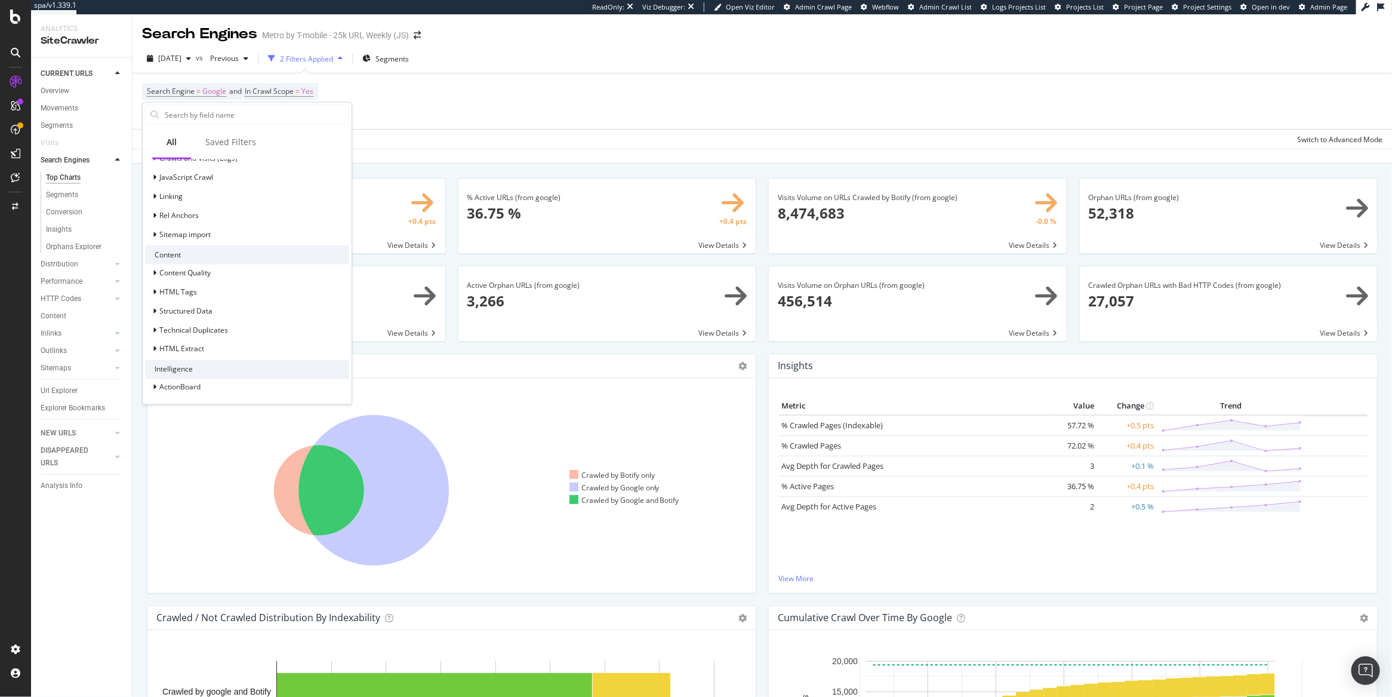
scroll to position [275, 0]
click at [157, 356] on div at bounding box center [155, 358] width 7 height 12
click at [156, 316] on icon at bounding box center [154, 315] width 5 height 7
click at [153, 328] on icon at bounding box center [155, 329] width 4 height 7
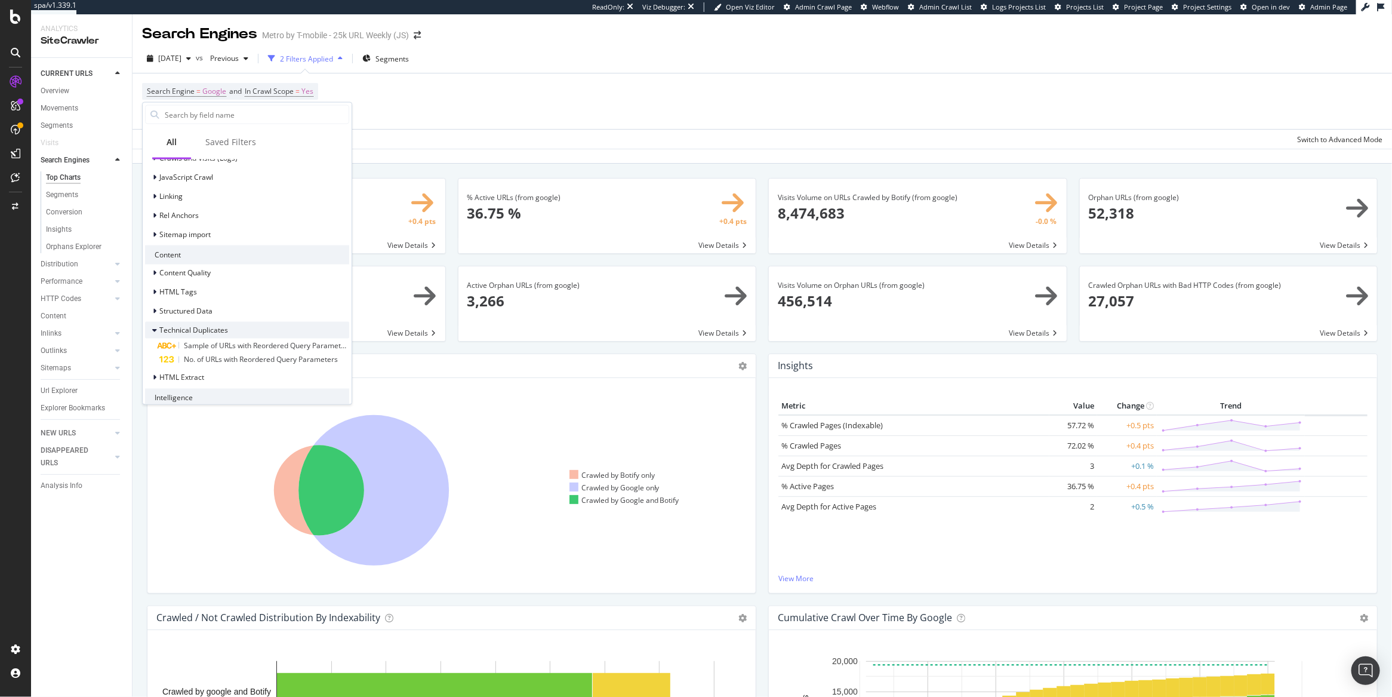
scroll to position [312, 0]
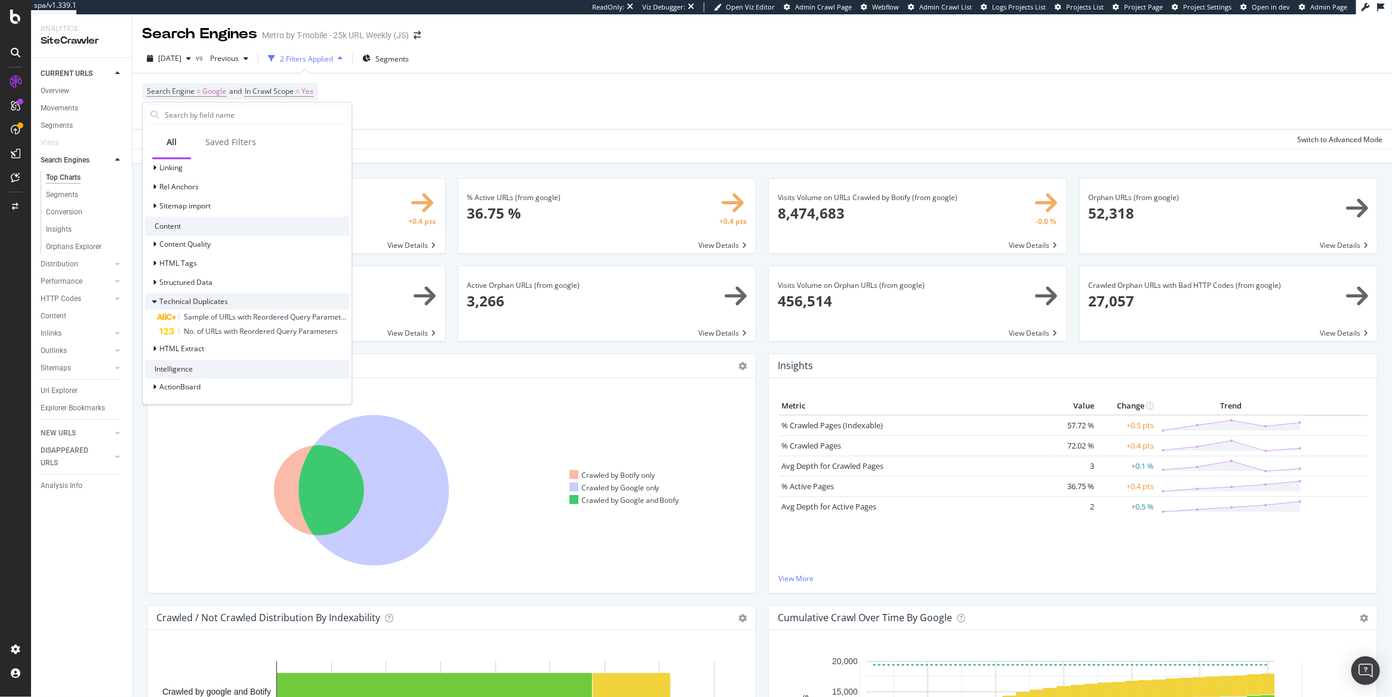
click at [153, 302] on icon at bounding box center [154, 300] width 5 height 7
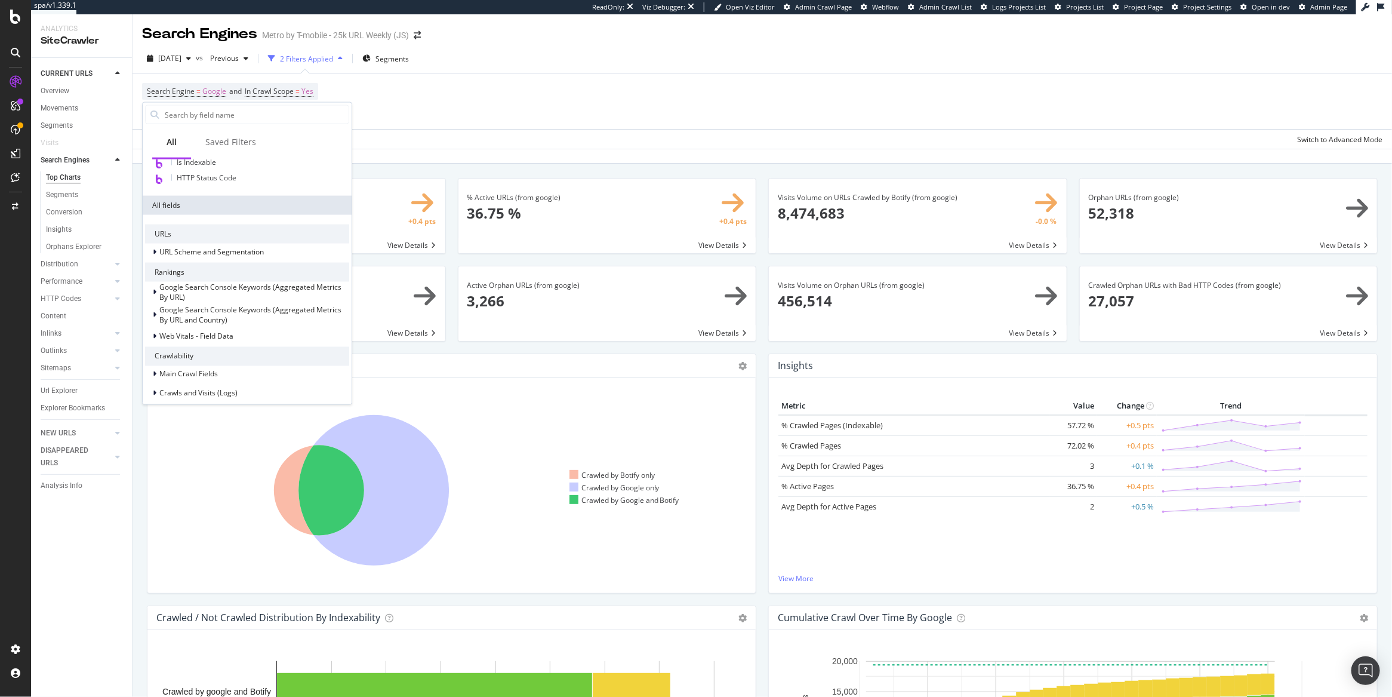
scroll to position [0, 0]
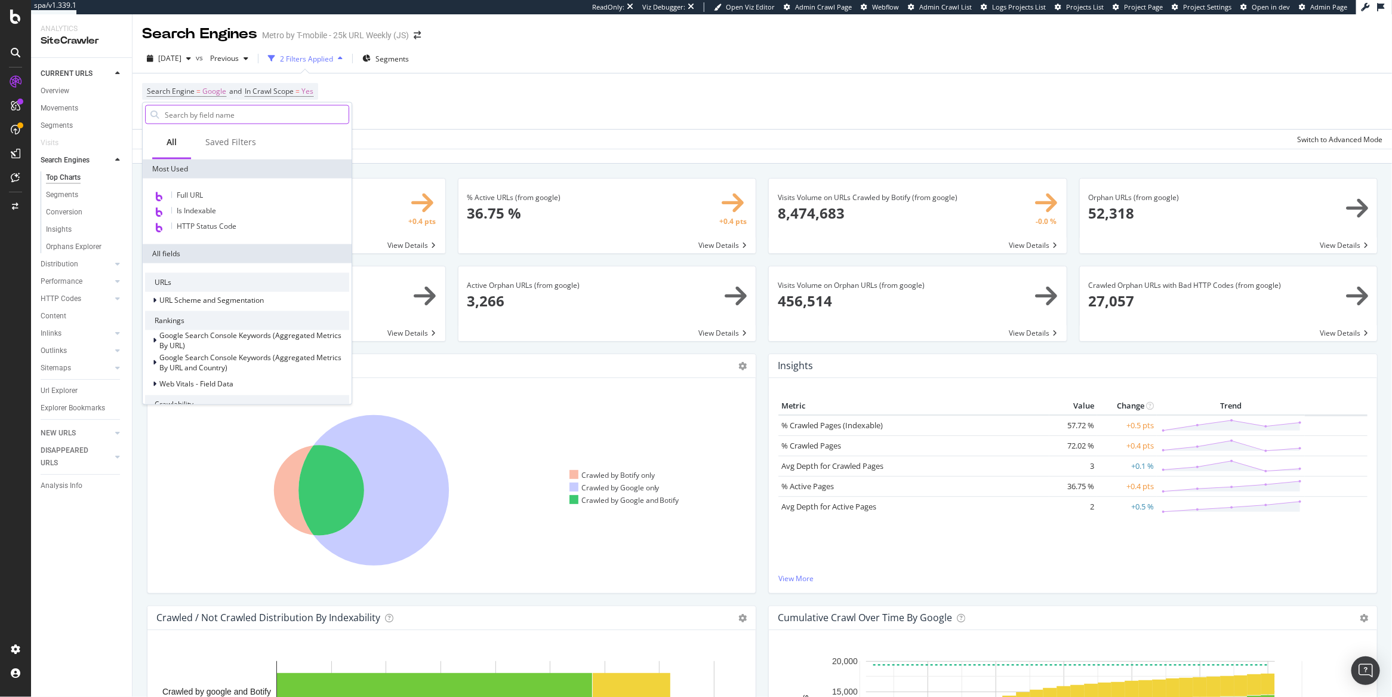
click at [326, 107] on input "text" at bounding box center [256, 115] width 185 height 18
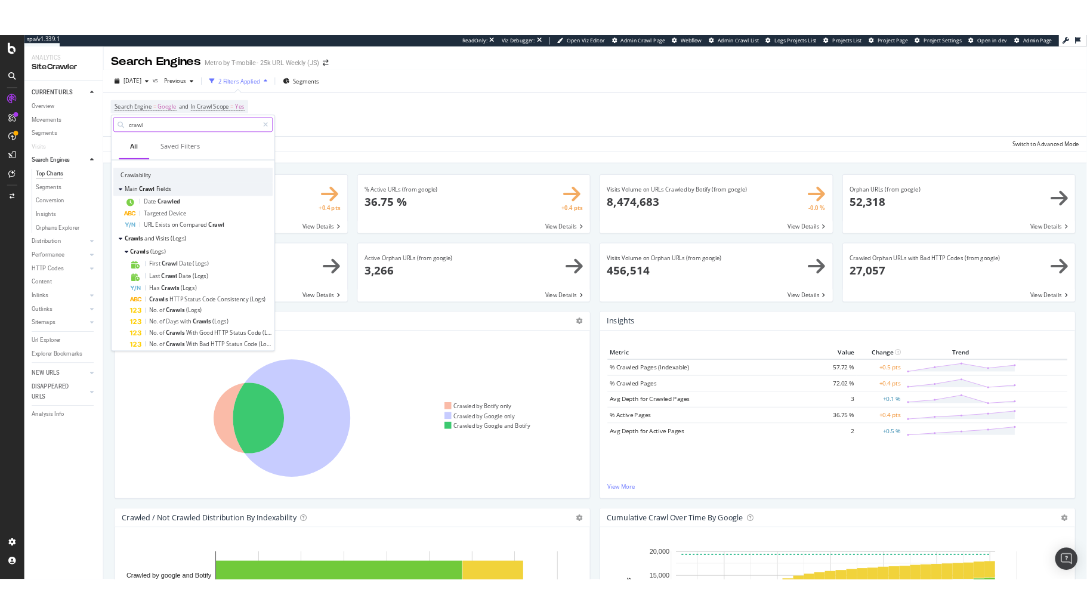
scroll to position [27, 0]
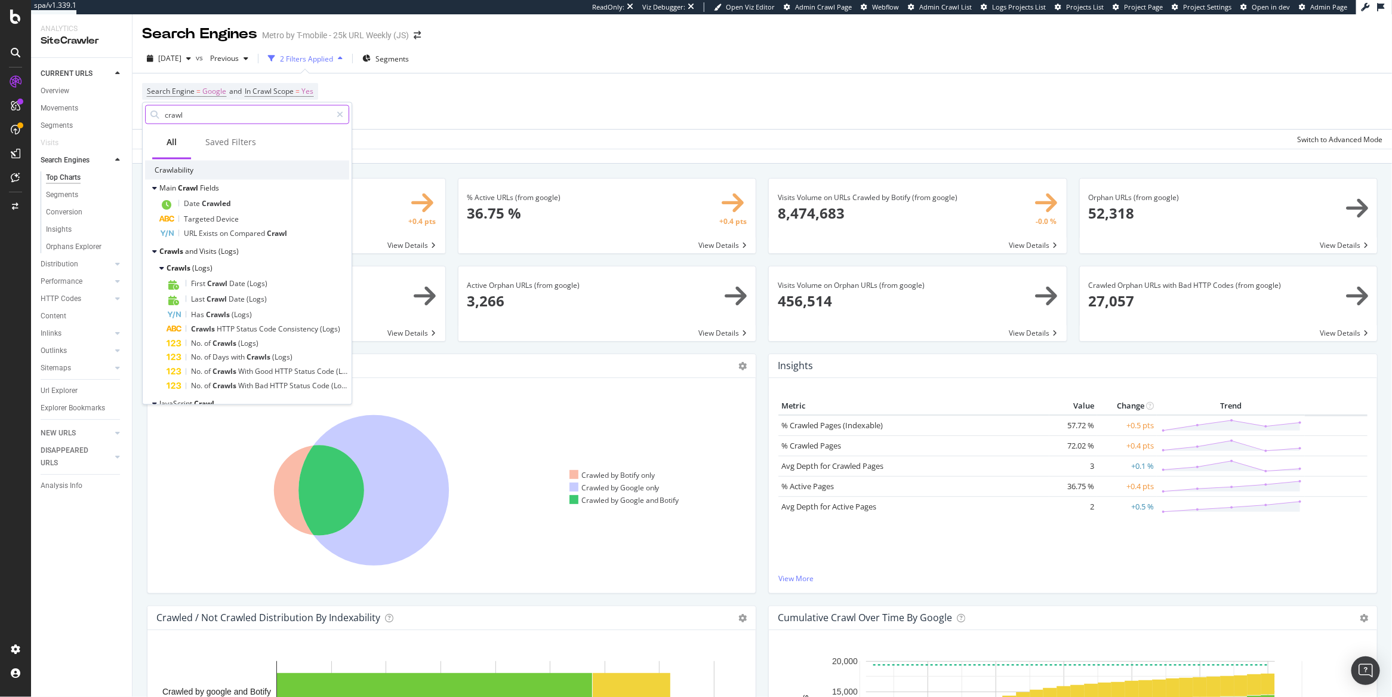
type input "crawl"
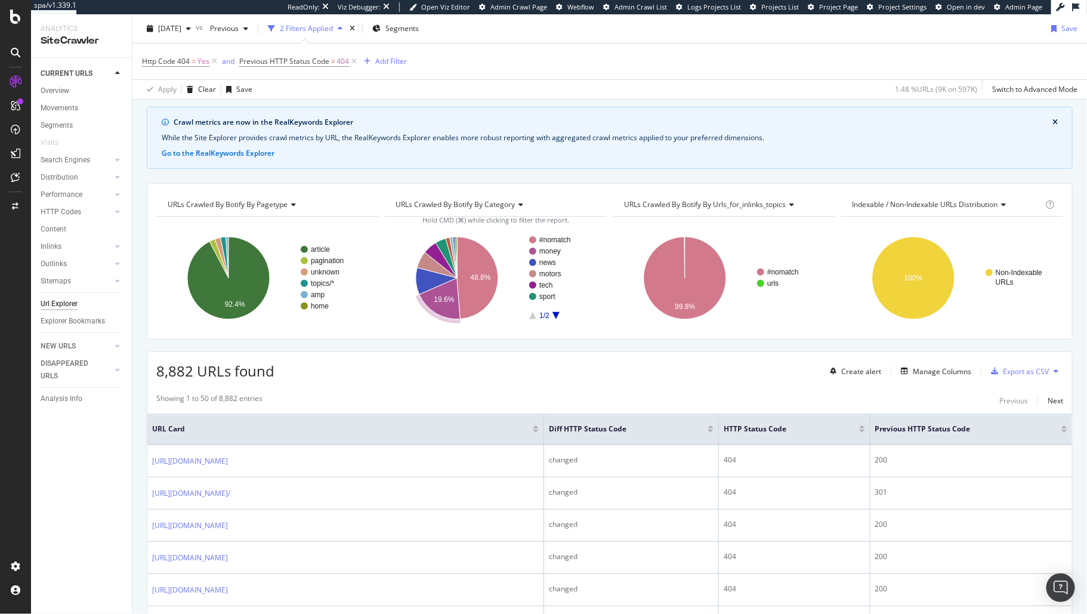
scroll to position [48, 0]
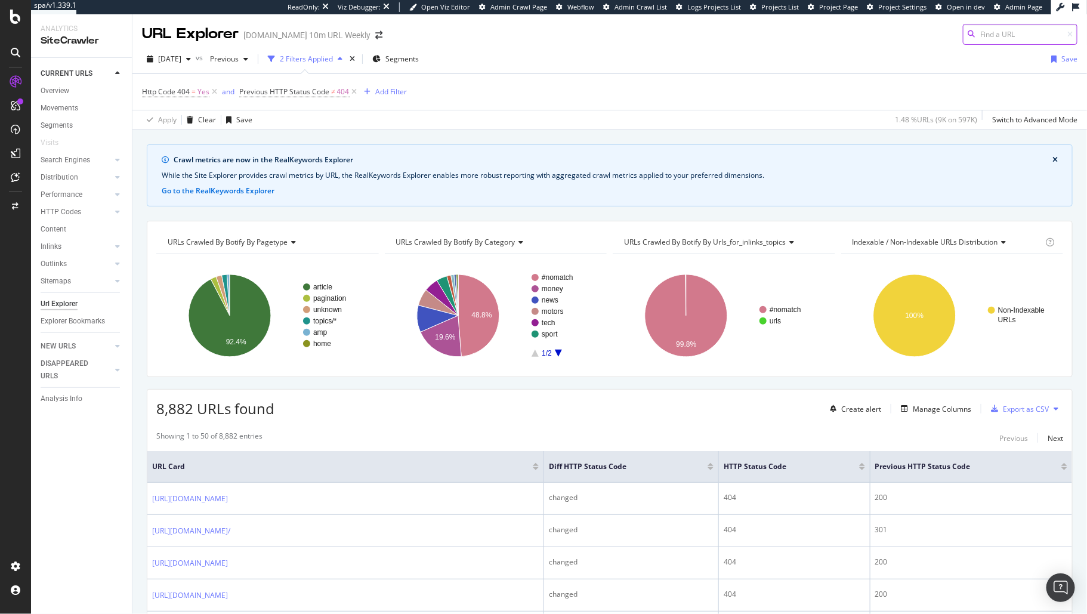
scroll to position [19, 0]
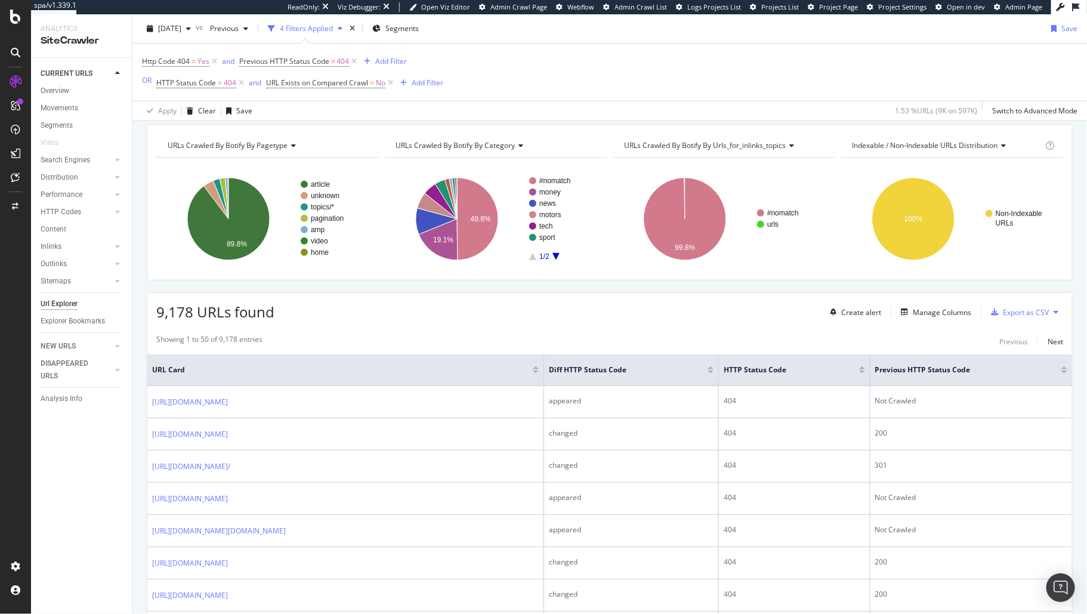
scroll to position [138, 0]
